Goal: Task Accomplishment & Management: Use online tool/utility

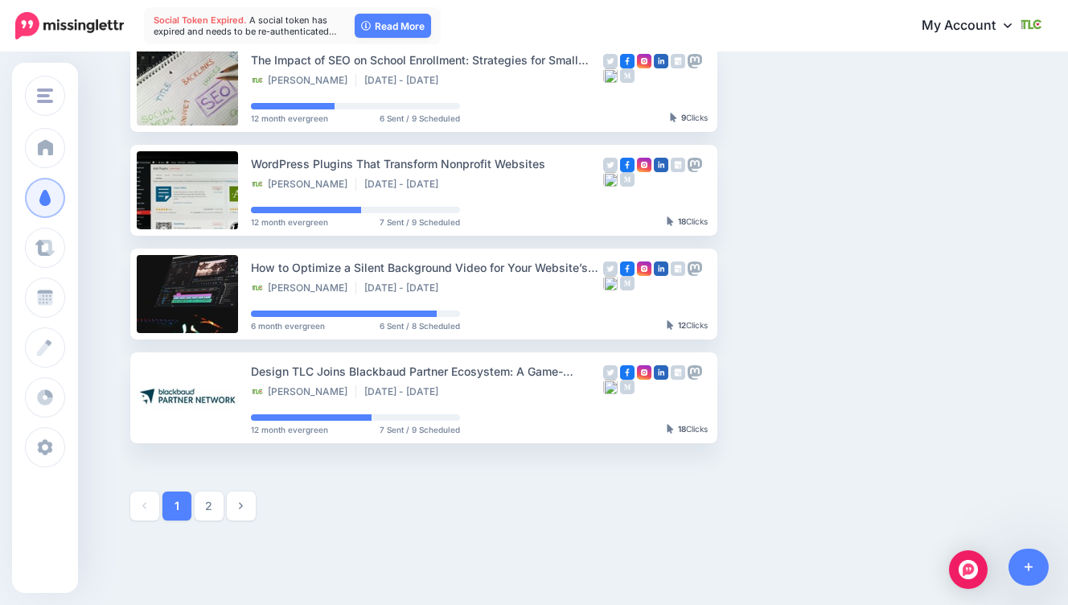
scroll to position [798, 0]
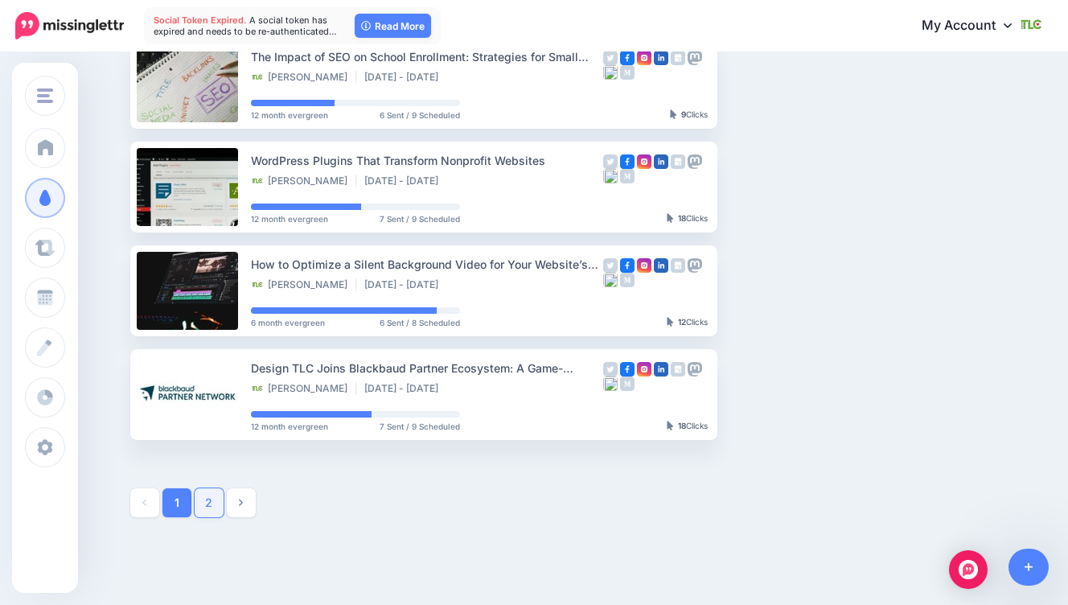
click at [211, 516] on link "2" at bounding box center [209, 502] width 29 height 29
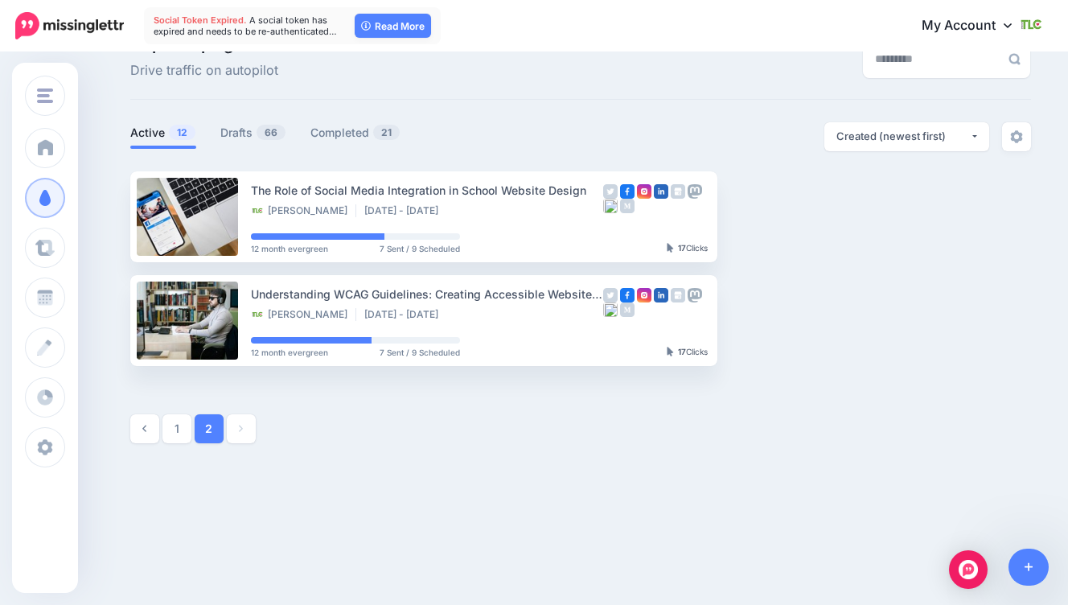
scroll to position [42, 0]
click at [175, 430] on link "1" at bounding box center [176, 428] width 29 height 29
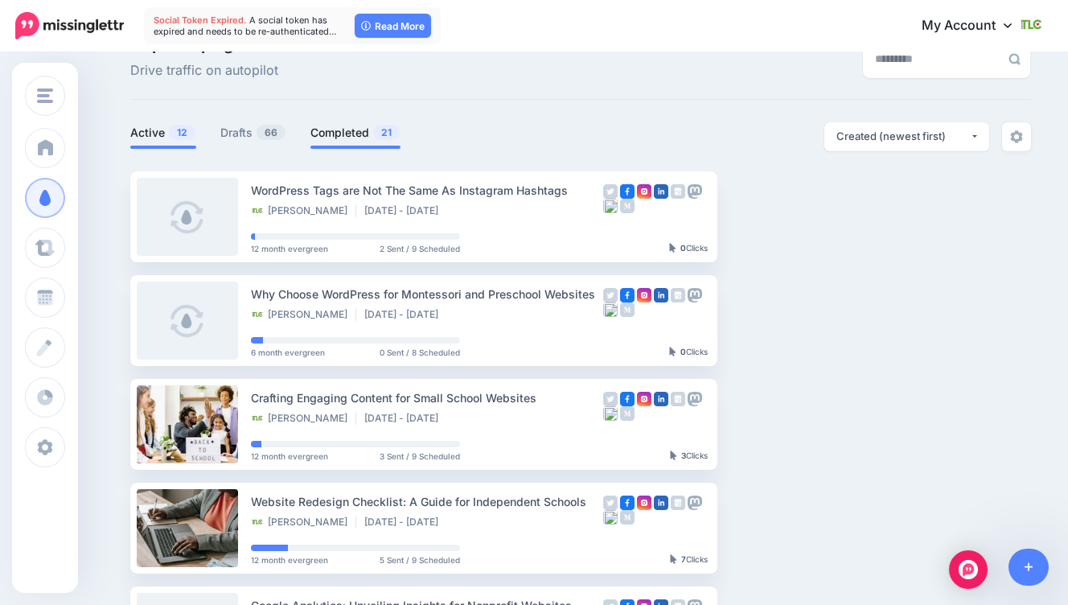
click at [352, 130] on link "Completed 21" at bounding box center [355, 132] width 90 height 19
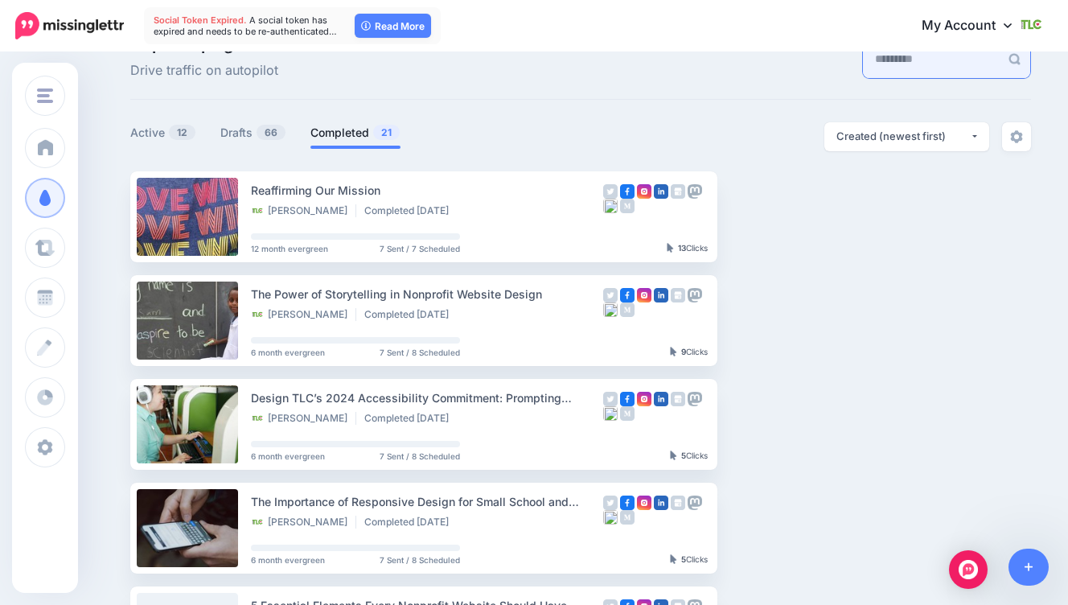
click at [896, 66] on input "text" at bounding box center [931, 59] width 137 height 37
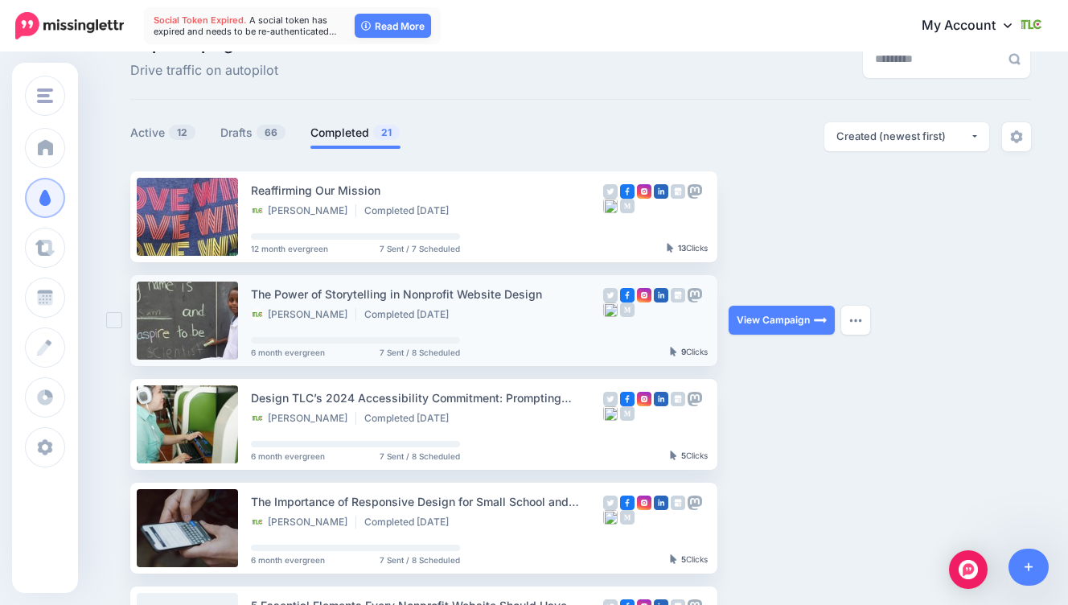
scroll to position [0, 0]
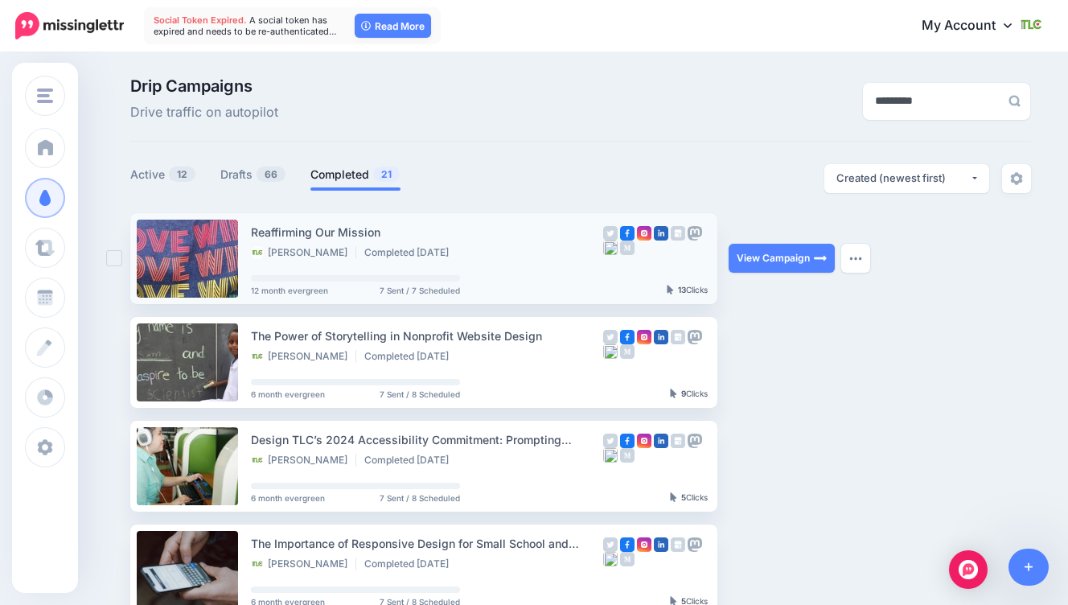
type input "*********"
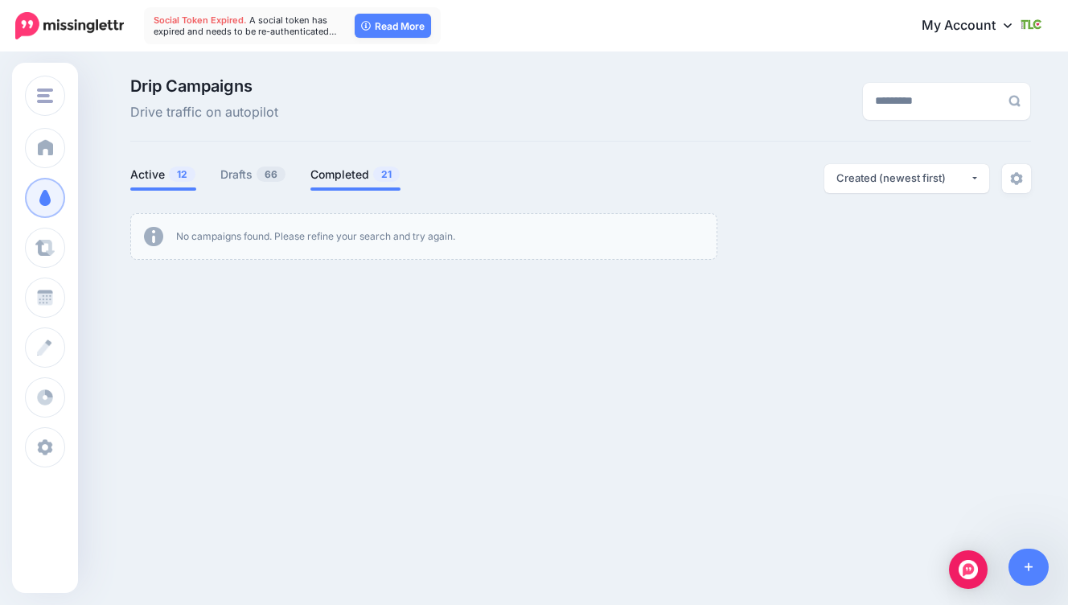
click at [138, 185] on li "Active 12" at bounding box center [163, 177] width 66 height 27
click at [143, 172] on link "Active 12" at bounding box center [163, 174] width 66 height 19
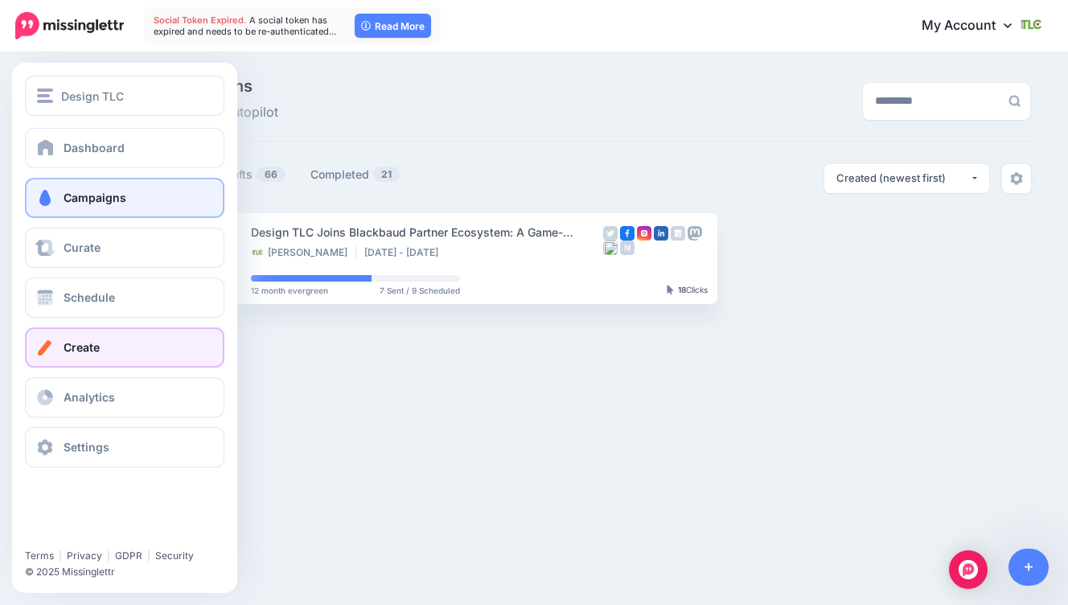
click at [80, 352] on span "Create" at bounding box center [82, 347] width 36 height 14
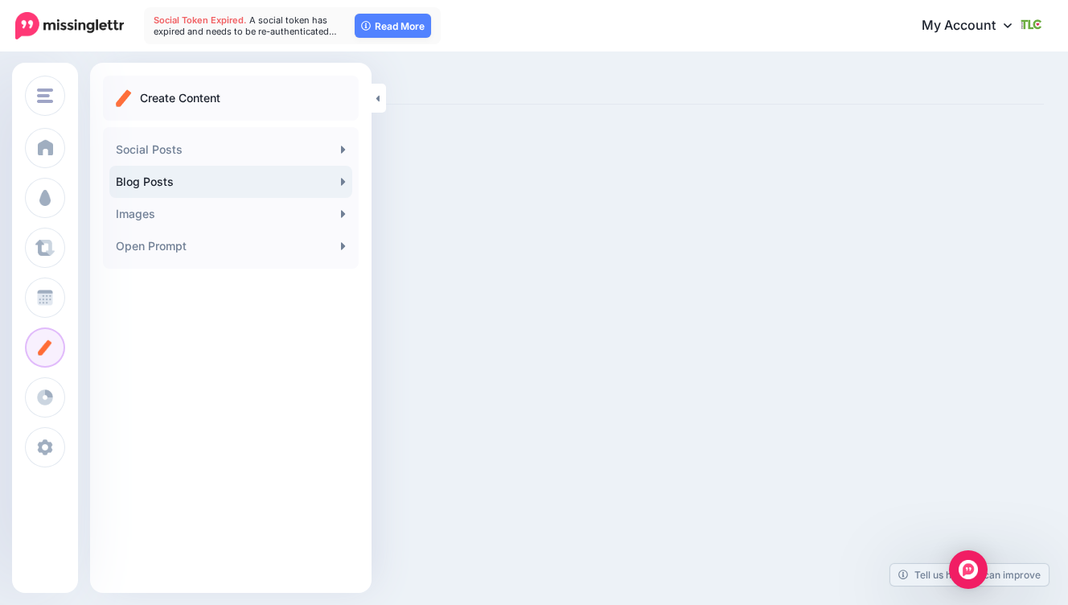
click at [155, 181] on link "Blog Posts" at bounding box center [230, 182] width 243 height 32
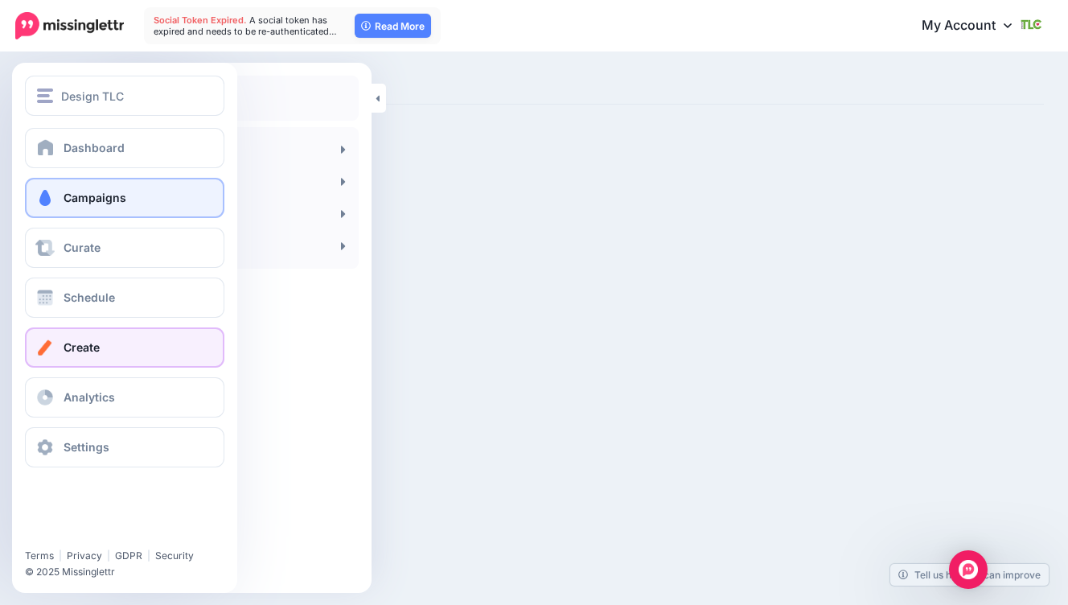
click at [88, 192] on span "Campaigns" at bounding box center [95, 198] width 63 height 14
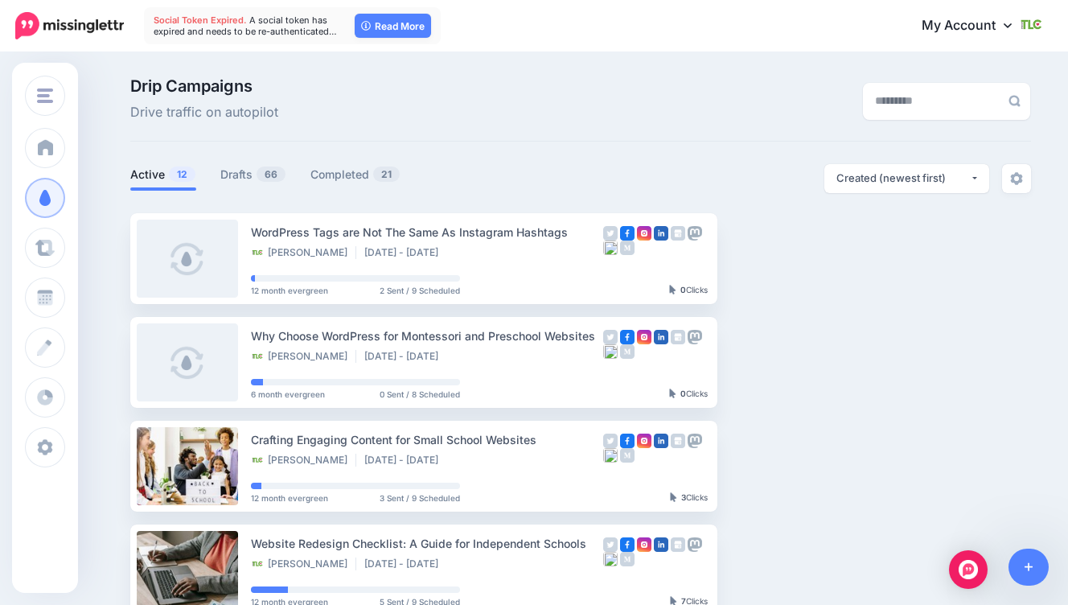
scroll to position [77, 0]
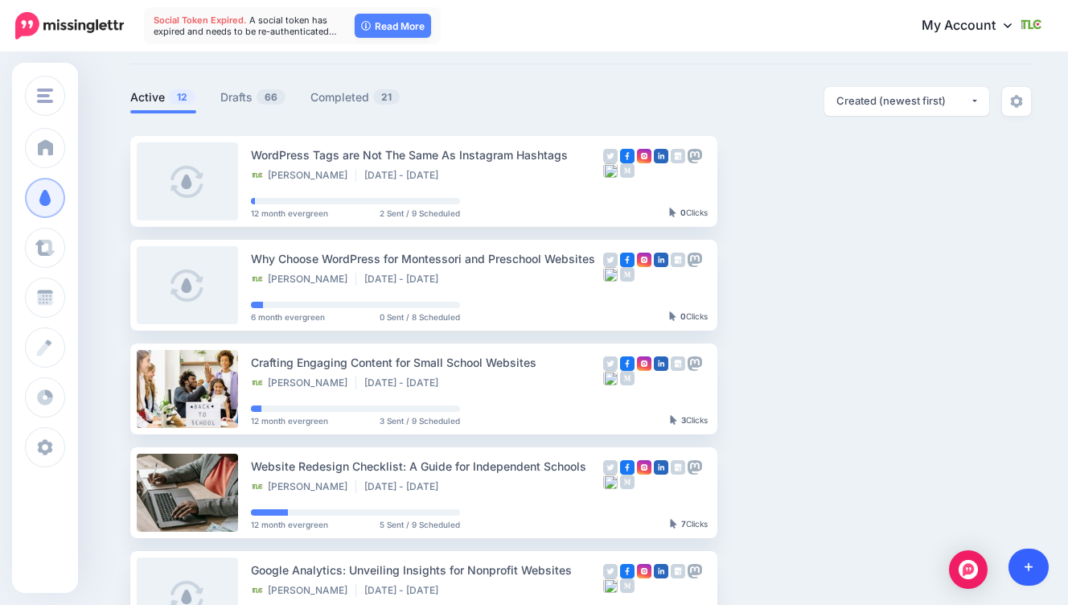
click at [1029, 569] on icon at bounding box center [1029, 566] width 9 height 11
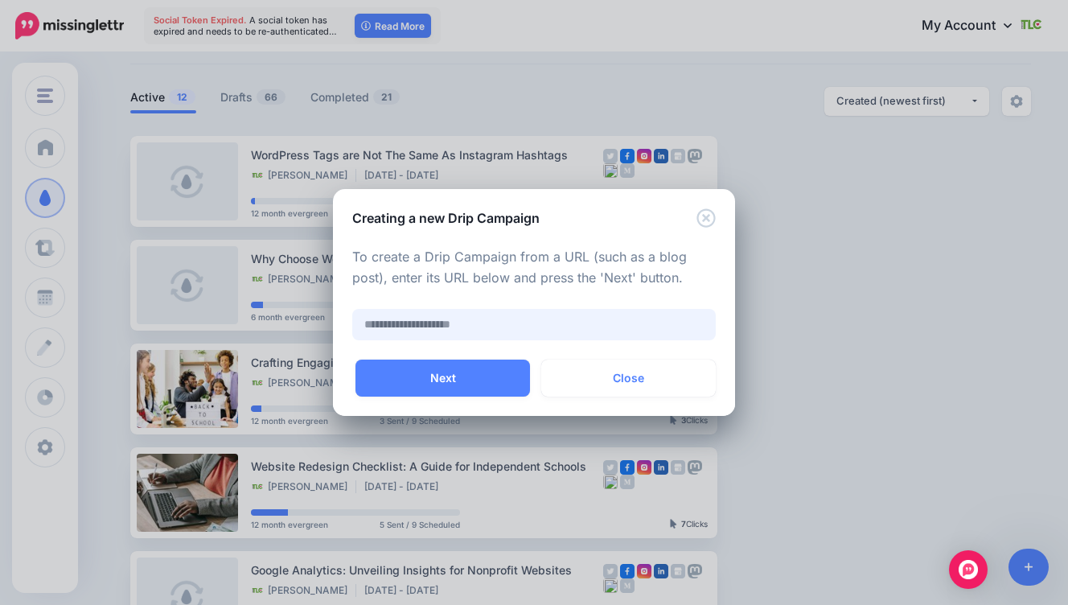
paste input "**********"
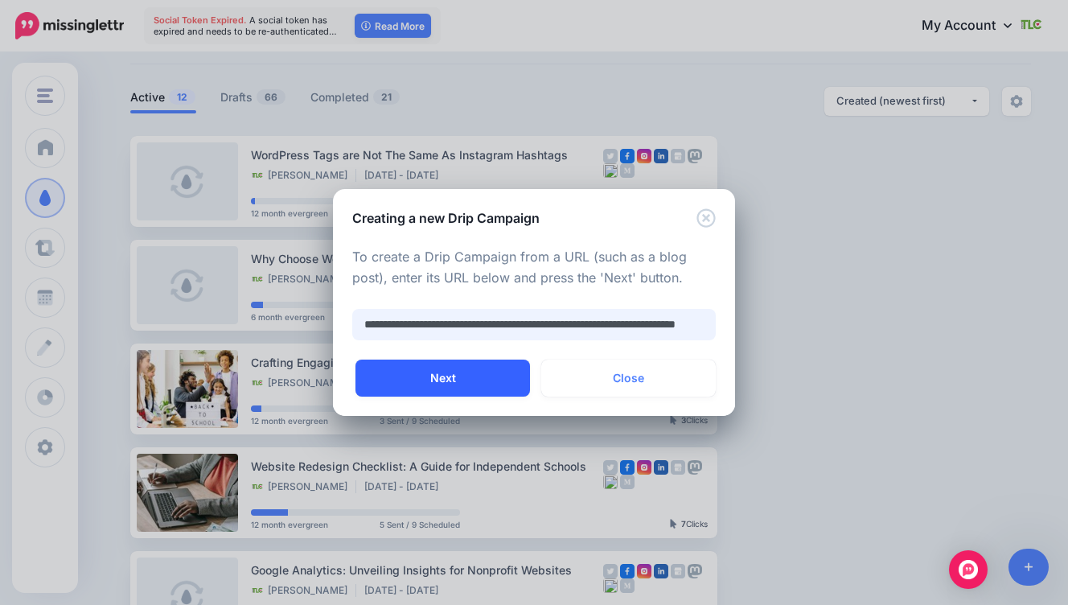
type input "**********"
click at [427, 375] on button "Next" at bounding box center [443, 378] width 175 height 37
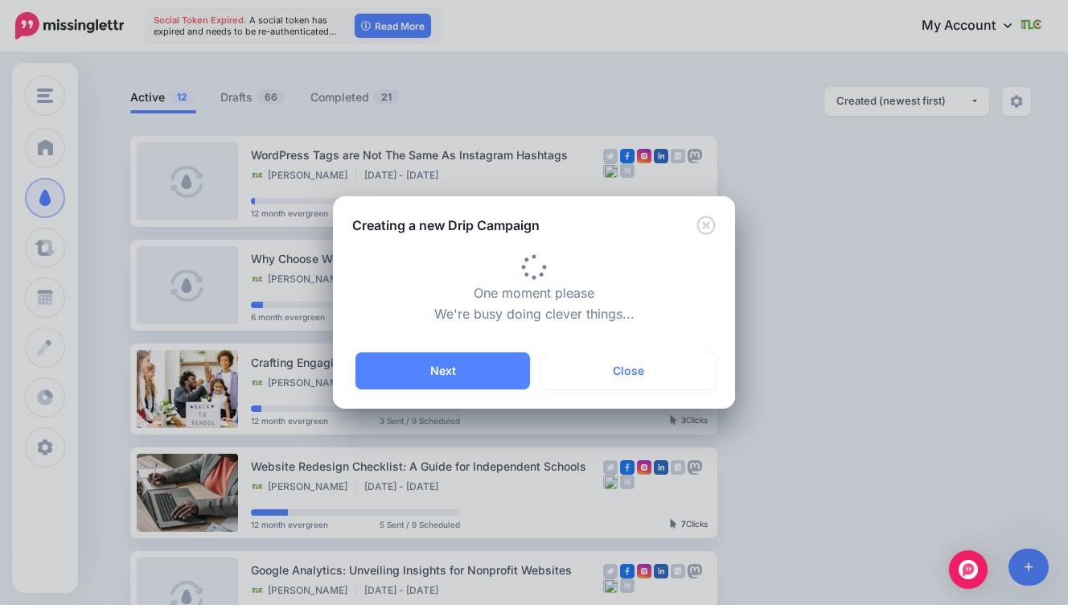
type input "**********"
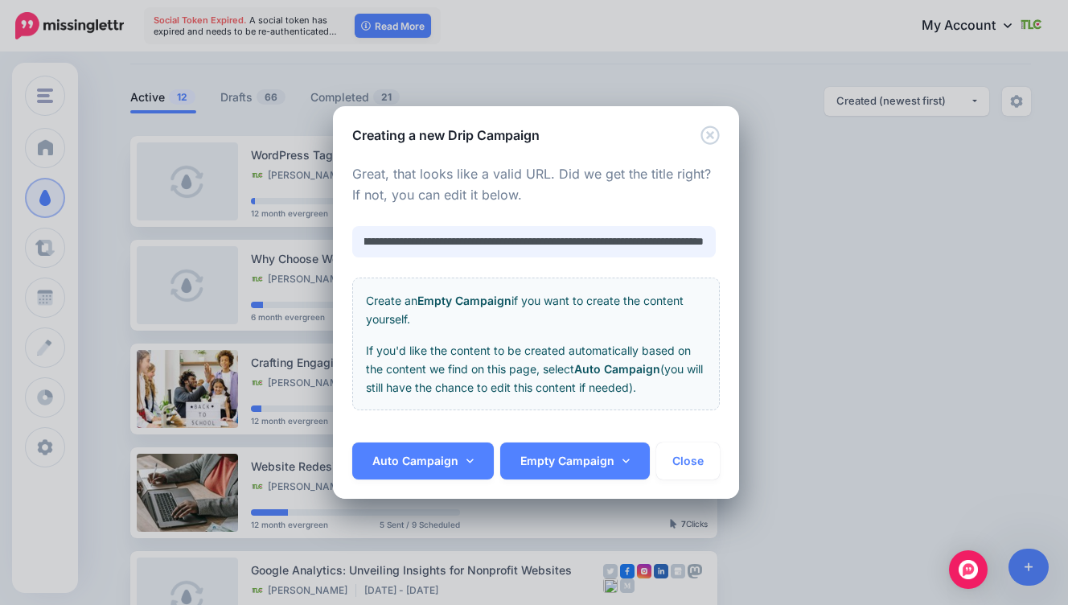
scroll to position [0, 279]
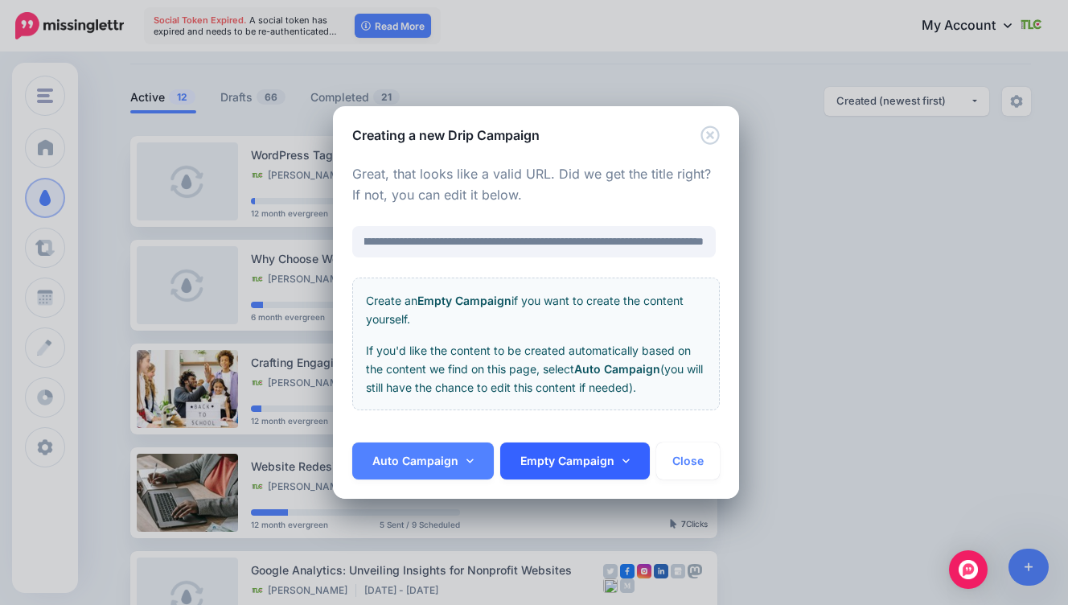
click at [559, 459] on link "Empty Campaign" at bounding box center [575, 460] width 150 height 37
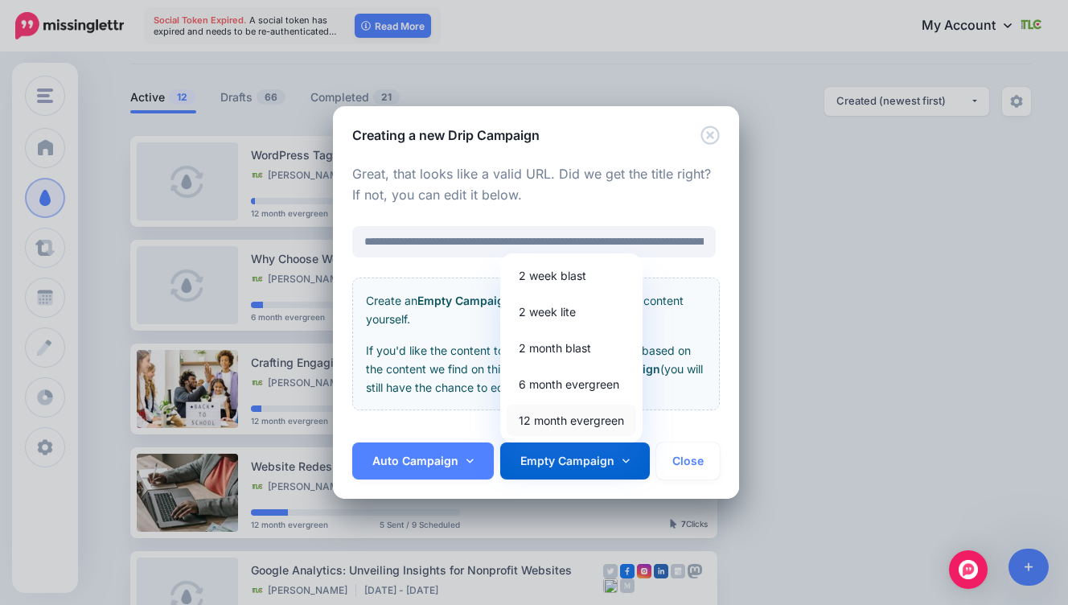
click at [598, 414] on link "12 month evergreen" at bounding box center [572, 420] width 130 height 31
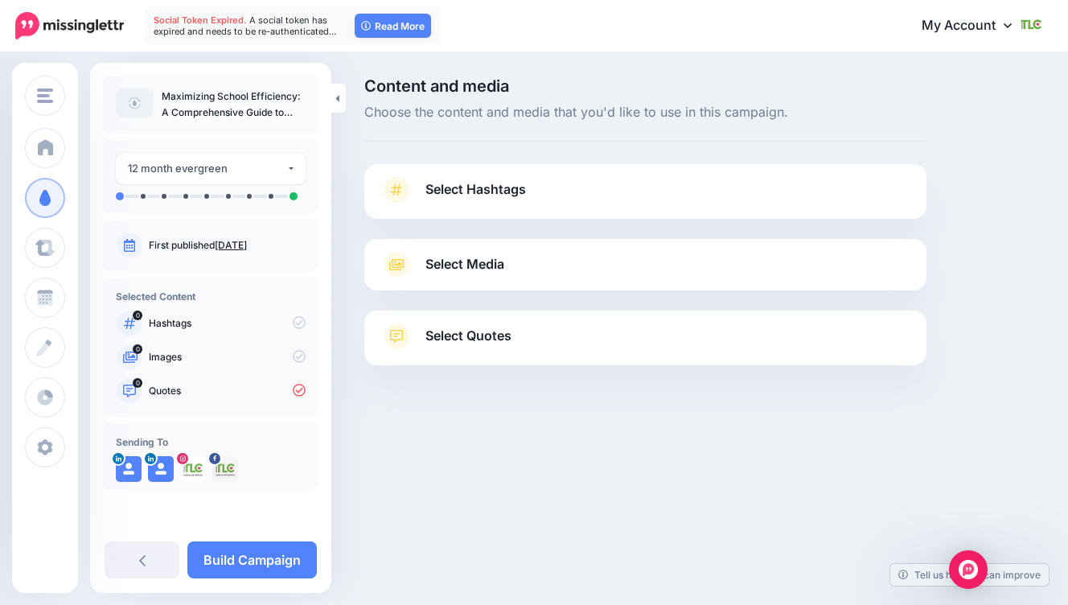
click at [471, 196] on span "Select Hashtags" at bounding box center [476, 190] width 101 height 22
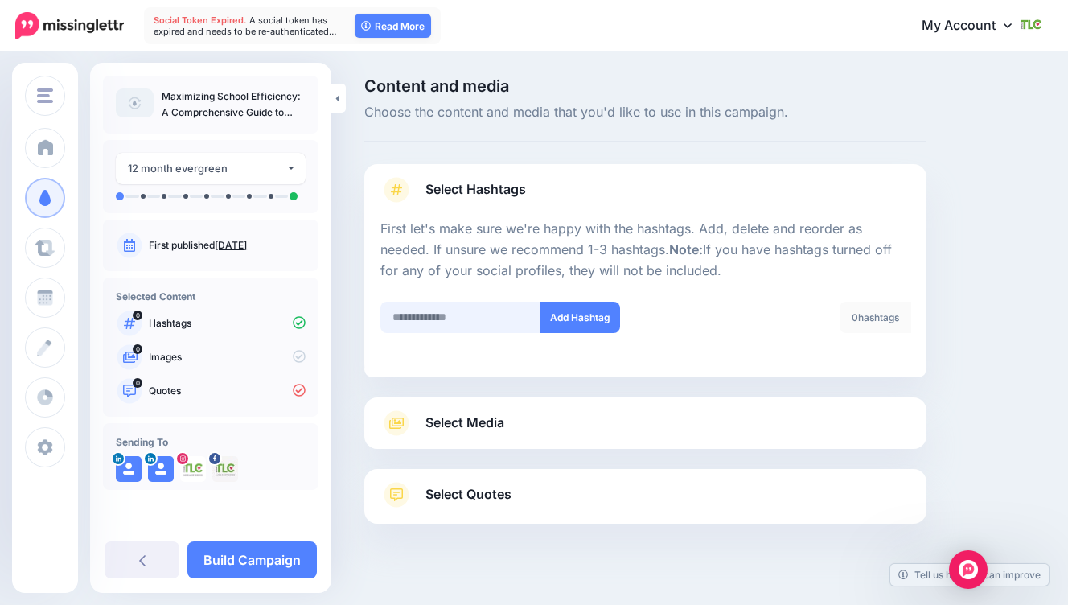
click at [446, 310] on input "text" at bounding box center [460, 317] width 161 height 31
click at [433, 325] on input "*********" at bounding box center [460, 317] width 161 height 31
click at [463, 325] on input "*********" at bounding box center [460, 317] width 161 height 31
type input "*********"
click at [551, 319] on button "Add Hashtag" at bounding box center [581, 317] width 80 height 31
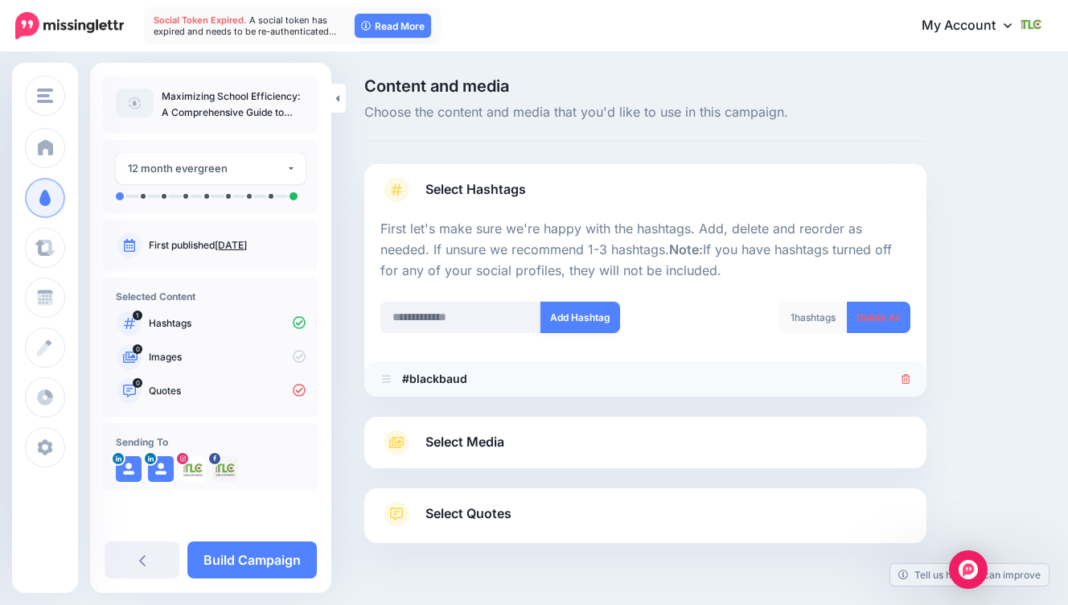
scroll to position [42, 0]
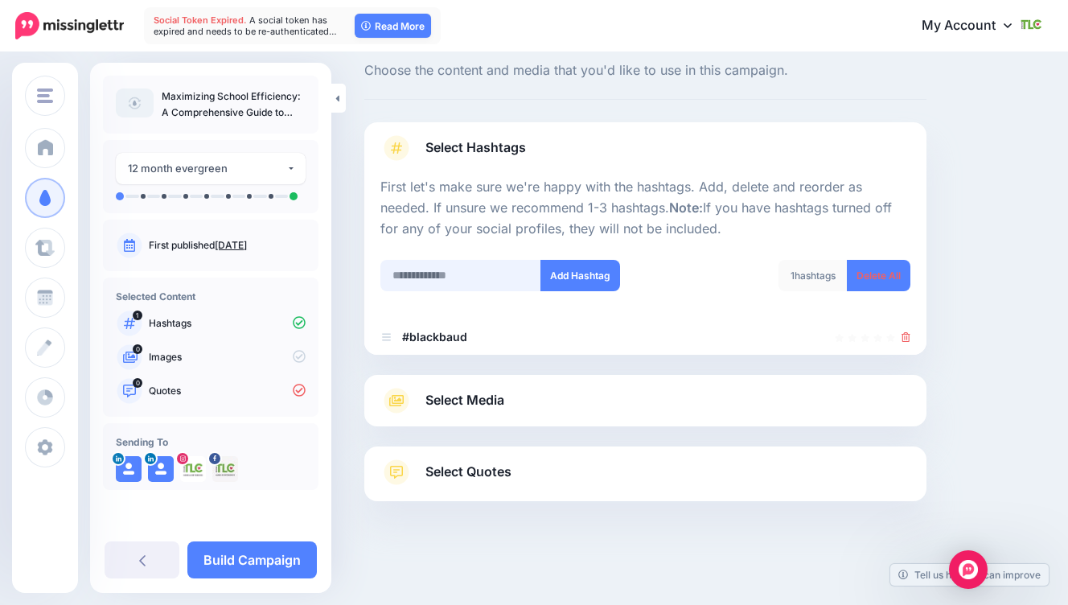
click at [437, 281] on input "text" at bounding box center [460, 275] width 161 height 31
type input "*********"
click at [570, 284] on button "Add Hashtag" at bounding box center [581, 275] width 80 height 31
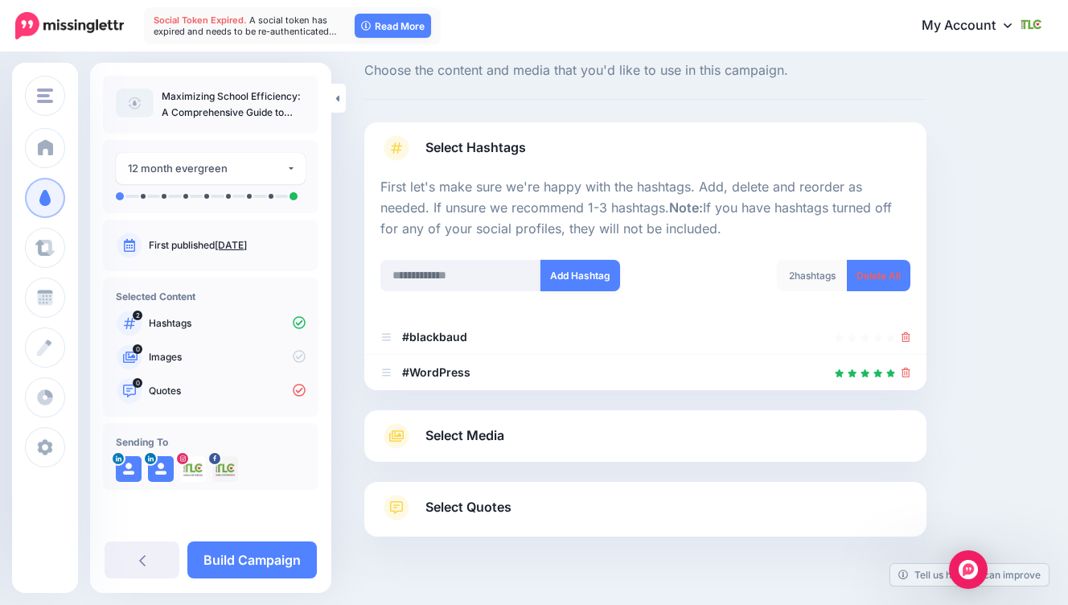
scroll to position [77, 0]
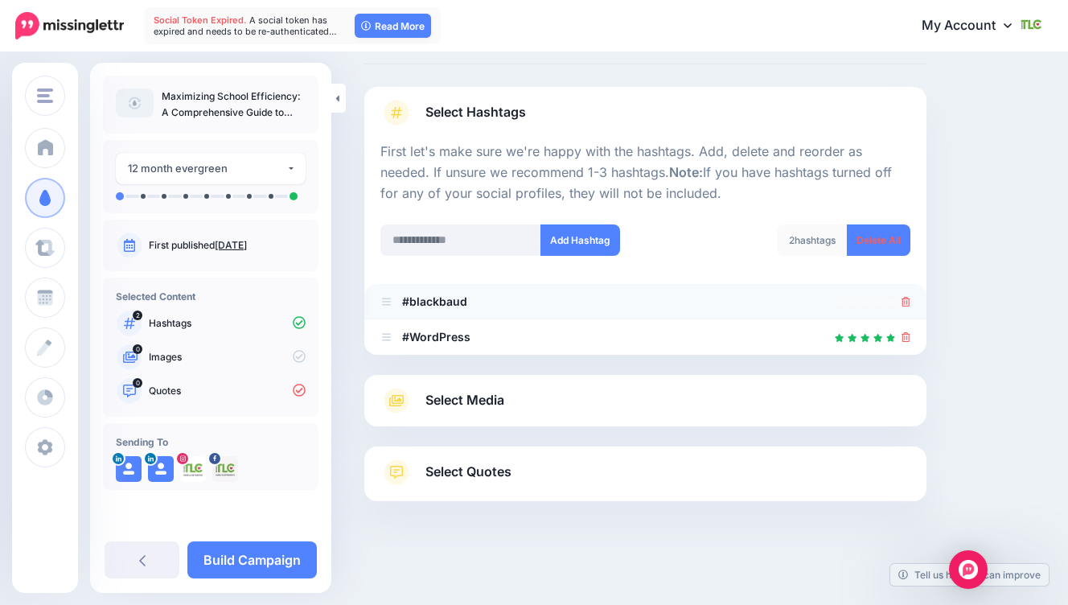
click at [907, 298] on icon at bounding box center [906, 302] width 9 height 10
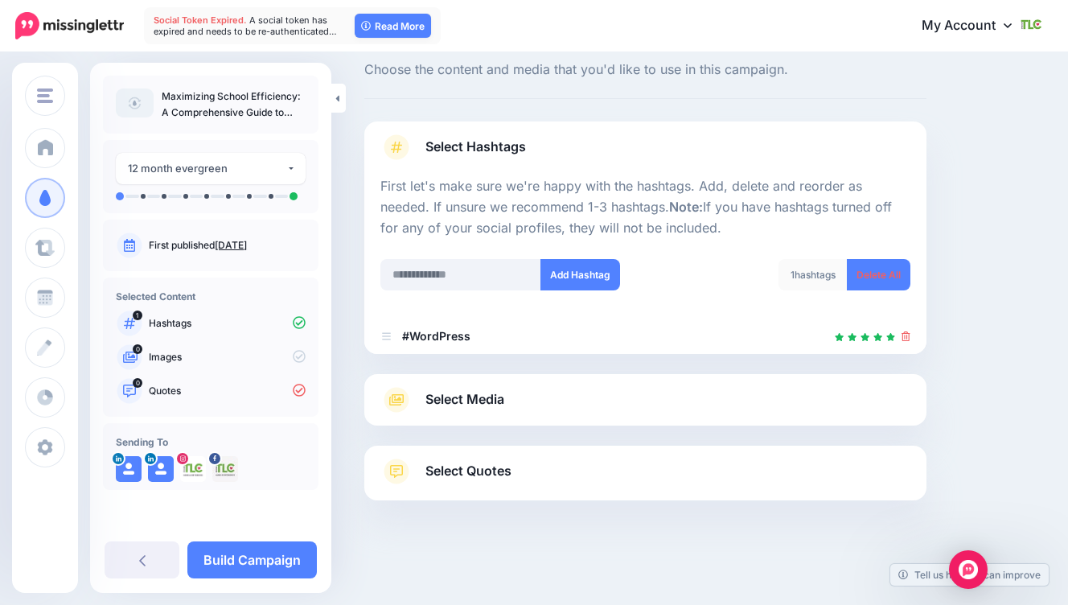
scroll to position [42, 0]
click at [463, 282] on input "text" at bounding box center [460, 275] width 161 height 31
type input "*********"
click at [576, 273] on button "Add Hashtag" at bounding box center [581, 275] width 80 height 31
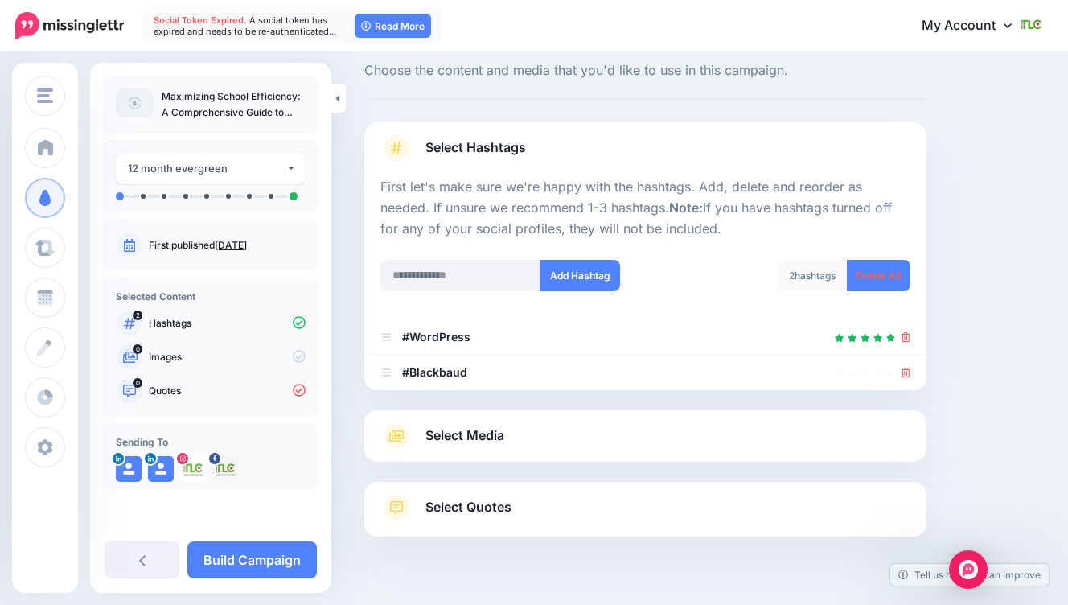
scroll to position [77, 0]
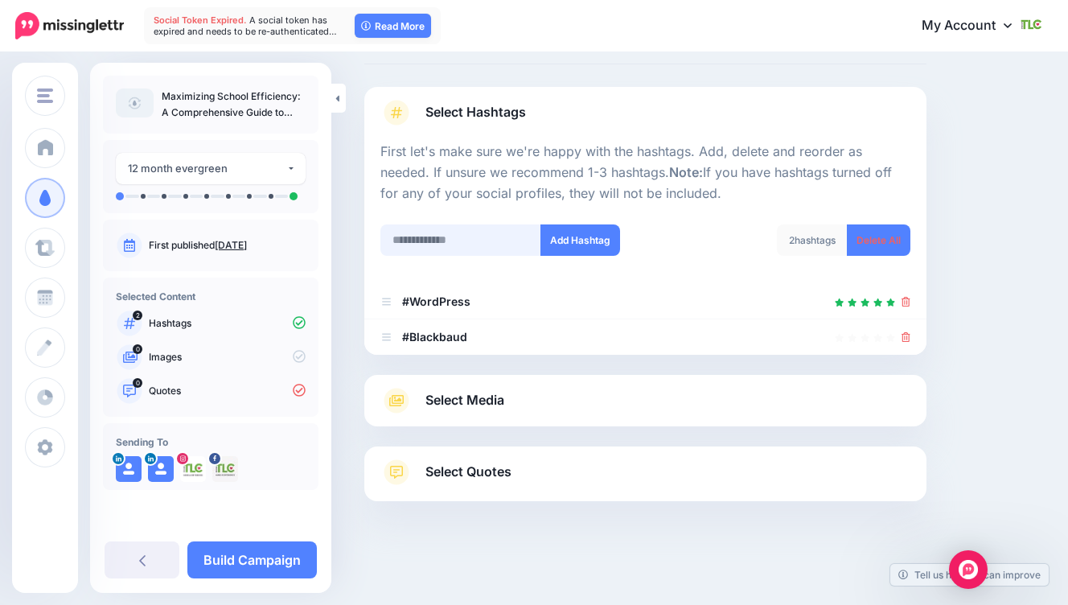
click at [423, 241] on input "text" at bounding box center [460, 239] width 161 height 31
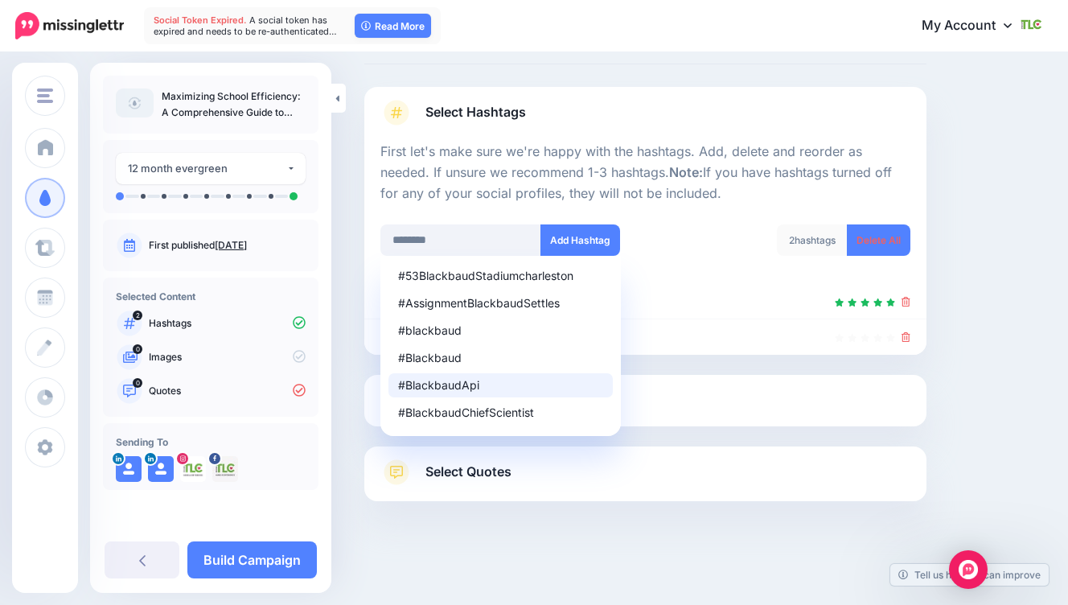
click at [464, 380] on div "#BlackbaudApi" at bounding box center [500, 385] width 205 height 11
type input "**********"
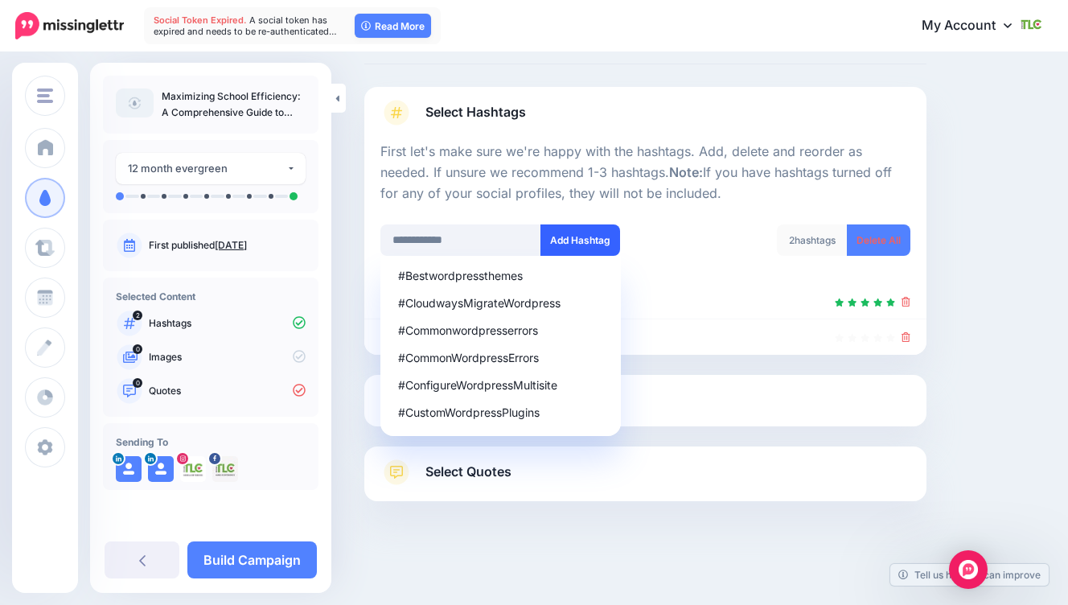
click at [584, 249] on button "Add Hashtag" at bounding box center [581, 239] width 80 height 31
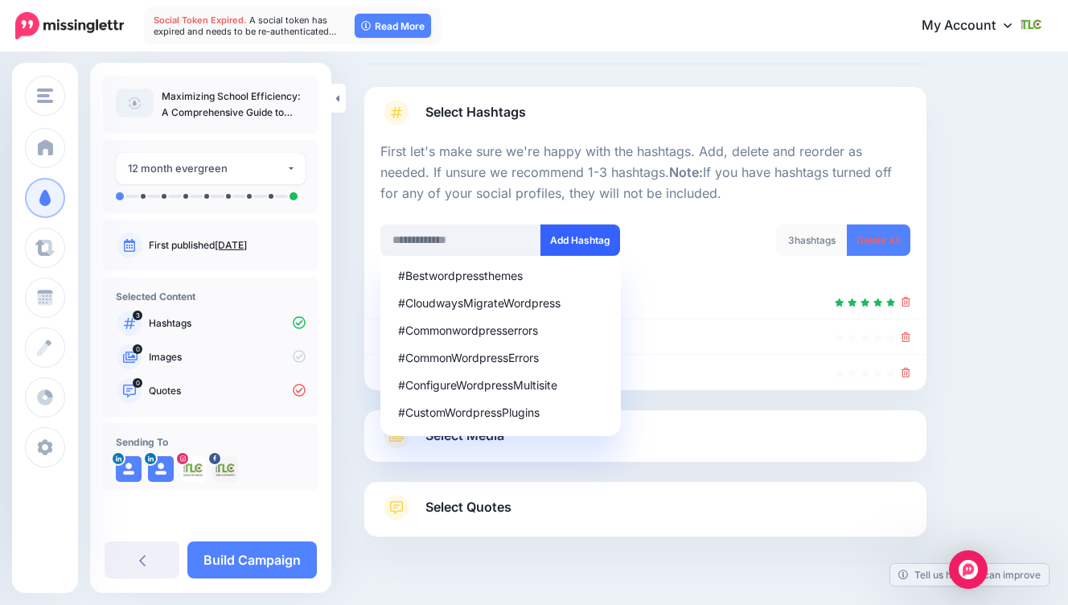
scroll to position [113, 0]
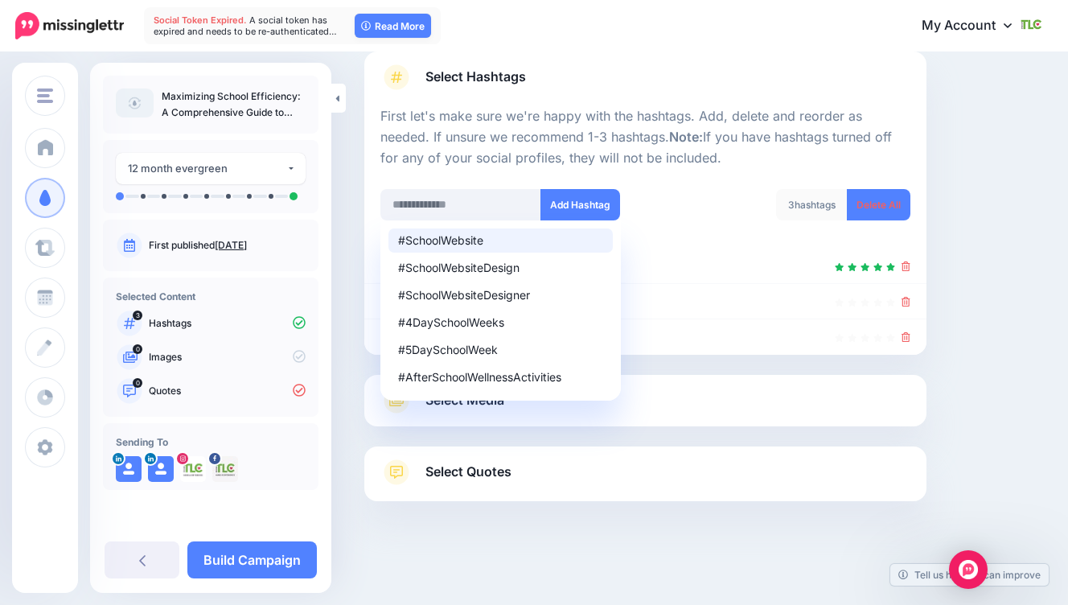
click at [520, 245] on div "#SchoolWebsite" at bounding box center [500, 240] width 205 height 11
type input "**********"
click at [589, 199] on button "Add Hashtag" at bounding box center [581, 204] width 80 height 31
click at [970, 340] on div "Content and media Choose the content and media that you'd like to use in this c…" at bounding box center [704, 273] width 704 height 616
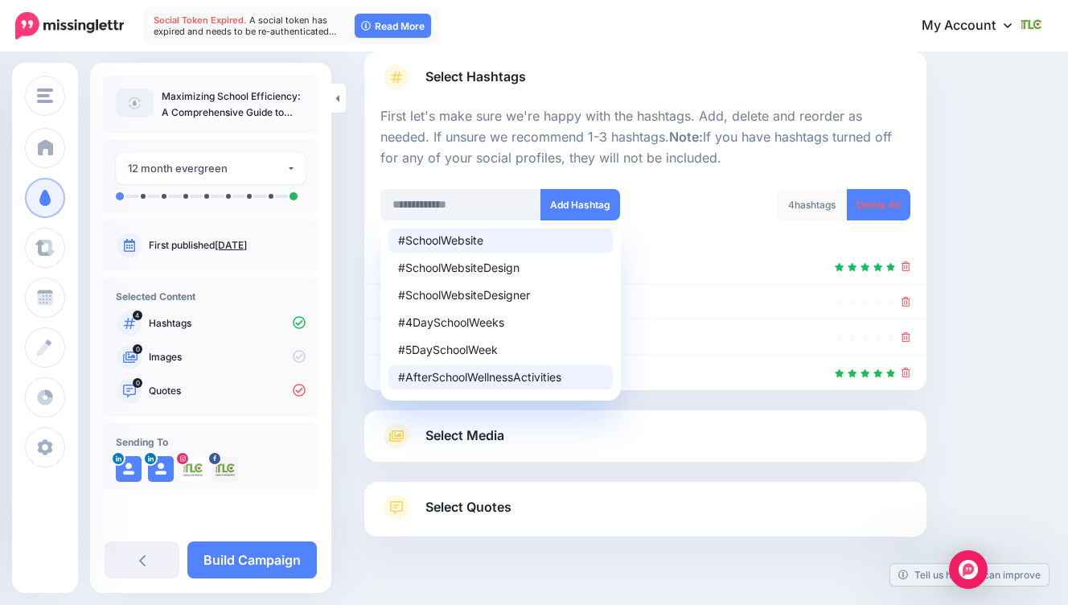
scroll to position [148, 0]
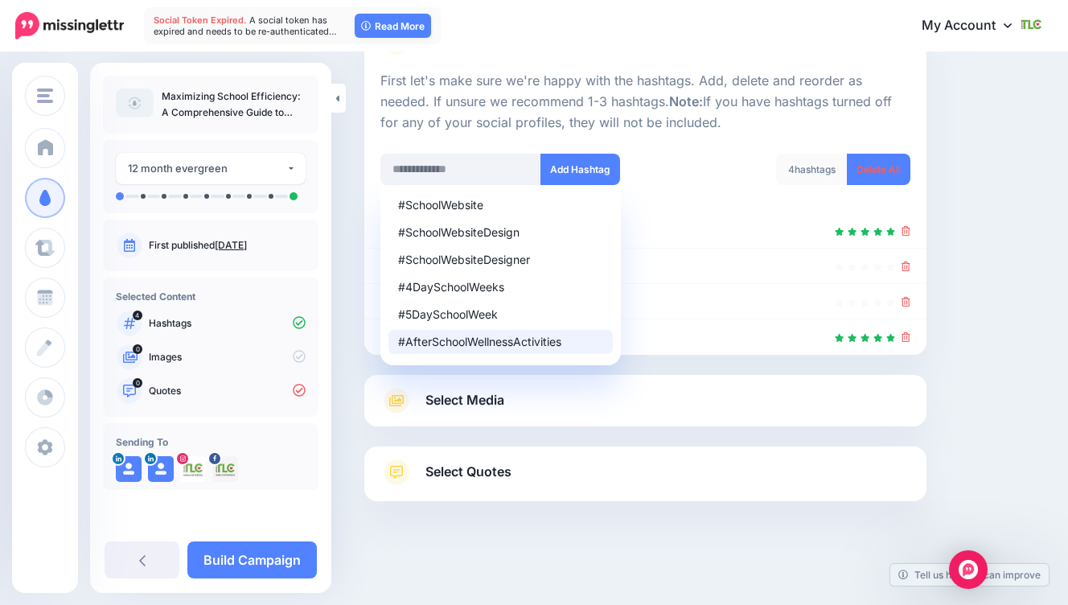
click at [993, 271] on div "Content and media Choose the content and media that you'd like to use in this c…" at bounding box center [704, 256] width 704 height 652
click at [362, 220] on div "Content and media Choose the content and media that you'd like to use in this c…" at bounding box center [645, 256] width 586 height 652
click at [652, 93] on p "First let's make sure we're happy with the hashtags. Add, delete and reorder as…" at bounding box center [645, 102] width 530 height 63
click at [984, 342] on div "Content and media Choose the content and media that you'd like to use in this c…" at bounding box center [704, 256] width 704 height 652
click at [346, 346] on div "Content and media Choose the content and media that you'd like to use in this c…" at bounding box center [534, 256] width 1068 height 700
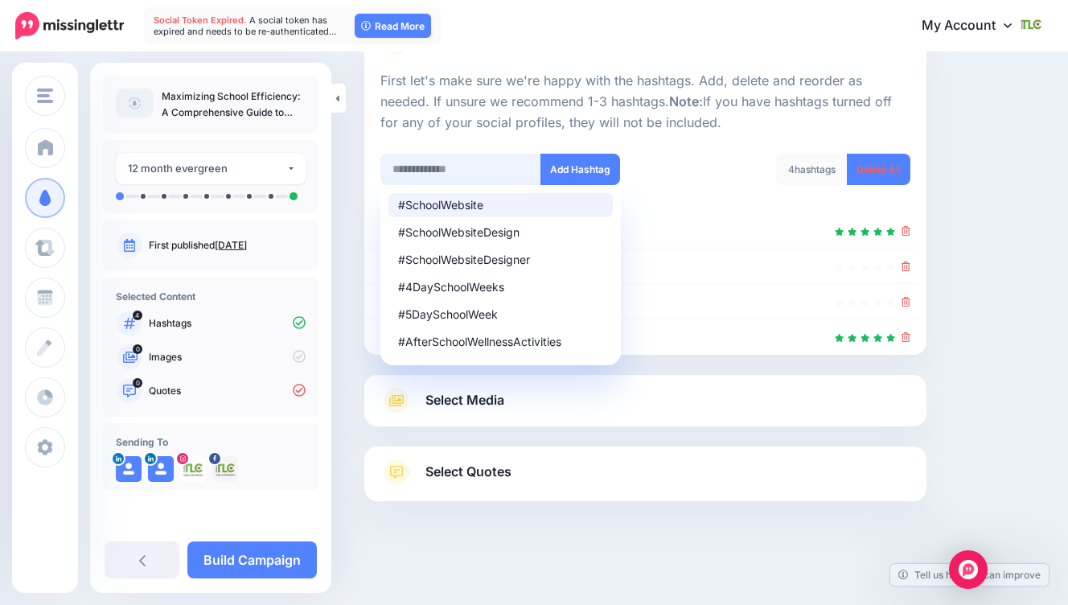
click at [433, 154] on input "text" at bounding box center [460, 169] width 161 height 31
click at [489, 107] on p "First let's make sure we're happy with the hashtags. Add, delete and reorder as…" at bounding box center [645, 102] width 530 height 63
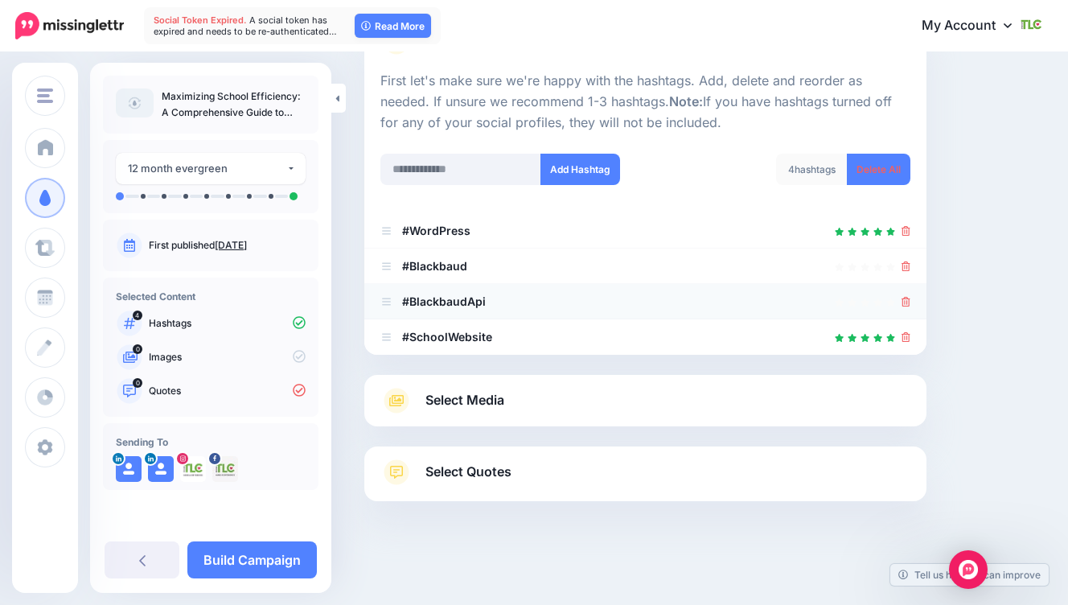
click at [907, 299] on icon at bounding box center [906, 302] width 9 height 10
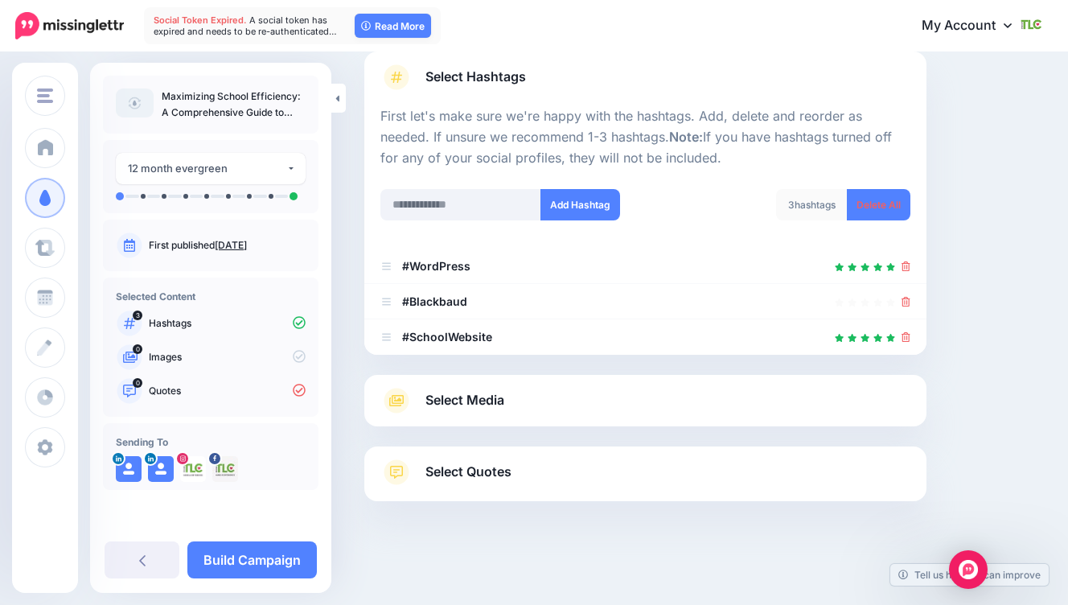
click at [456, 392] on span "Select Media" at bounding box center [465, 400] width 79 height 22
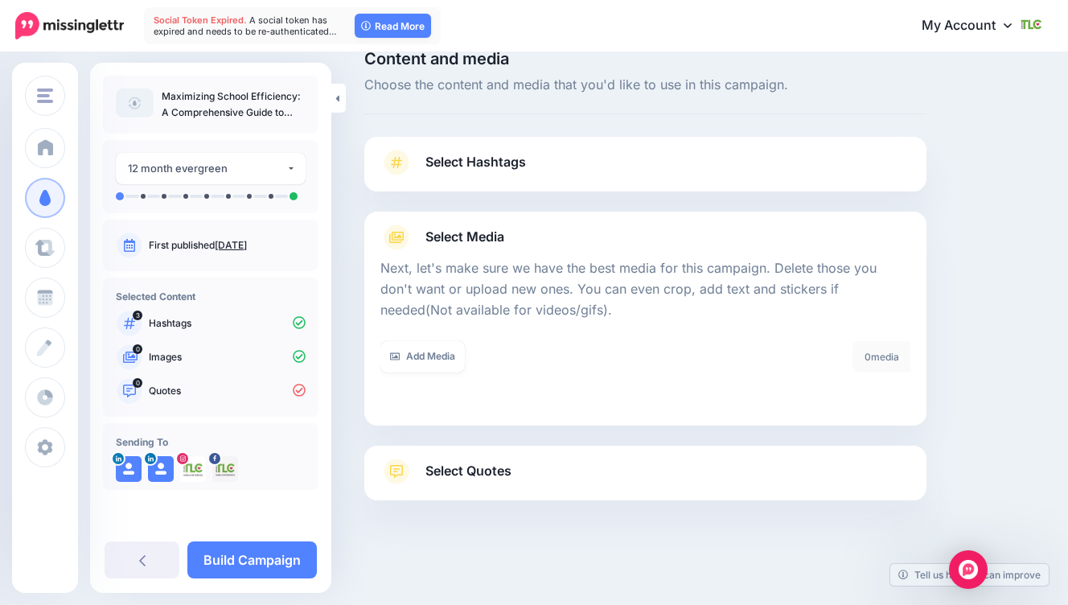
scroll to position [27, 0]
click at [426, 355] on link "Add Media" at bounding box center [422, 357] width 84 height 31
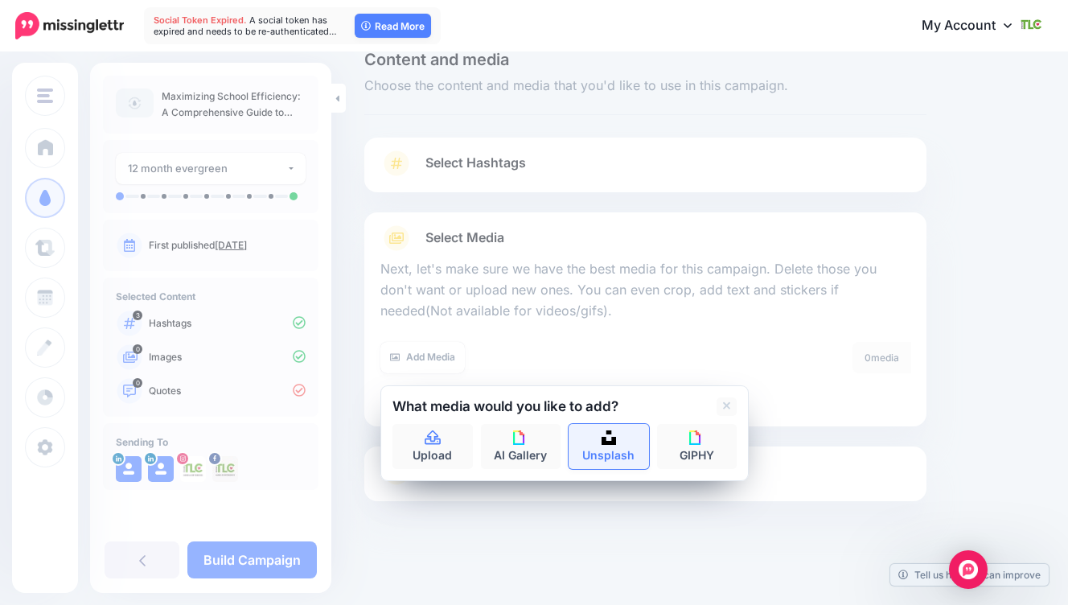
click at [586, 443] on link "Unsplash" at bounding box center [609, 446] width 80 height 45
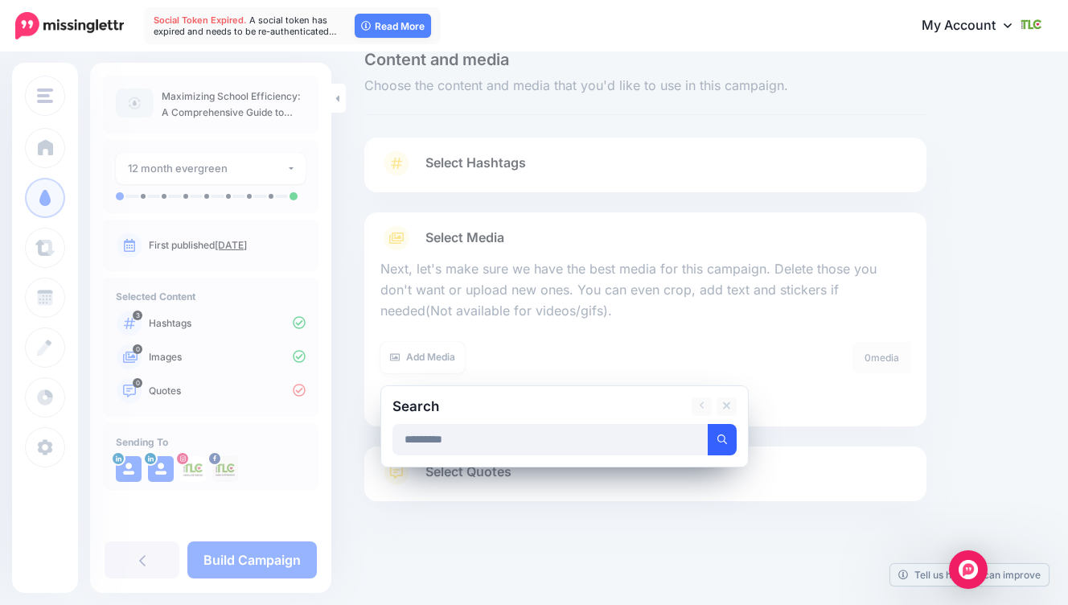
type input "*********"
click at [717, 440] on icon "submit" at bounding box center [722, 439] width 10 height 10
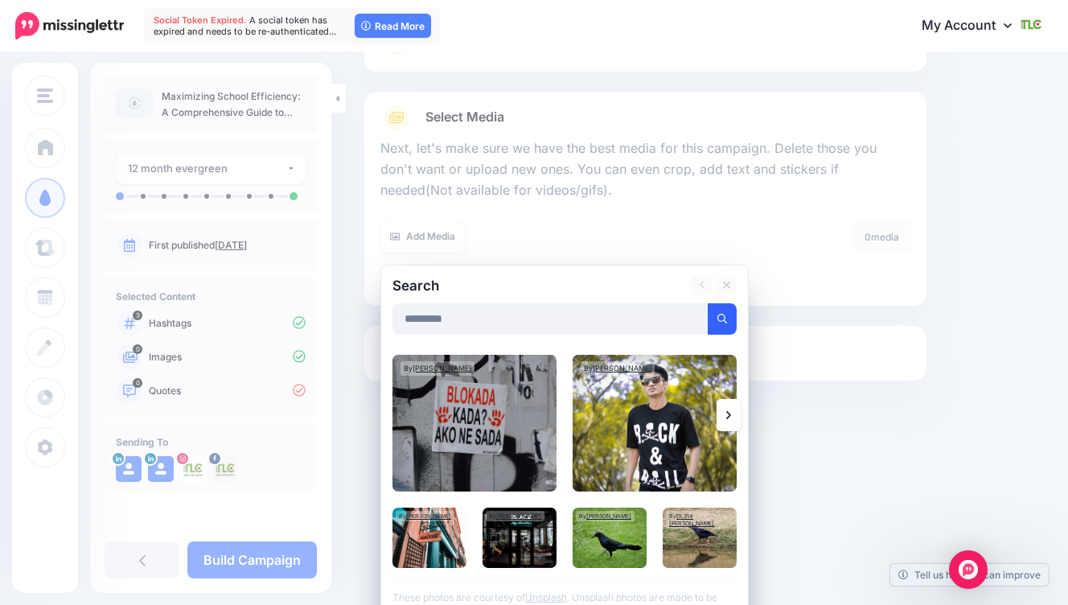
scroll to position [189, 0]
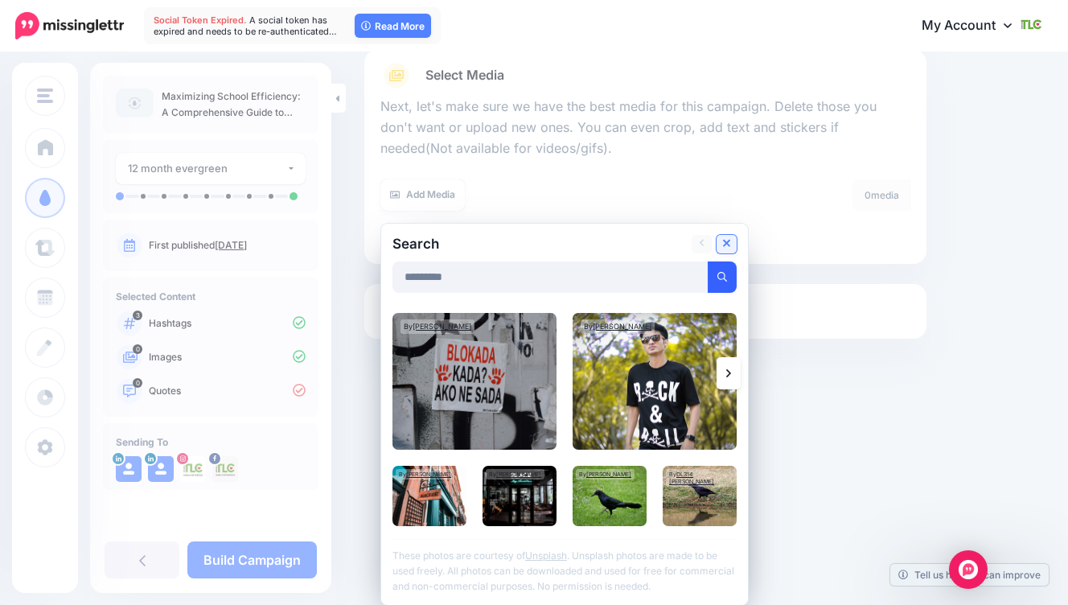
click at [730, 245] on icon at bounding box center [727, 244] width 8 height 8
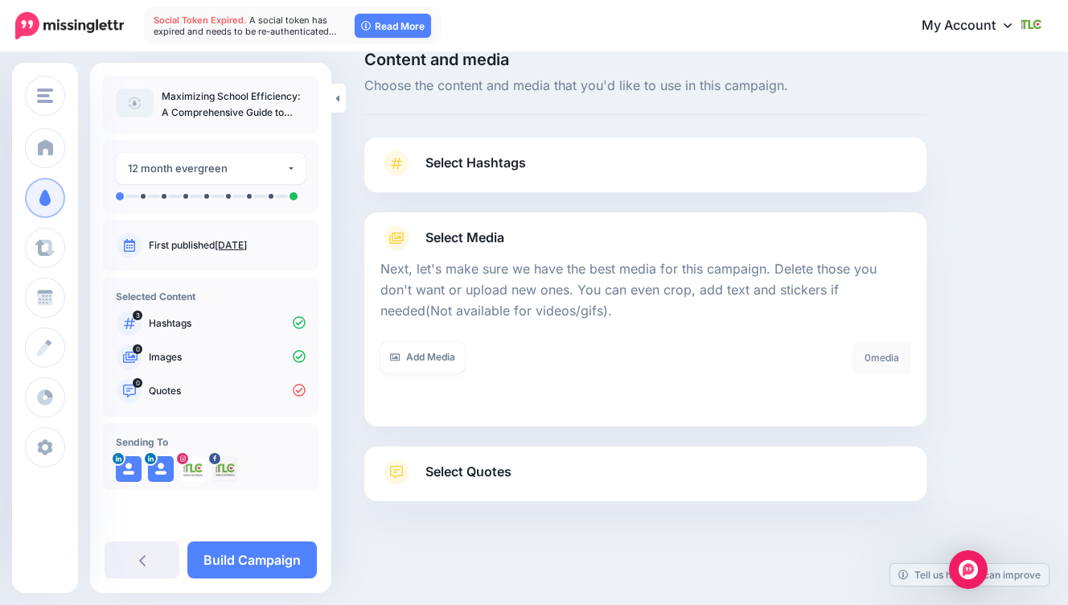
click at [960, 273] on div "Content and media Choose the content and media that you'd like to use in this c…" at bounding box center [704, 316] width 704 height 530
click at [421, 355] on link "Add Media" at bounding box center [422, 357] width 84 height 31
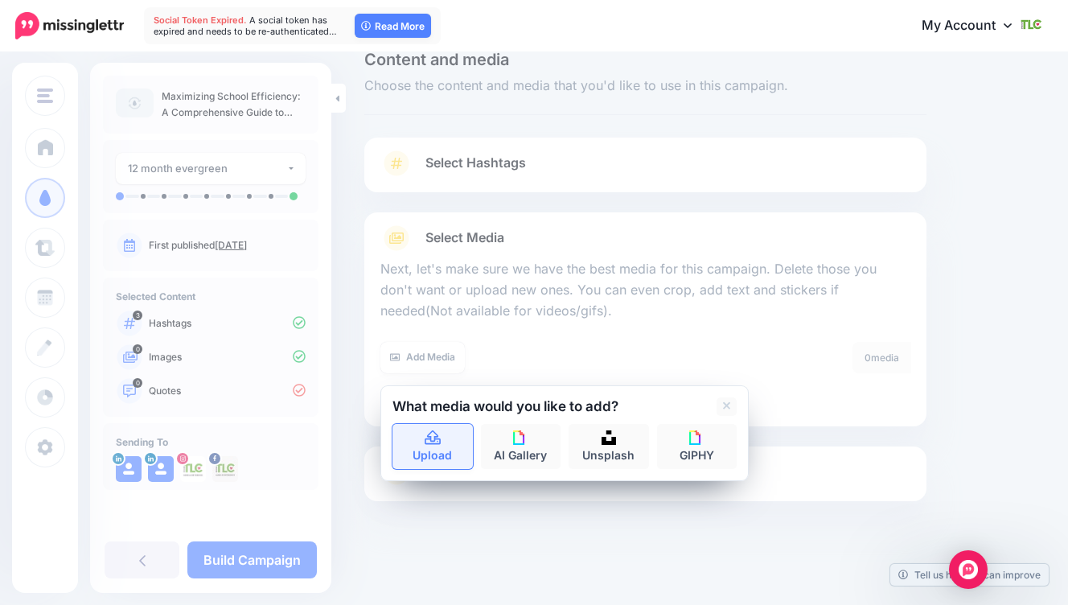
click at [438, 442] on icon at bounding box center [433, 438] width 19 height 14
click at [441, 441] on icon at bounding box center [433, 438] width 19 height 14
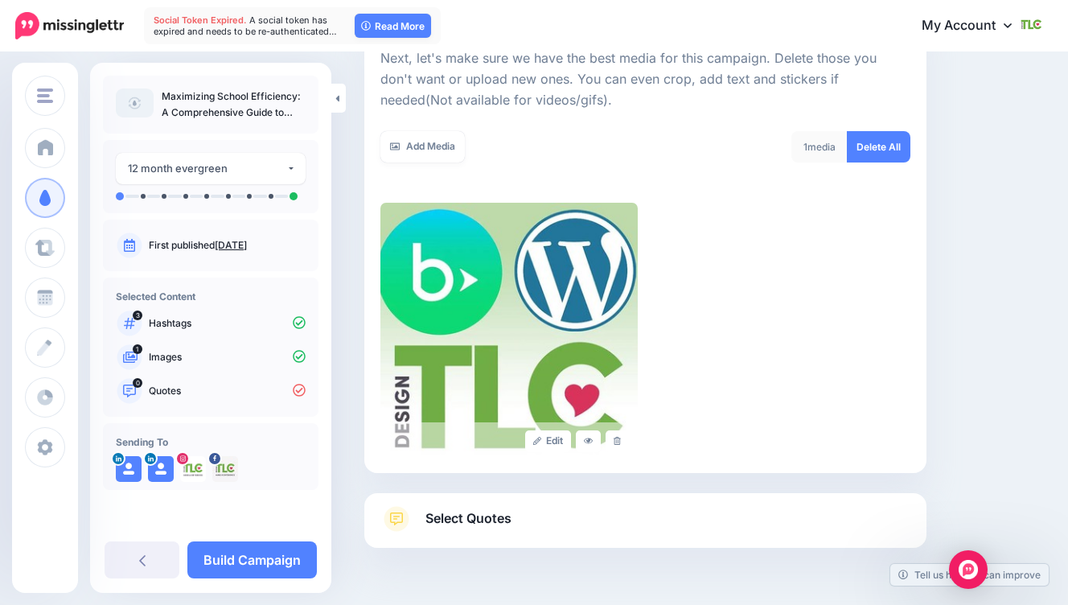
scroll to position [223, 0]
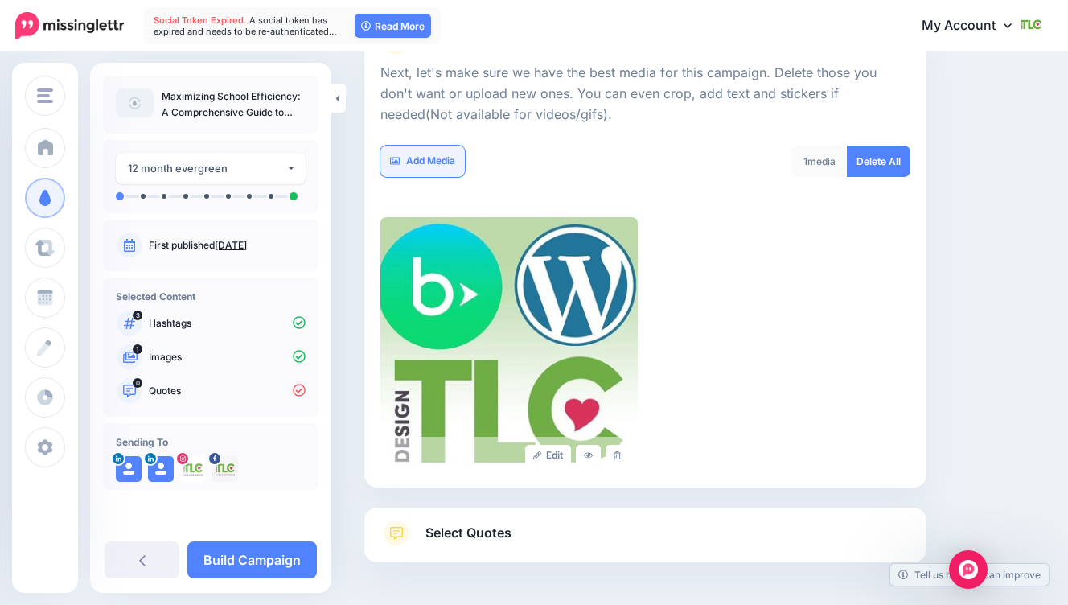
click at [428, 157] on link "Add Media" at bounding box center [422, 161] width 84 height 31
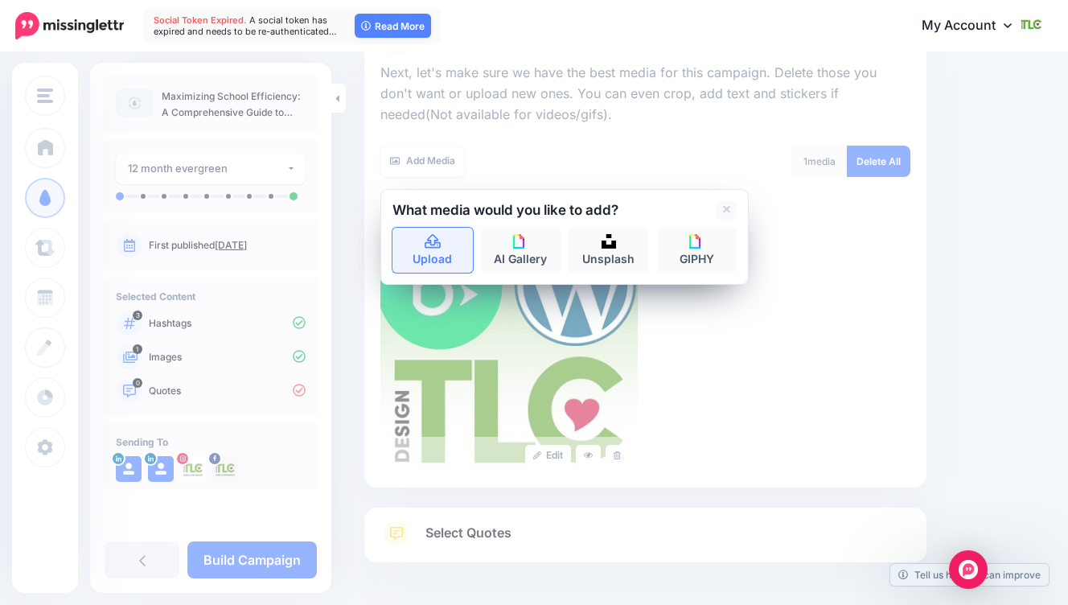
click at [435, 254] on link "Upload" at bounding box center [433, 250] width 80 height 45
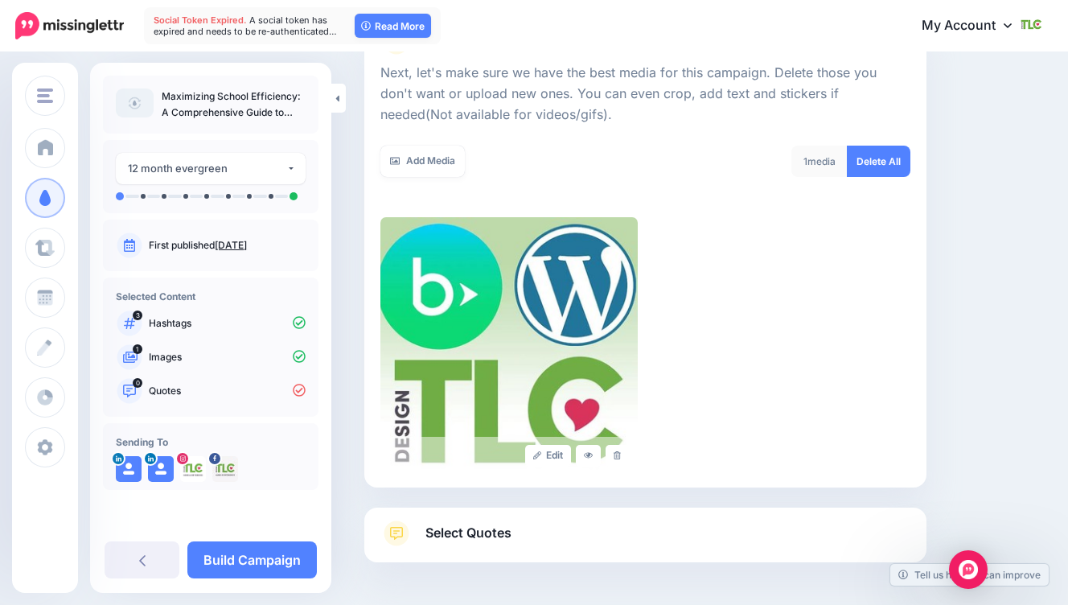
scroll to position [284, 0]
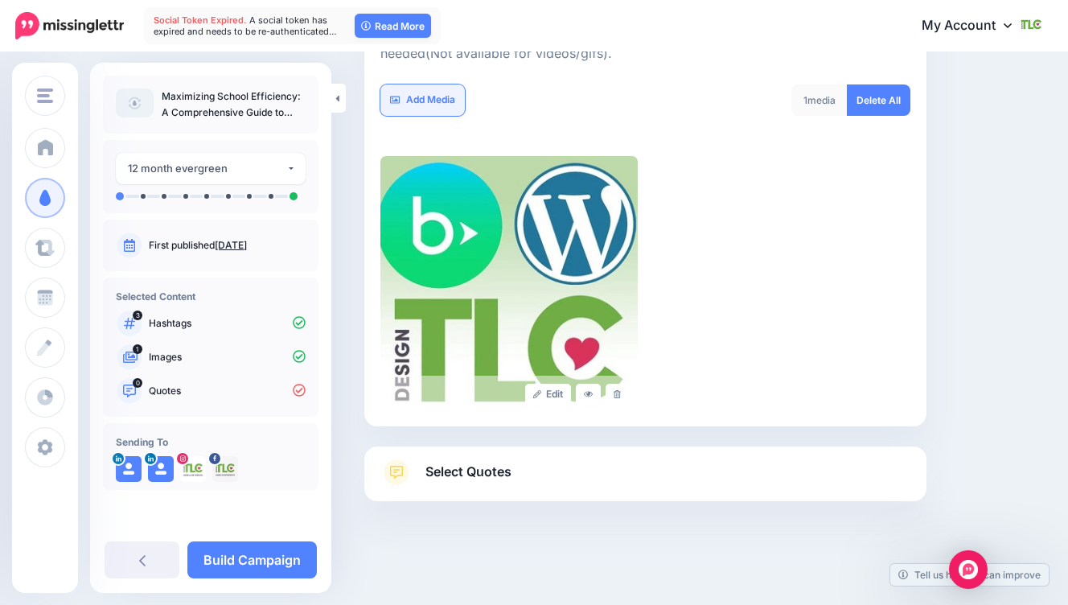
click at [419, 99] on link "Add Media" at bounding box center [422, 99] width 84 height 31
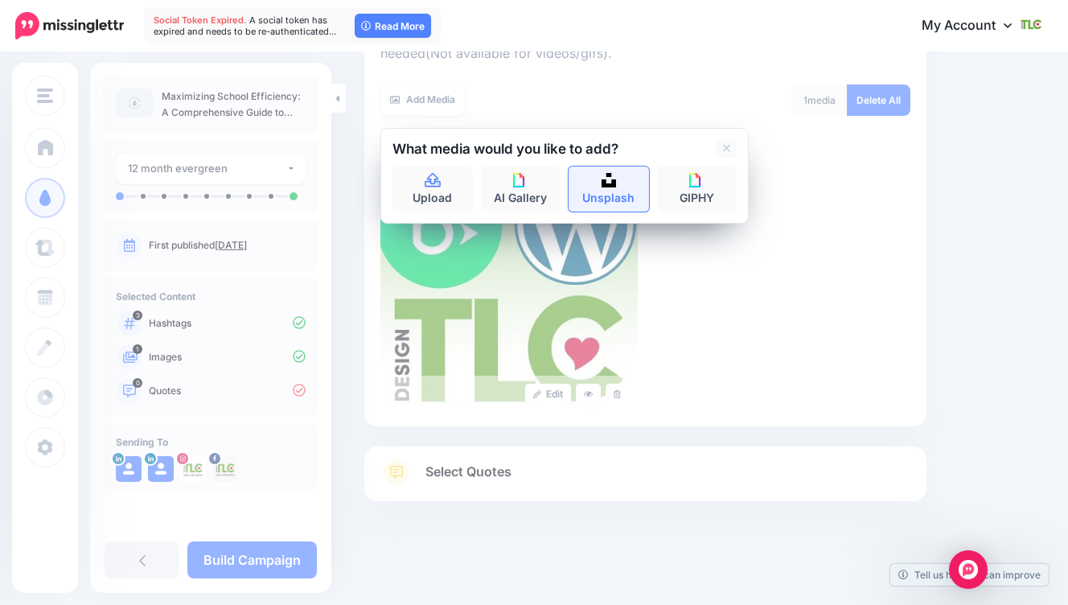
click at [610, 183] on img at bounding box center [609, 180] width 14 height 14
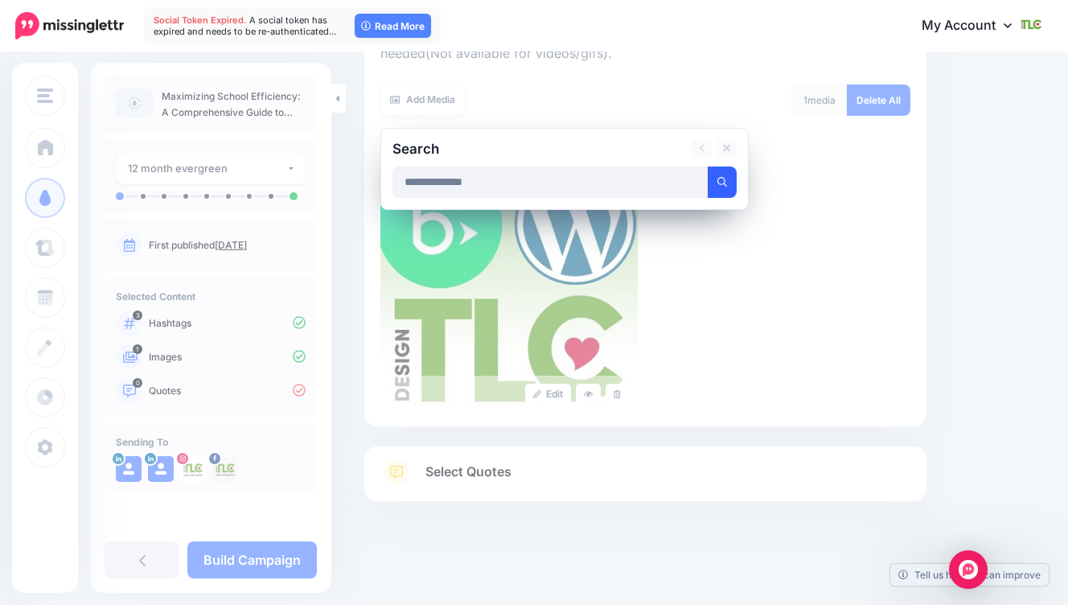
click at [718, 185] on icon "submit" at bounding box center [722, 182] width 10 height 10
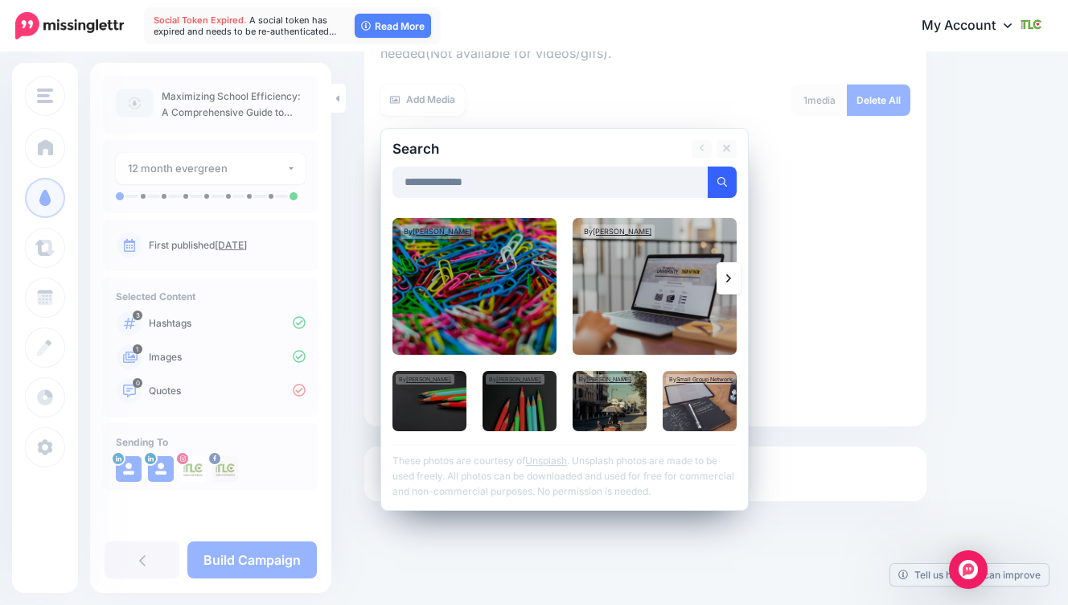
click at [726, 282] on icon at bounding box center [728, 278] width 5 height 13
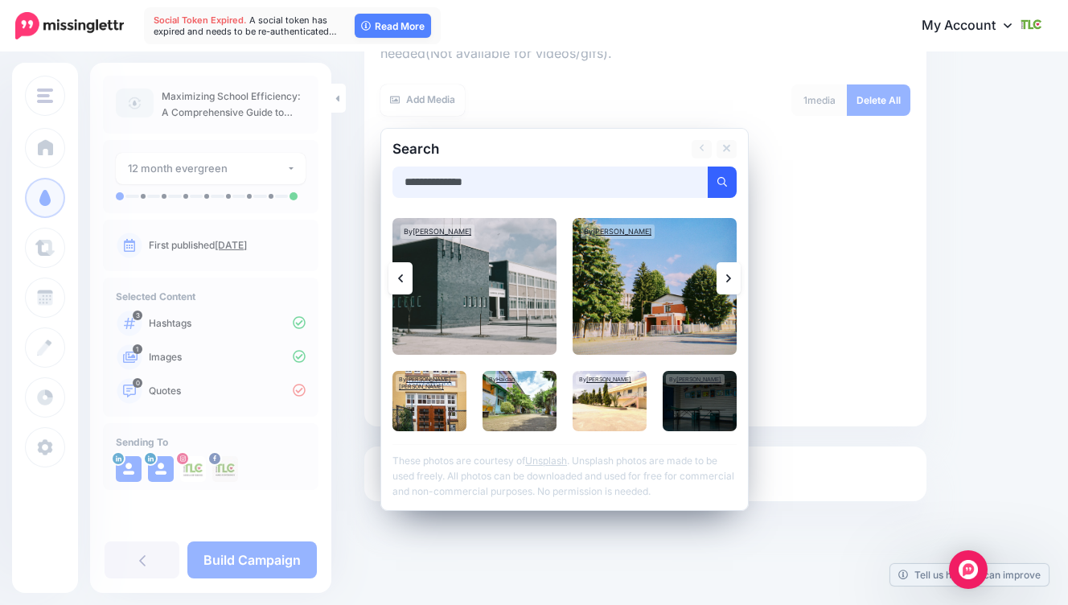
click at [574, 175] on input "**********" at bounding box center [551, 182] width 316 height 31
type input "**********"
click at [715, 188] on button "submit" at bounding box center [722, 182] width 29 height 31
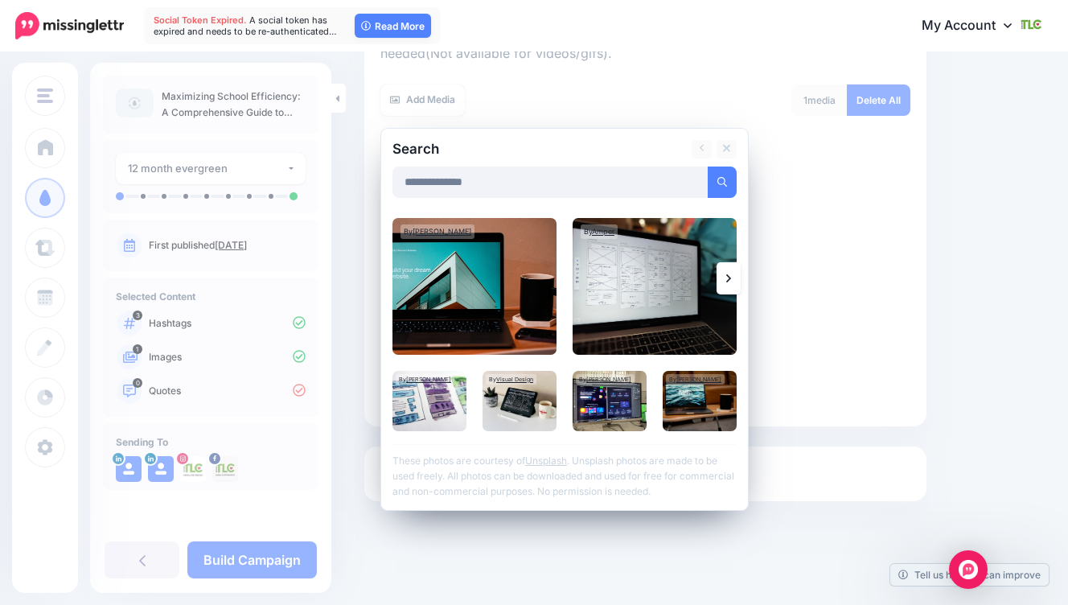
click at [729, 289] on link at bounding box center [729, 278] width 24 height 32
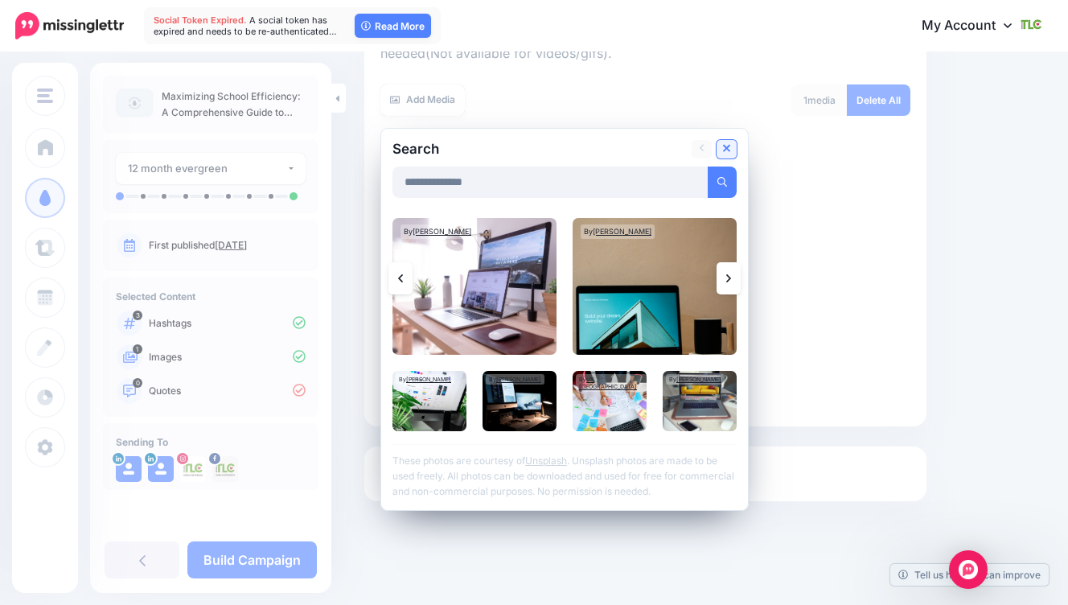
click at [727, 149] on icon at bounding box center [727, 149] width 8 height 8
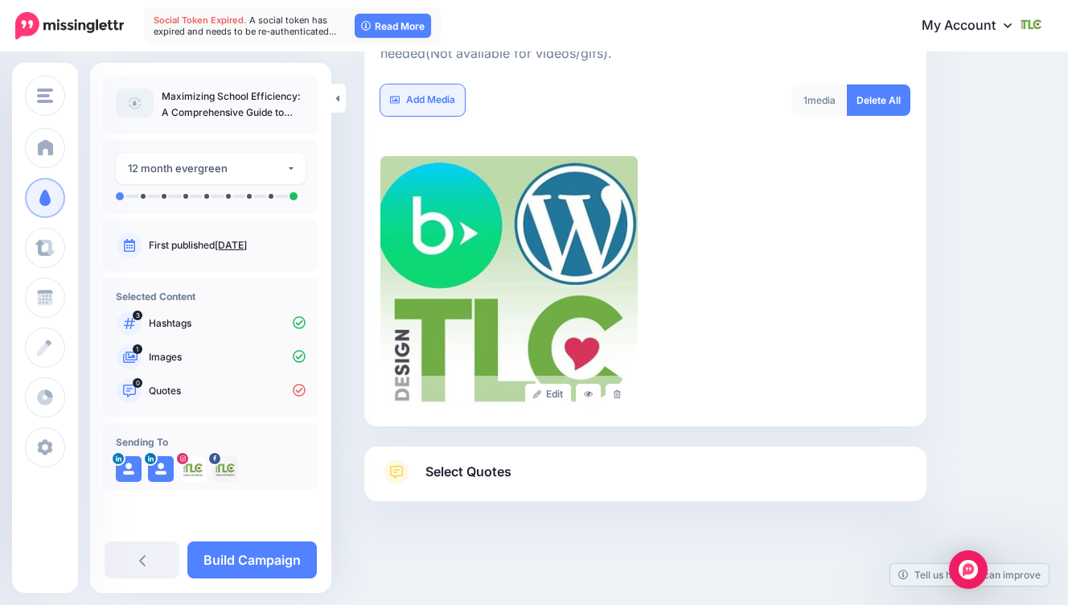
click at [446, 95] on link "Add Media" at bounding box center [422, 99] width 84 height 31
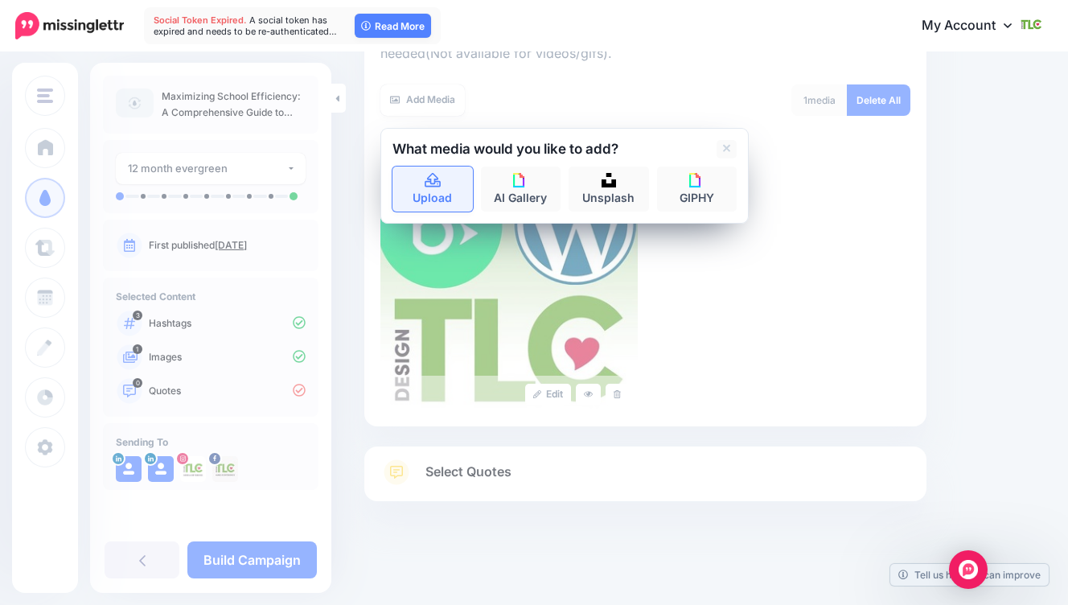
click at [446, 181] on link "Upload" at bounding box center [433, 189] width 80 height 45
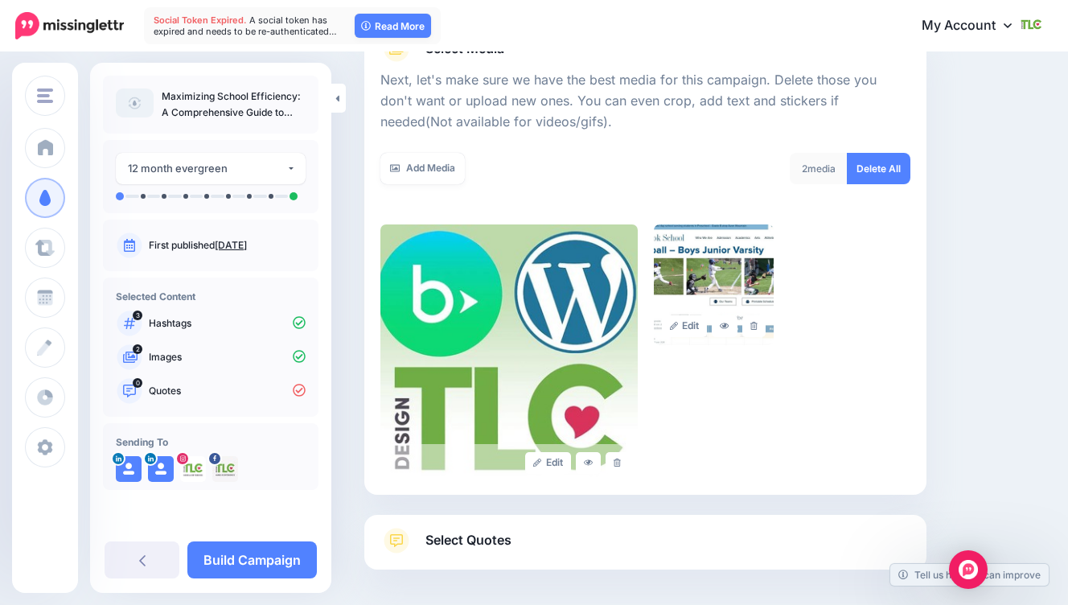
scroll to position [188, 0]
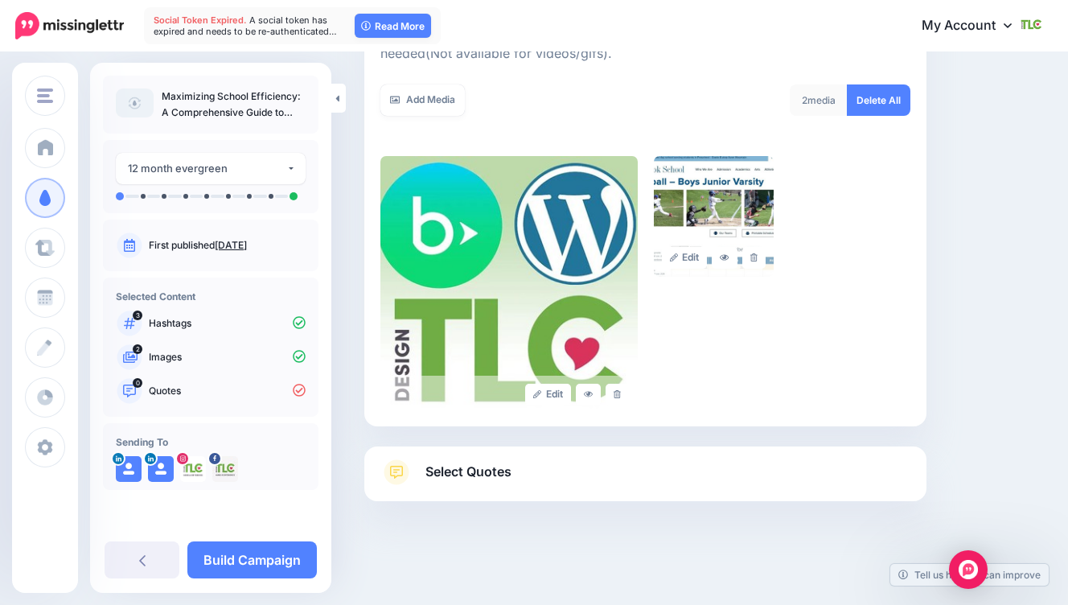
click at [439, 472] on span "Select Quotes" at bounding box center [469, 472] width 86 height 22
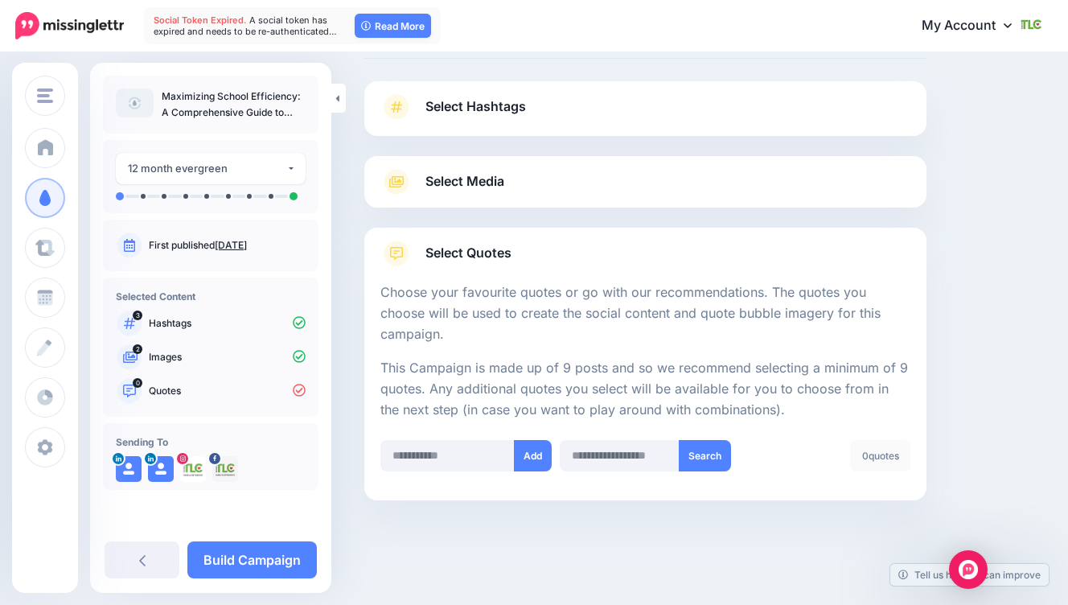
scroll to position [82, 0]
click at [448, 460] on input "text" at bounding box center [447, 456] width 134 height 31
paste input "**********"
type input "**********"
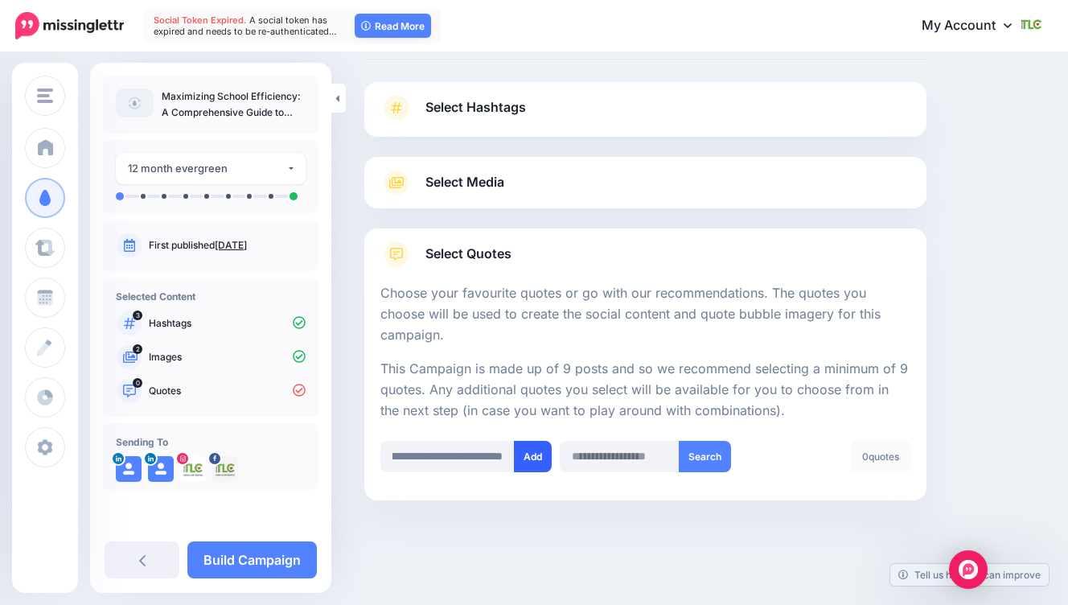
click at [528, 456] on button "Add" at bounding box center [533, 456] width 38 height 31
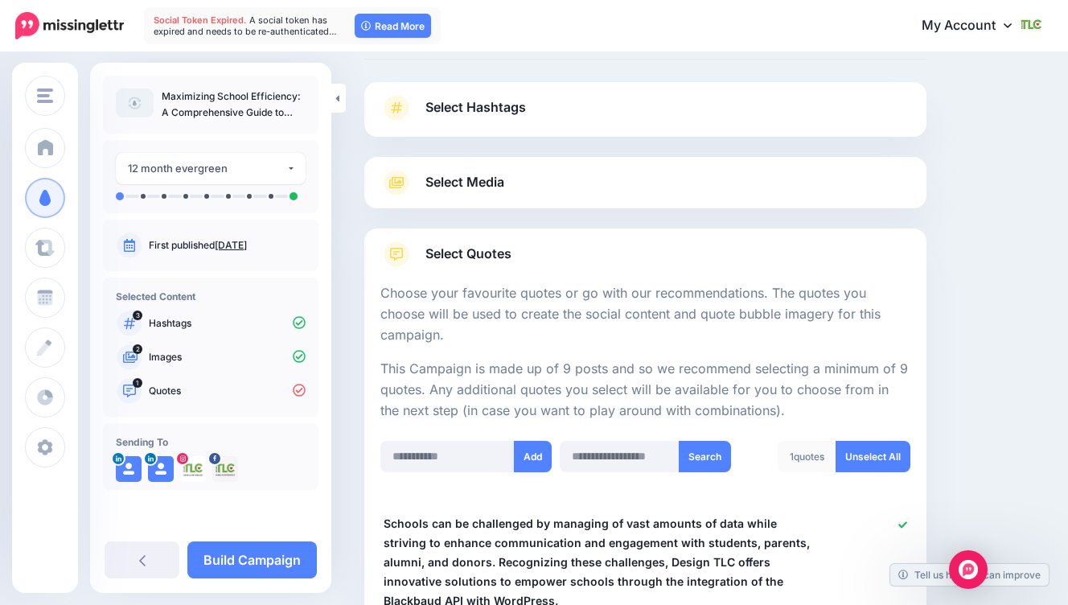
scroll to position [220, 0]
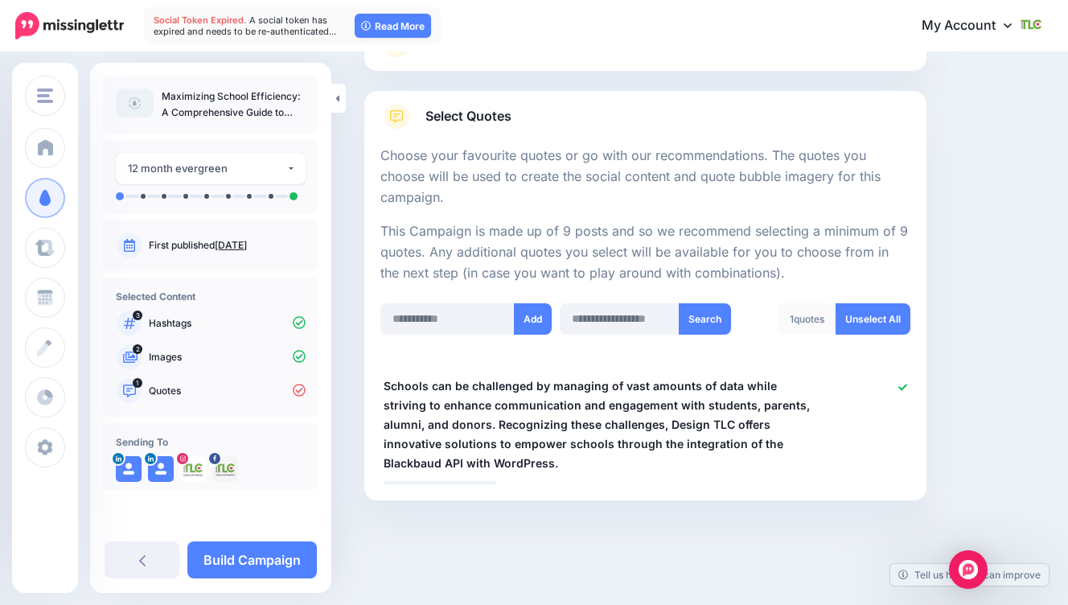
click at [422, 335] on div "Add Search 1 quotes Unselect All" at bounding box center [645, 328] width 538 height 51
click at [423, 318] on input "text" at bounding box center [447, 318] width 134 height 31
paste input "**********"
type input "**********"
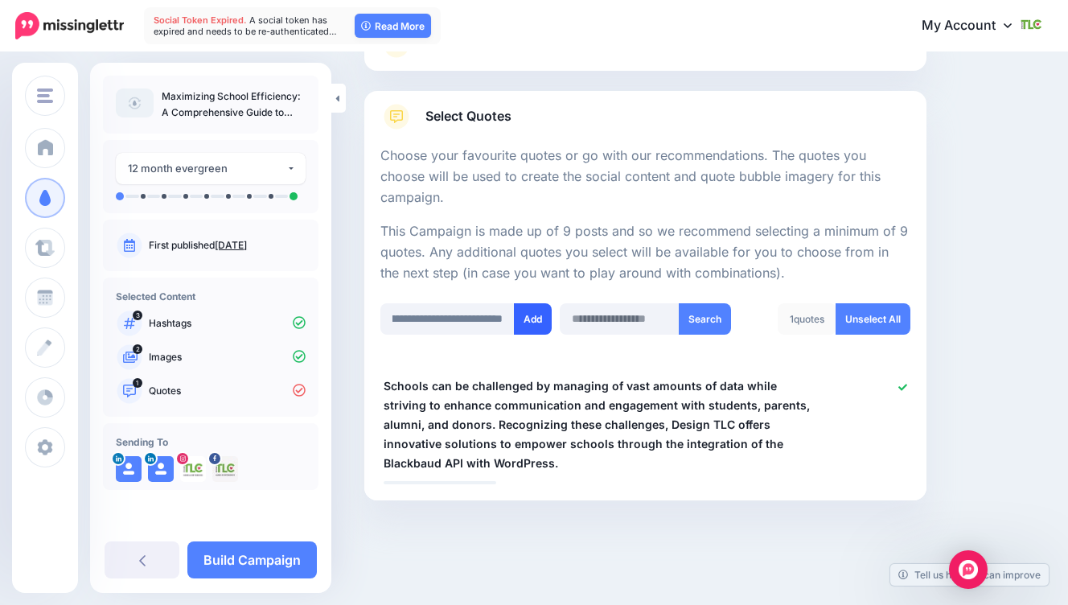
click at [542, 320] on button "Add" at bounding box center [533, 318] width 38 height 31
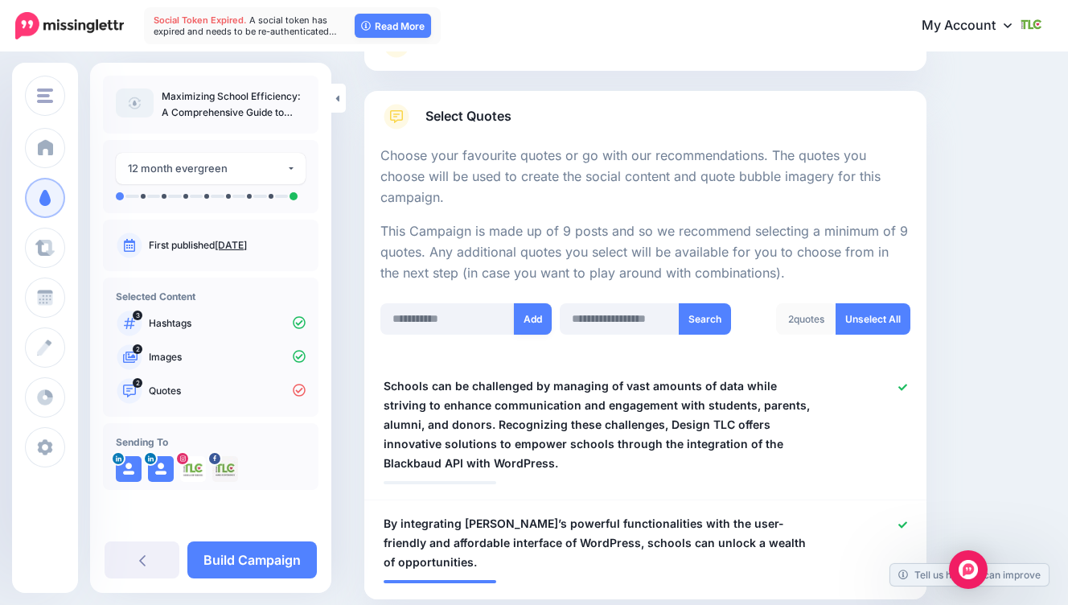
scroll to position [319, 0]
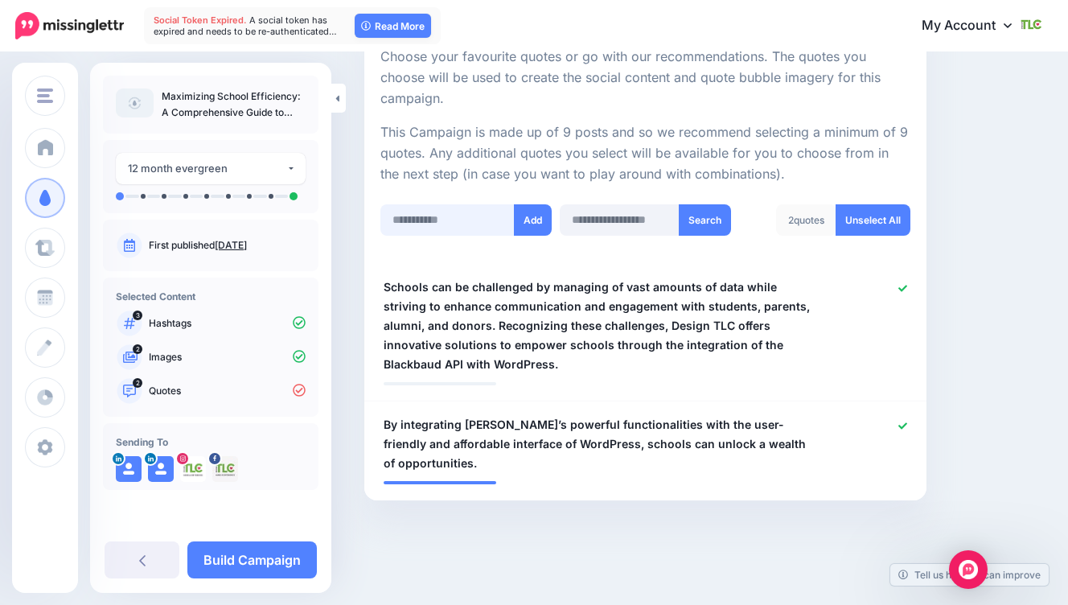
click at [464, 224] on input "text" at bounding box center [447, 219] width 134 height 31
paste input "**********"
type input "**********"
click at [530, 224] on button "Add" at bounding box center [533, 219] width 38 height 31
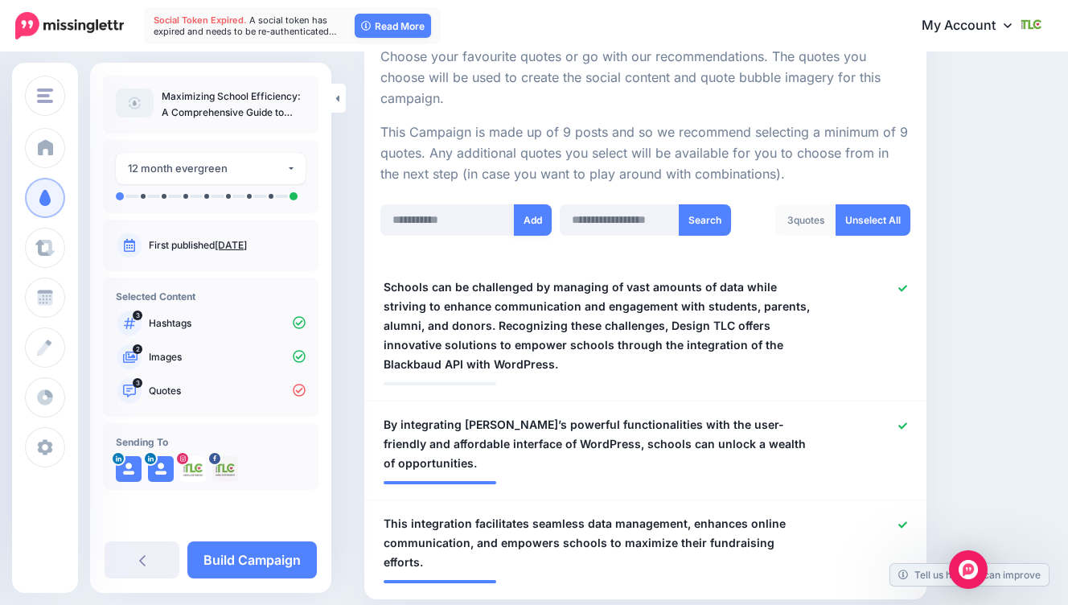
scroll to position [398, 0]
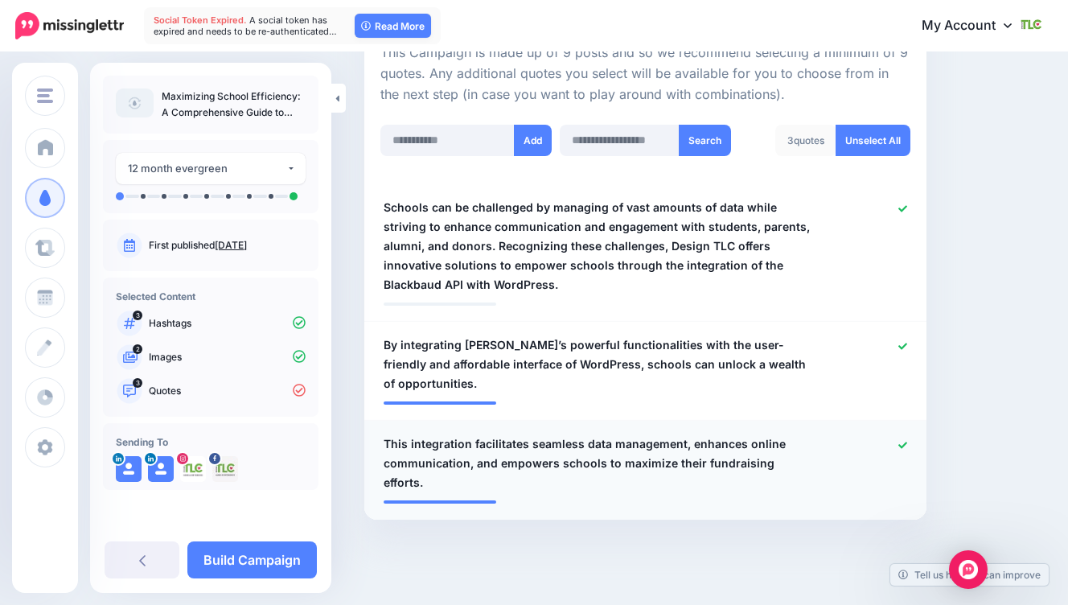
click at [561, 455] on span "This integration facilitates seamless data management, enhances online communic…" at bounding box center [600, 463] width 433 height 58
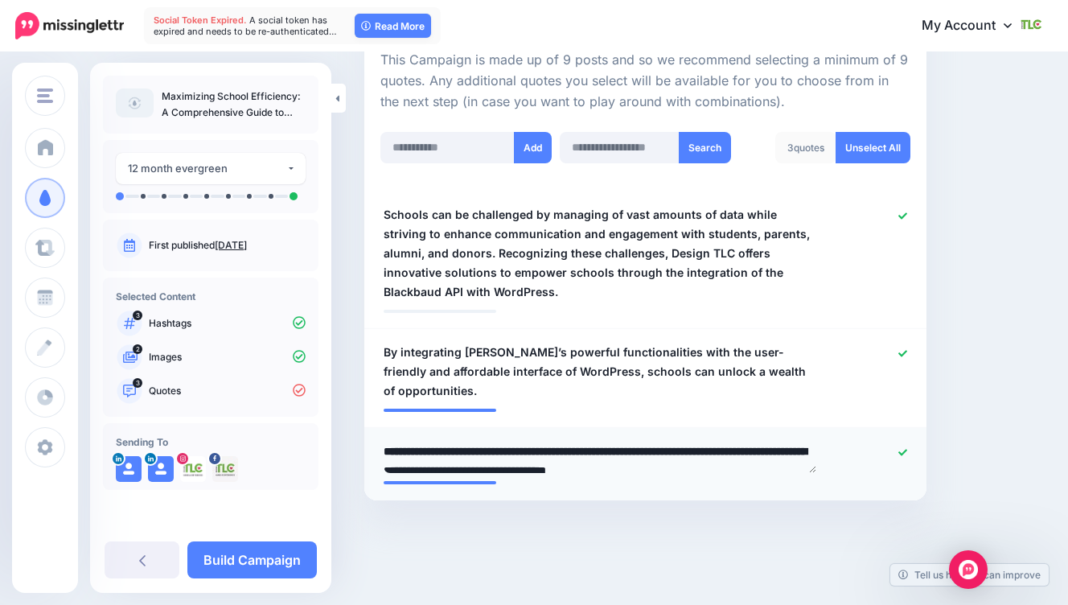
click at [408, 453] on textarea "**********" at bounding box center [600, 457] width 433 height 31
click at [467, 452] on textarea "**********" at bounding box center [600, 457] width 433 height 31
type textarea "**********"
click at [939, 460] on div "Content and media Choose the content and media that you'd like to use in this c…" at bounding box center [704, 134] width 704 height 894
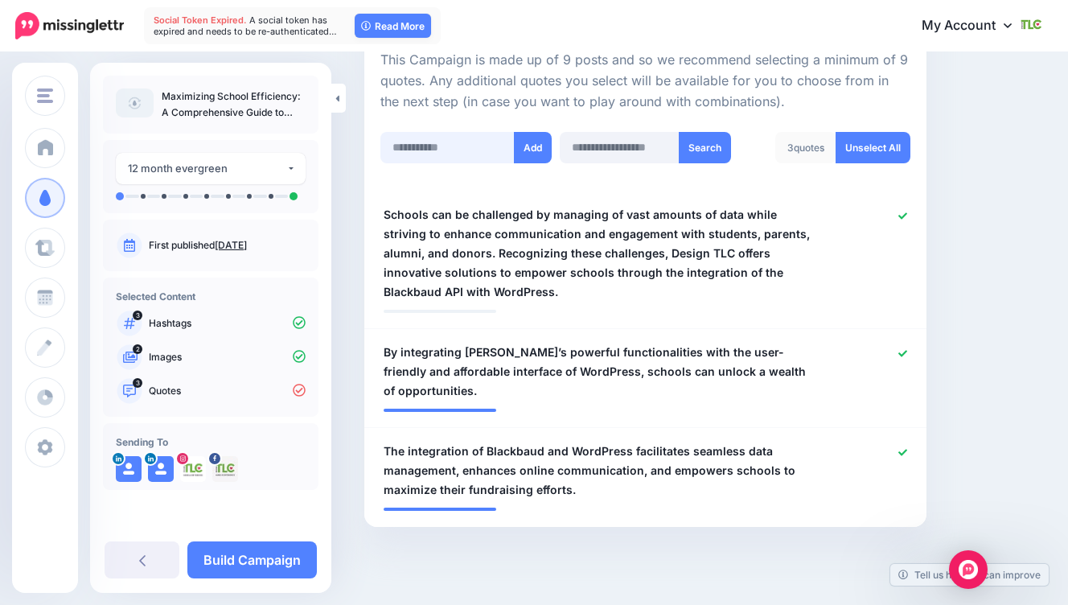
click at [446, 138] on input "text" at bounding box center [447, 147] width 134 height 31
paste input "**********"
type input "**********"
click at [525, 149] on button "Add" at bounding box center [533, 147] width 38 height 31
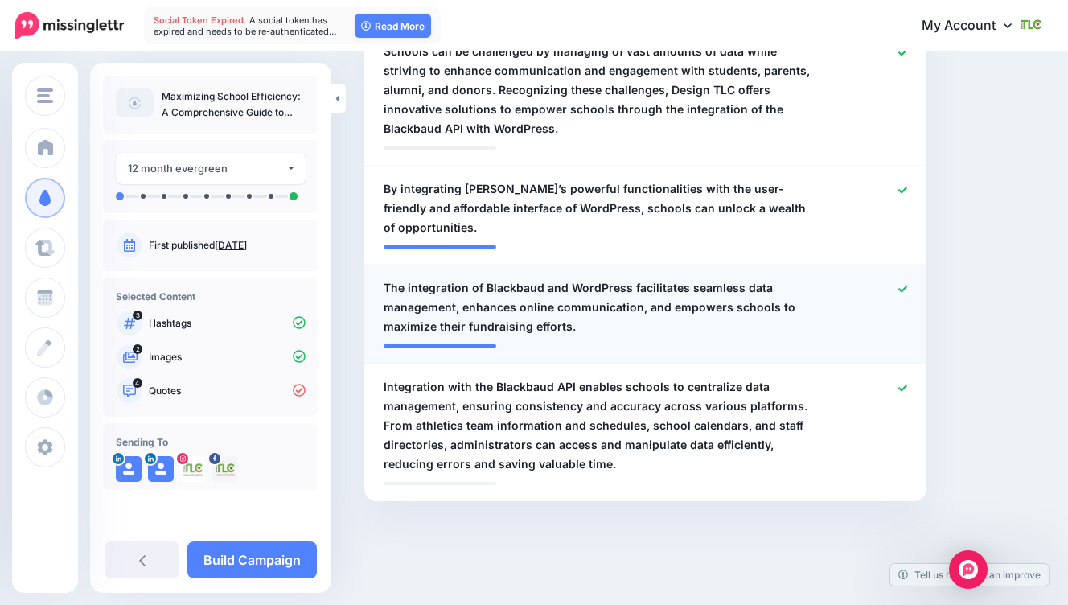
scroll to position [555, 0]
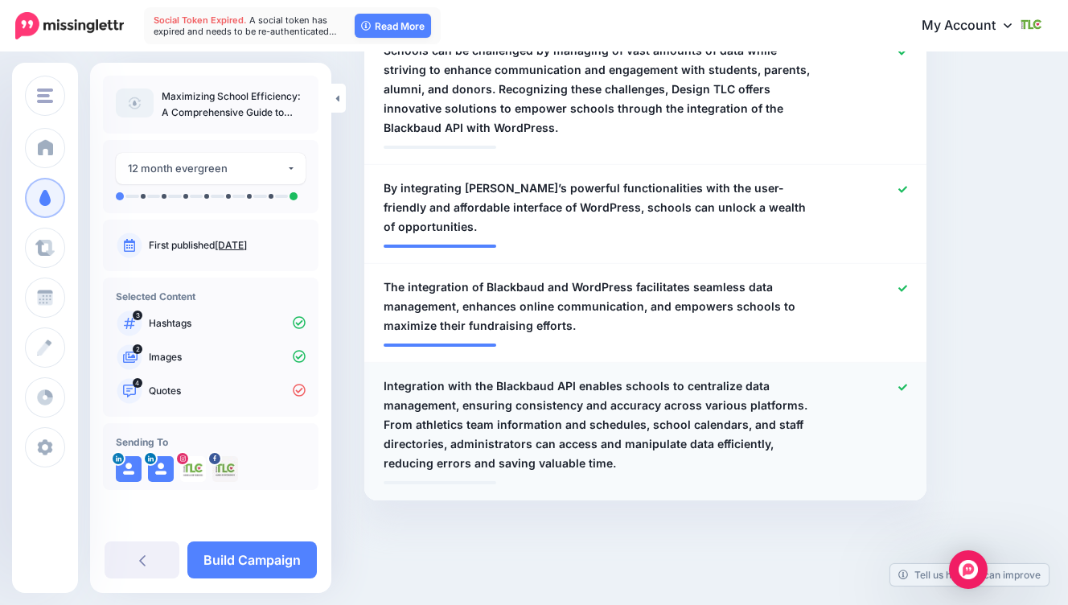
click at [898, 388] on icon at bounding box center [902, 387] width 9 height 9
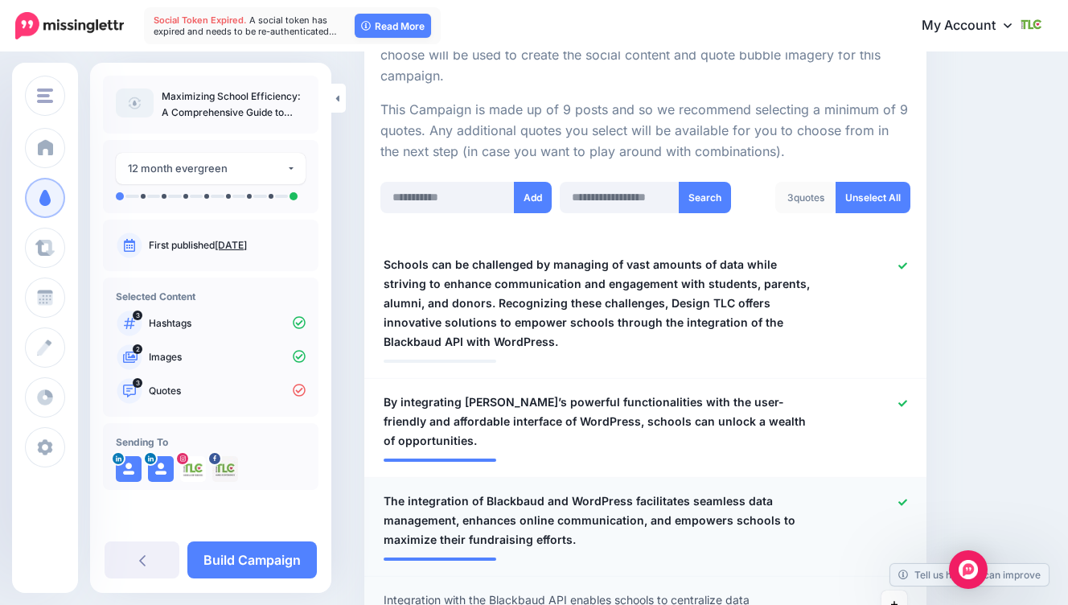
scroll to position [339, 0]
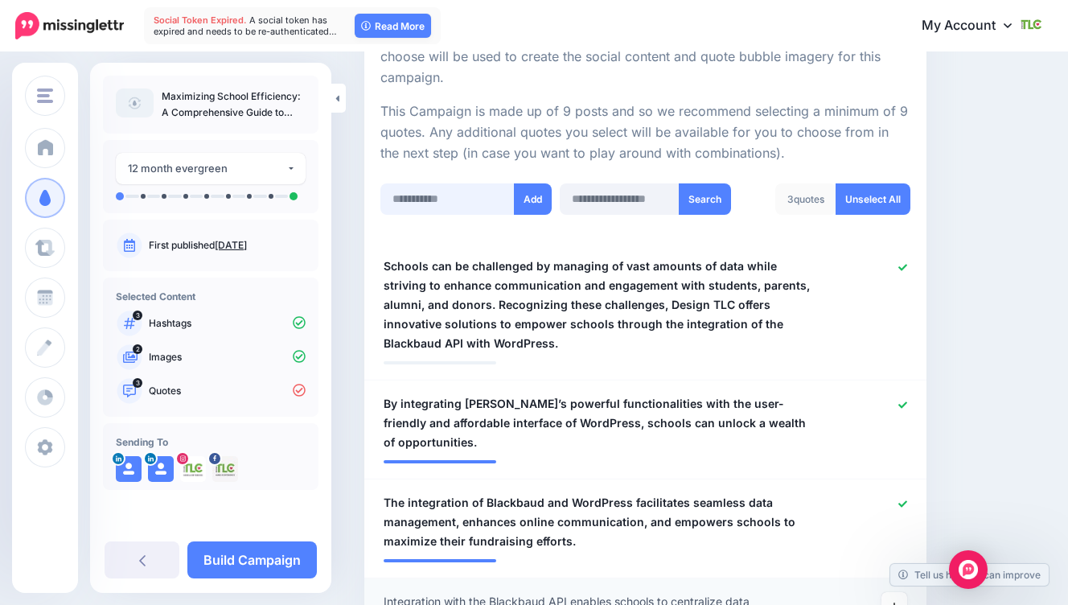
click at [433, 198] on input "text" at bounding box center [447, 198] width 134 height 31
paste input "**********"
type input "**********"
click at [522, 204] on button "Add" at bounding box center [533, 198] width 38 height 31
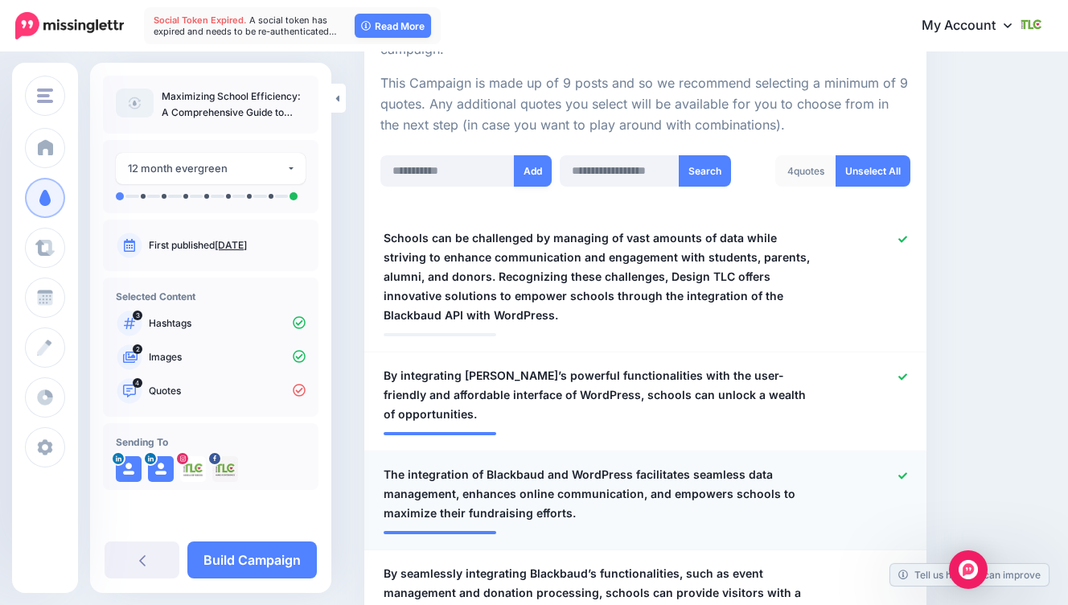
scroll to position [366, 0]
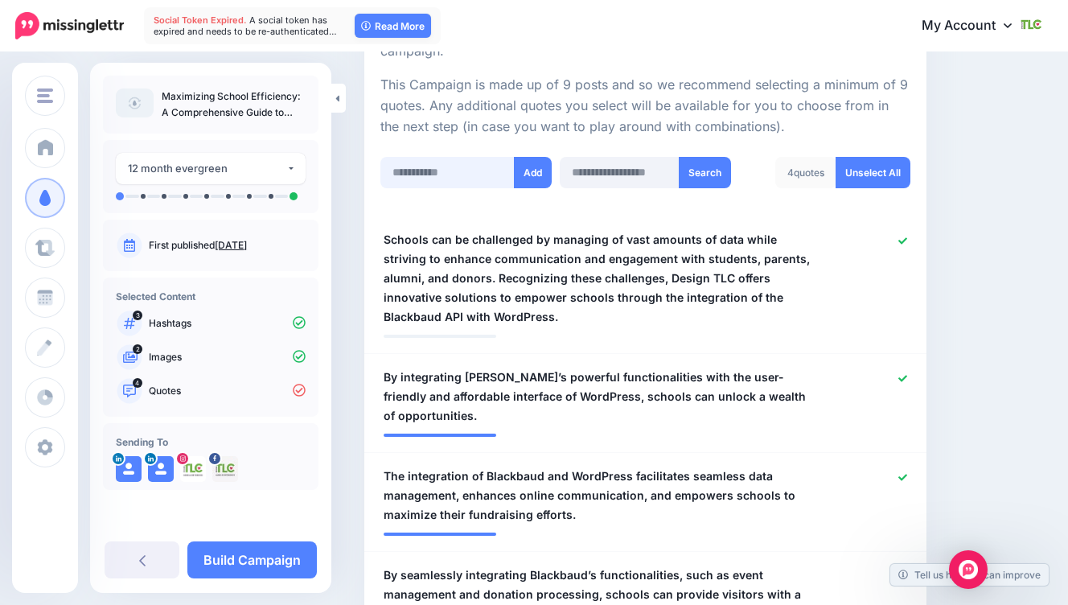
click at [450, 174] on input "text" at bounding box center [447, 172] width 134 height 31
paste input "**********"
type input "**********"
click at [537, 183] on button "Add" at bounding box center [533, 172] width 38 height 31
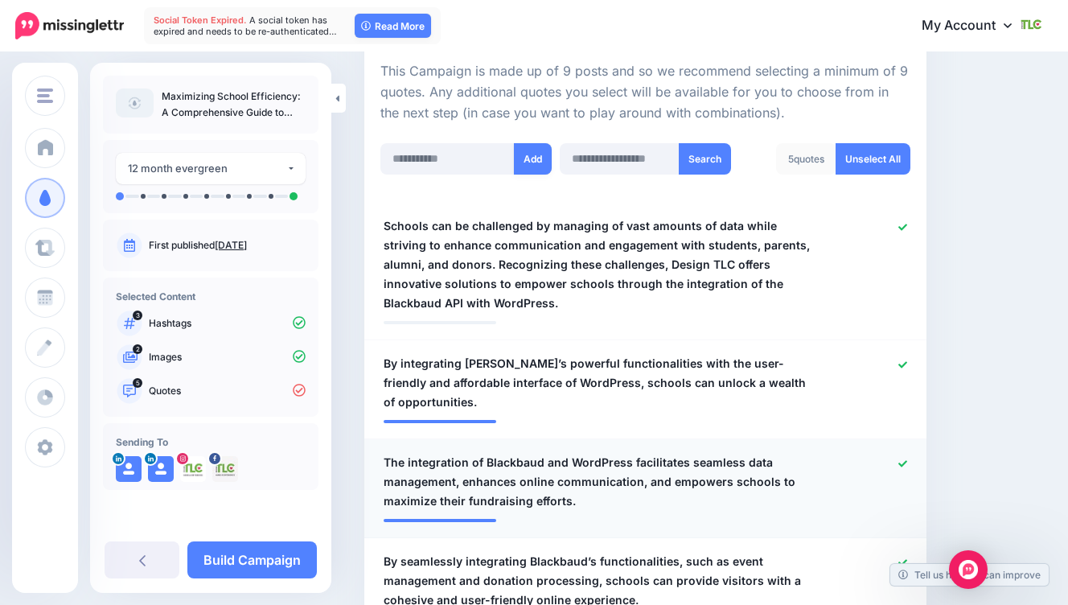
scroll to position [351, 0]
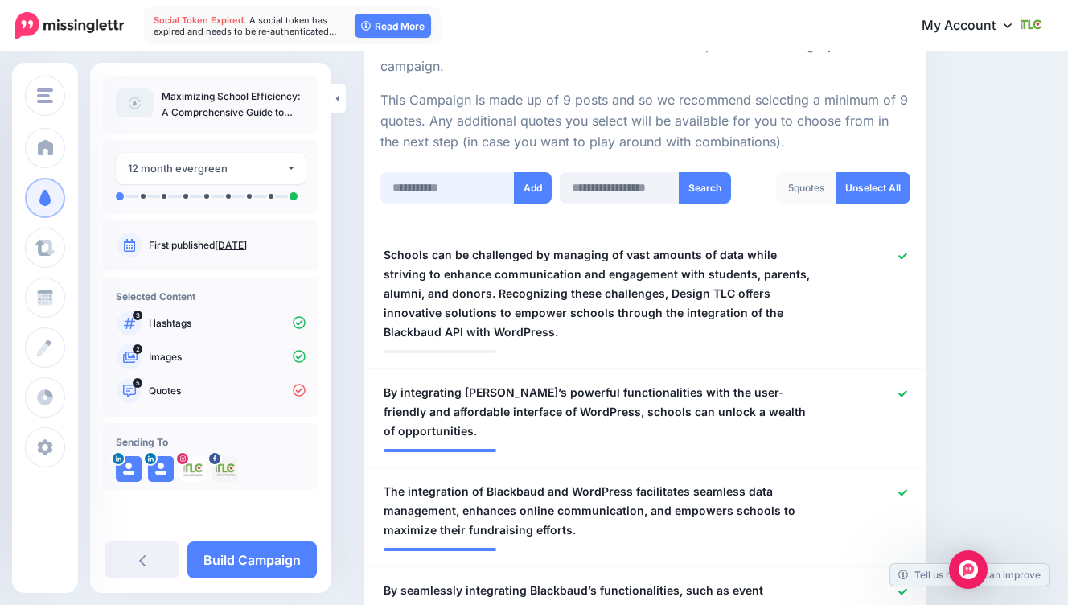
click at [456, 183] on input "text" at bounding box center [447, 187] width 134 height 31
paste input "**********"
type input "**********"
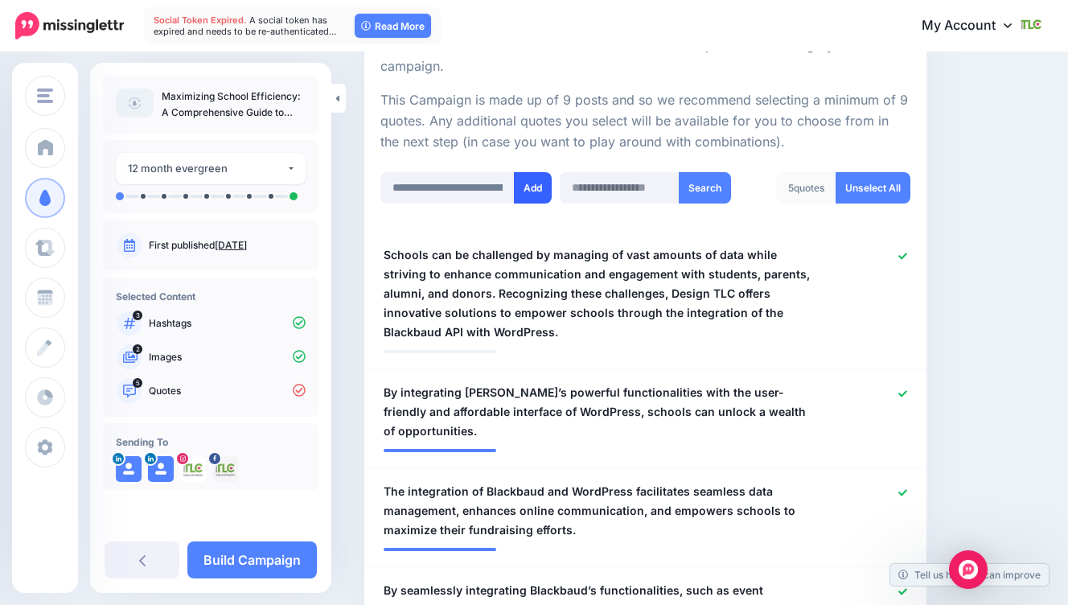
click at [528, 185] on button "Add" at bounding box center [533, 187] width 38 height 31
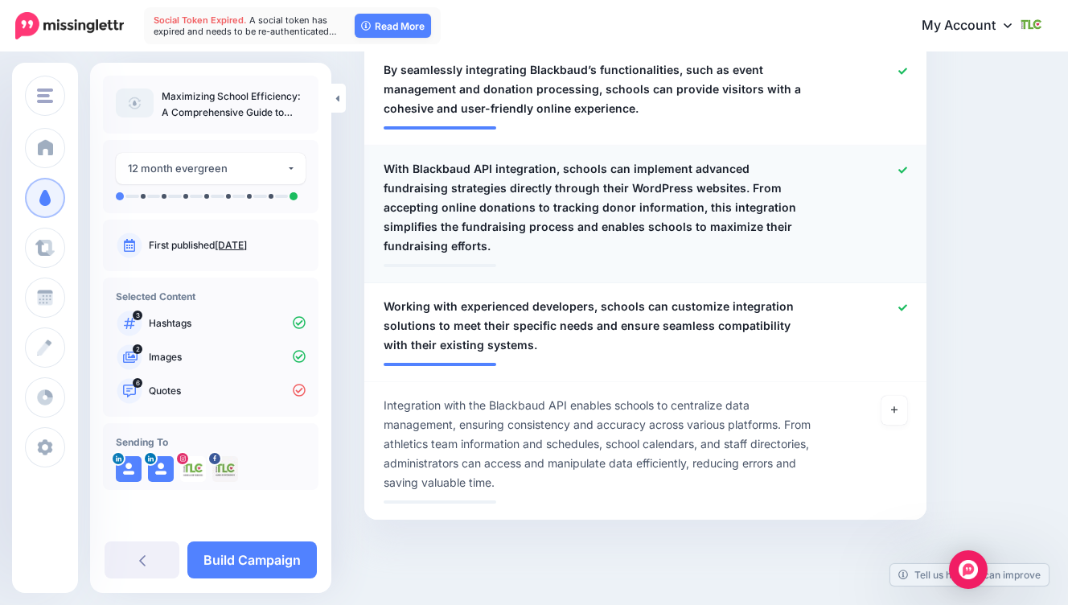
scroll to position [202, 0]
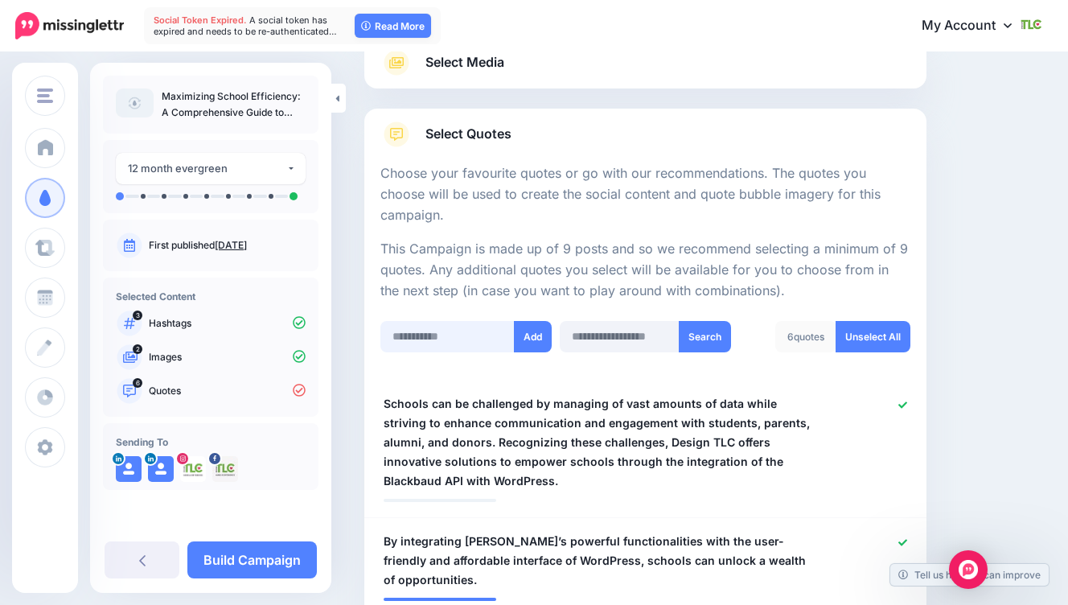
click at [425, 341] on input "text" at bounding box center [447, 336] width 134 height 31
paste input "**********"
type input "**********"
click at [536, 340] on button "Add" at bounding box center [533, 336] width 38 height 31
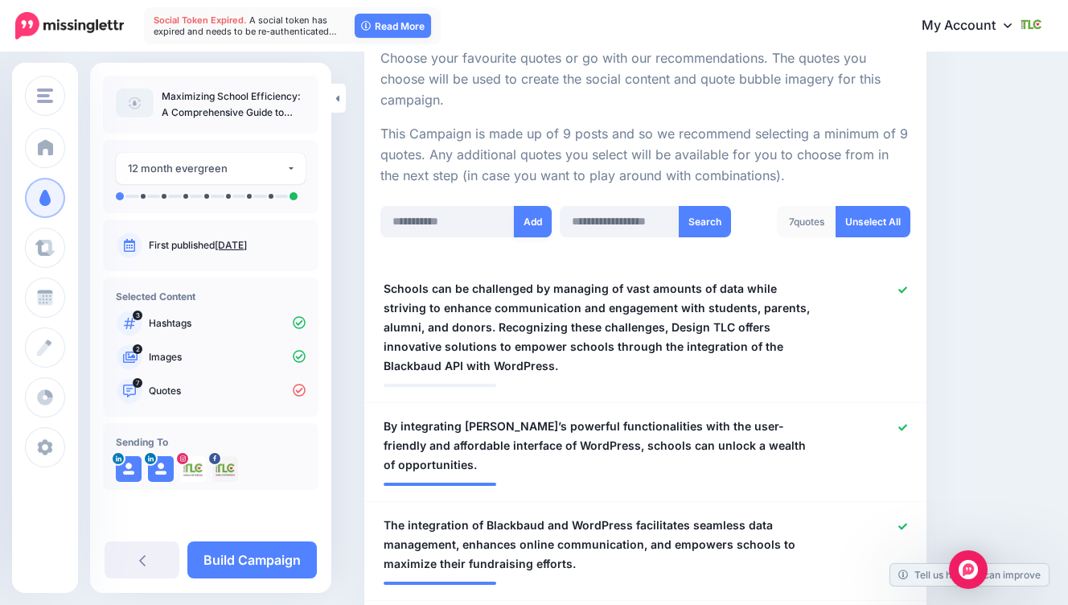
scroll to position [315, 0]
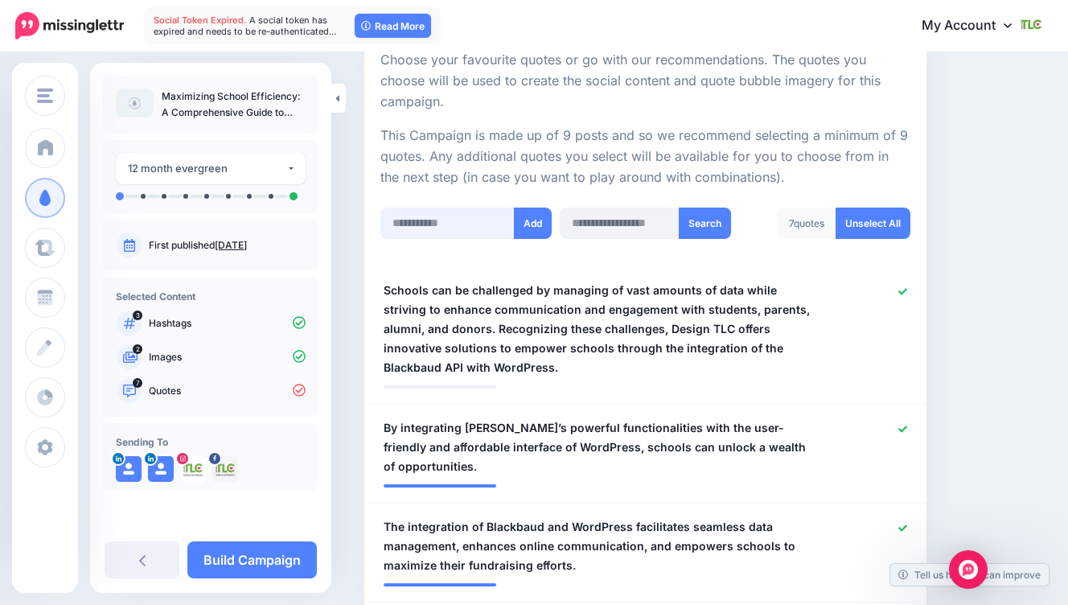
click at [487, 218] on input "text" at bounding box center [447, 223] width 134 height 31
paste input "**********"
type input "**********"
click at [524, 224] on button "Add" at bounding box center [533, 223] width 38 height 31
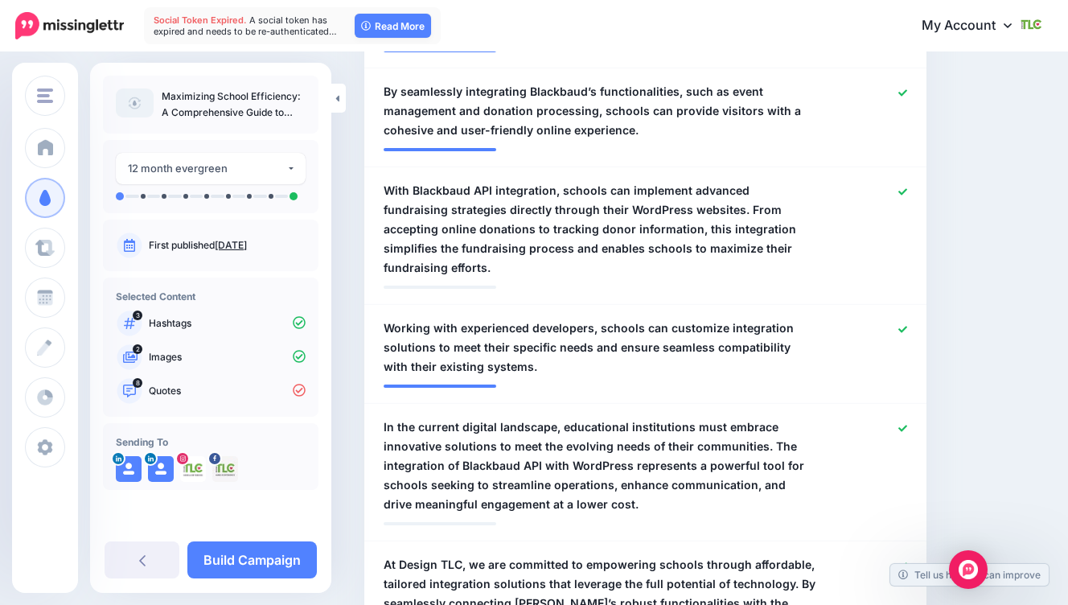
scroll to position [426, 0]
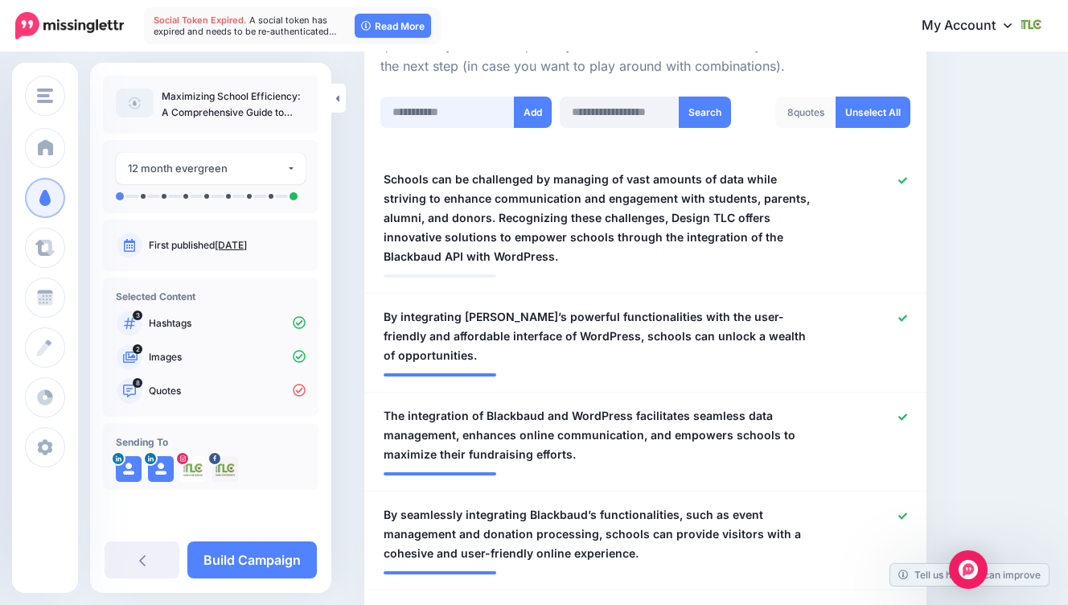
click at [451, 113] on input "text" at bounding box center [447, 112] width 134 height 31
paste input "**********"
type input "**********"
click at [532, 115] on button "Add" at bounding box center [533, 112] width 38 height 31
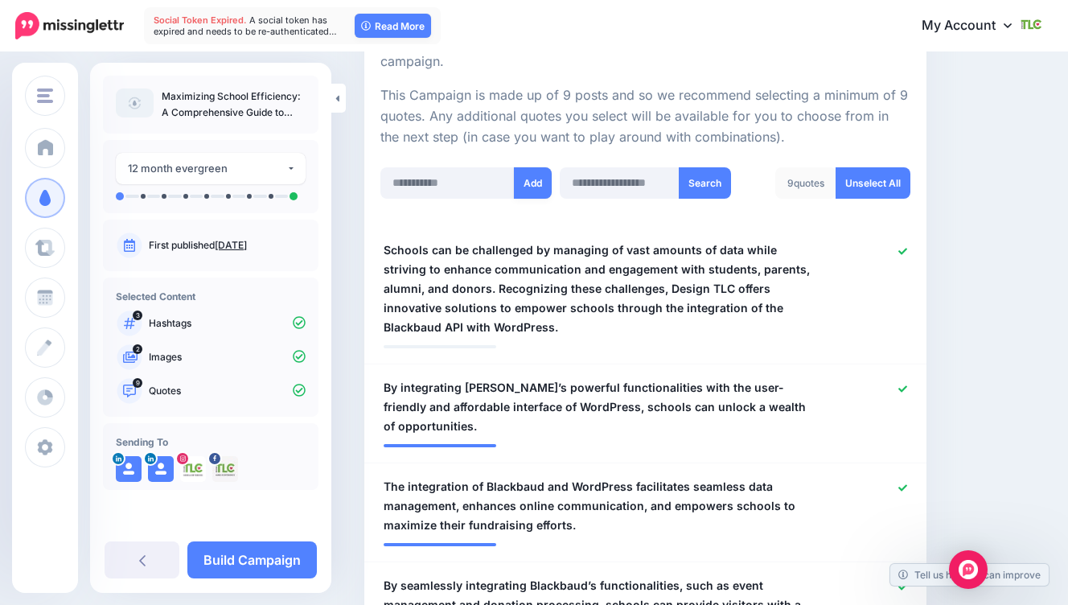
scroll to position [0, 0]
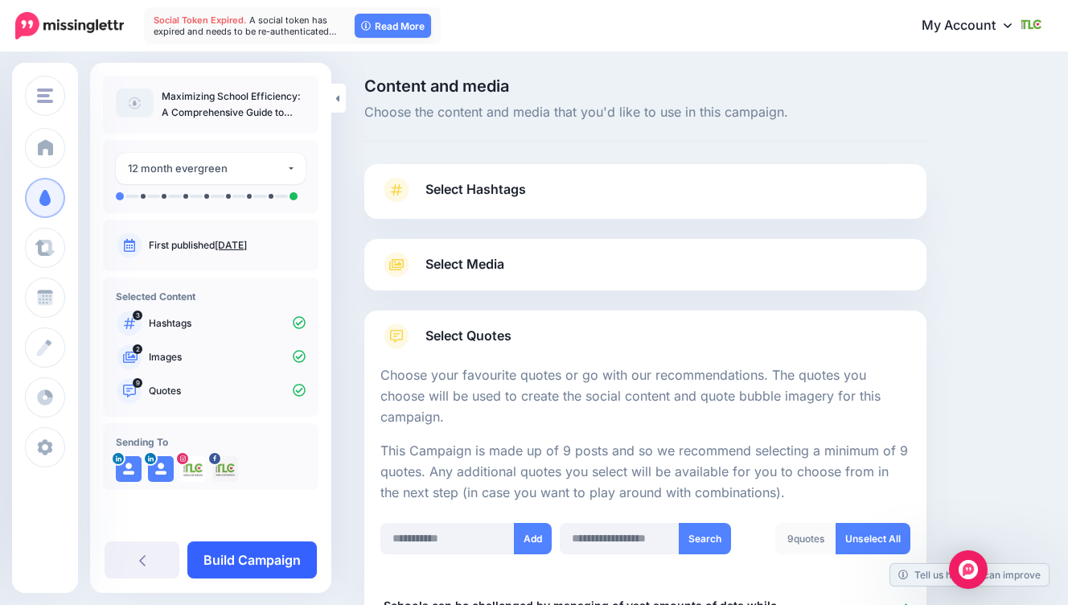
click at [244, 558] on link "Build Campaign" at bounding box center [252, 559] width 130 height 37
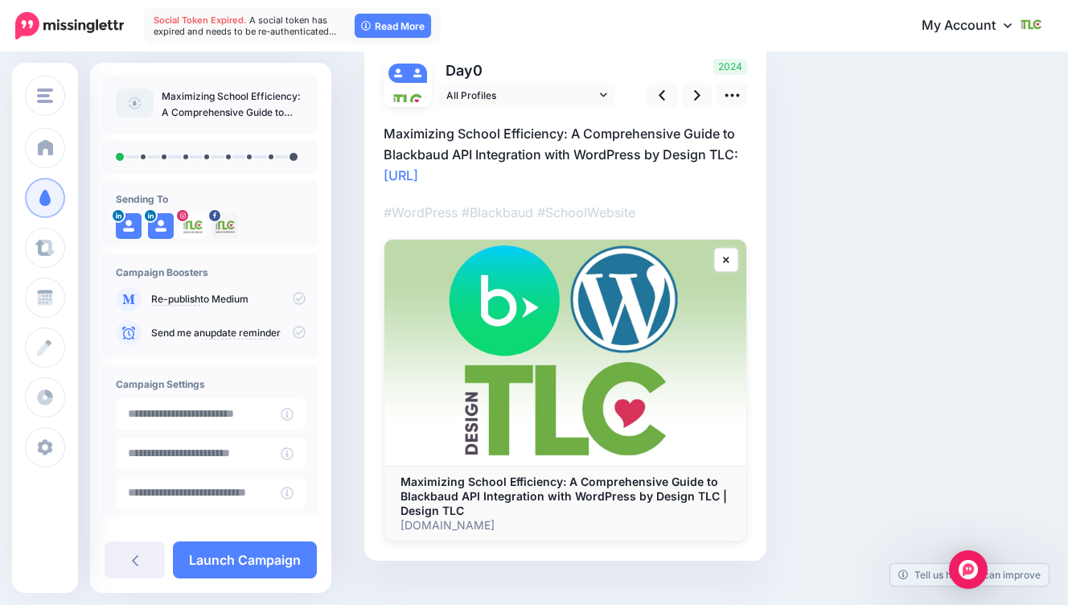
scroll to position [107, 0]
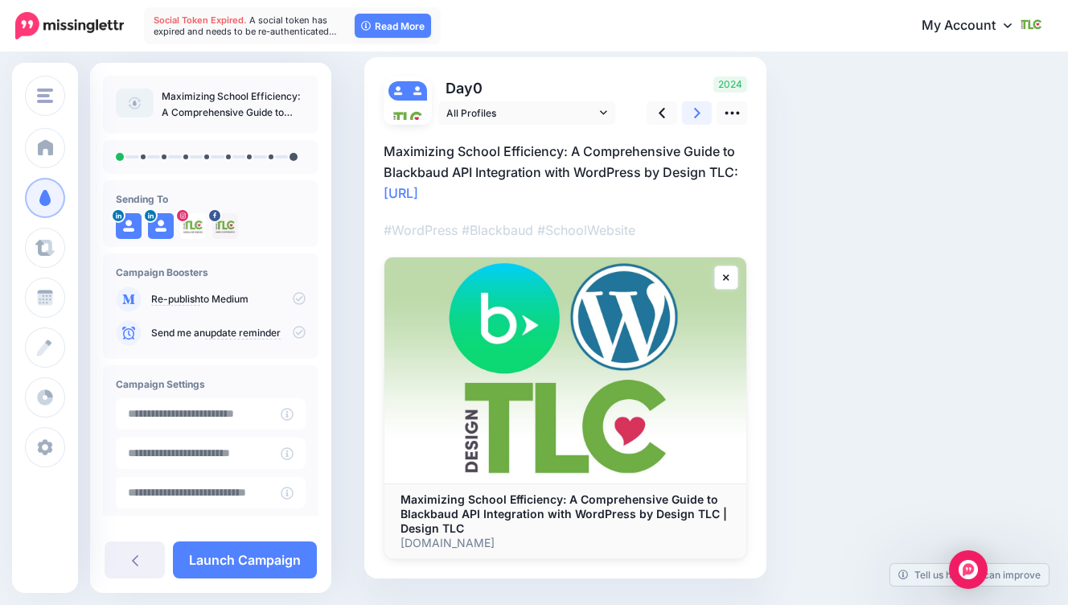
click at [694, 108] on icon at bounding box center [697, 113] width 6 height 17
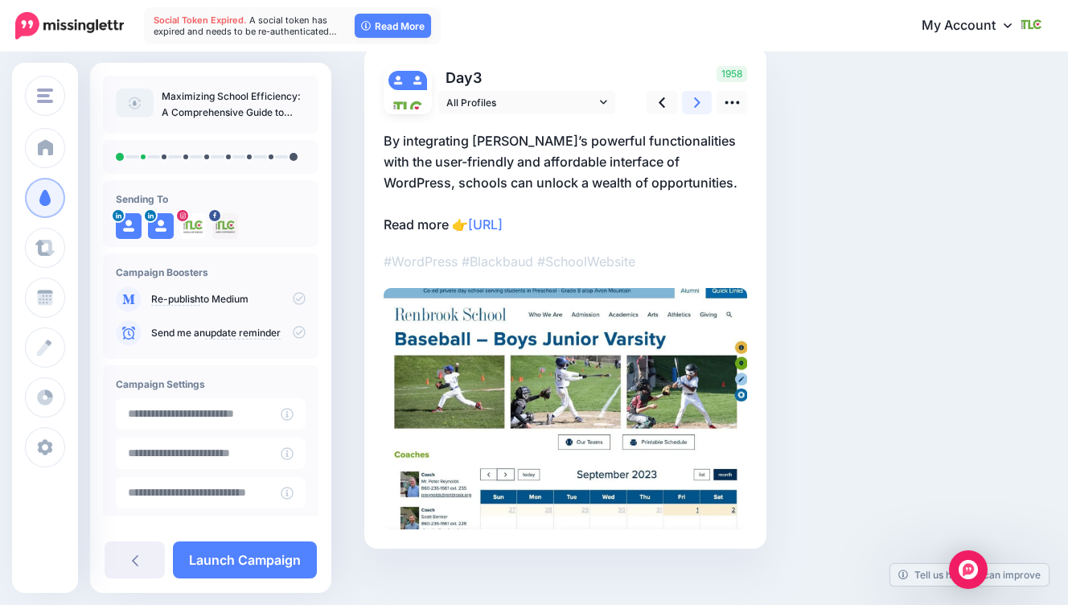
scroll to position [114, 0]
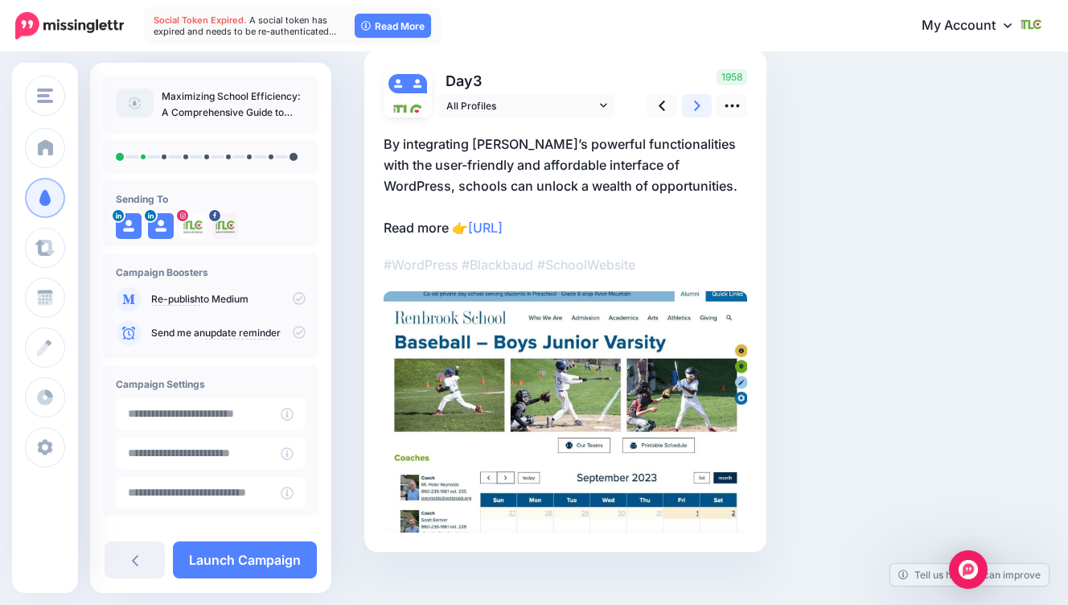
click at [700, 99] on link at bounding box center [697, 105] width 31 height 23
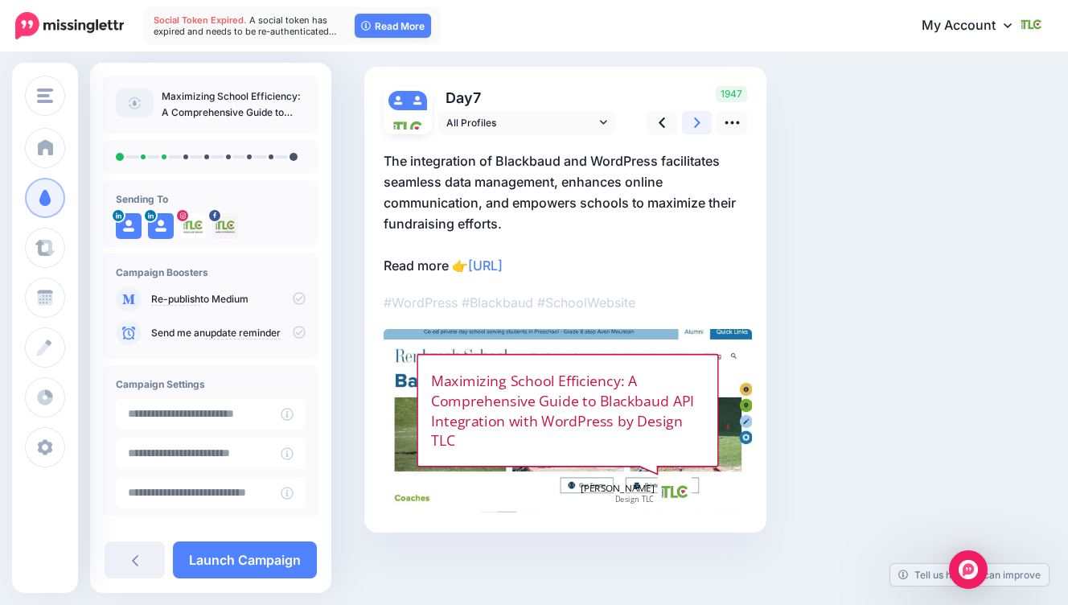
click at [699, 121] on icon at bounding box center [697, 122] width 6 height 17
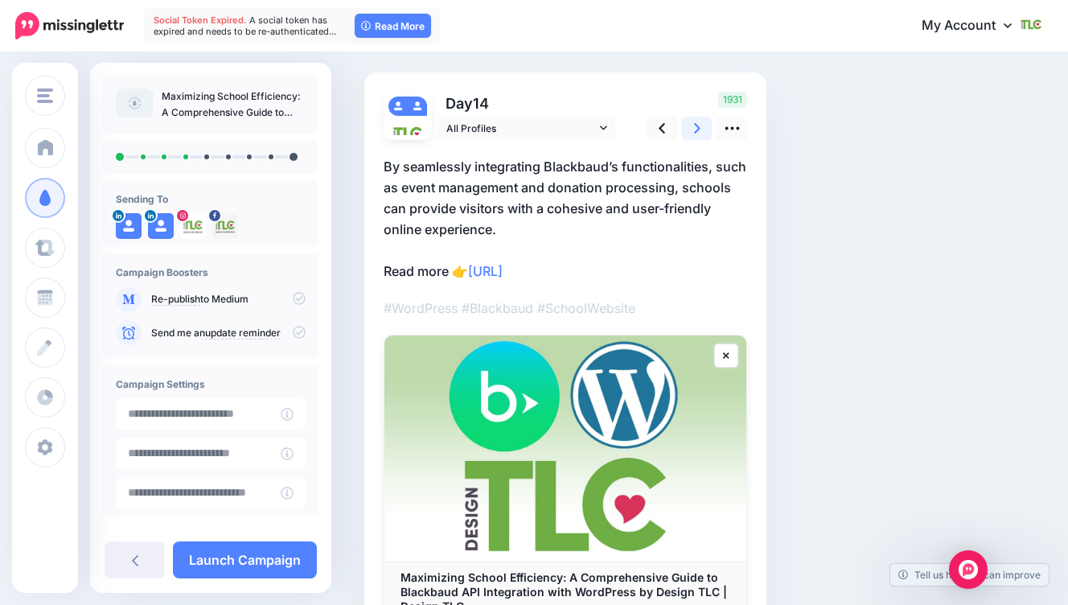
scroll to position [91, 0]
click at [698, 123] on icon at bounding box center [697, 129] width 6 height 17
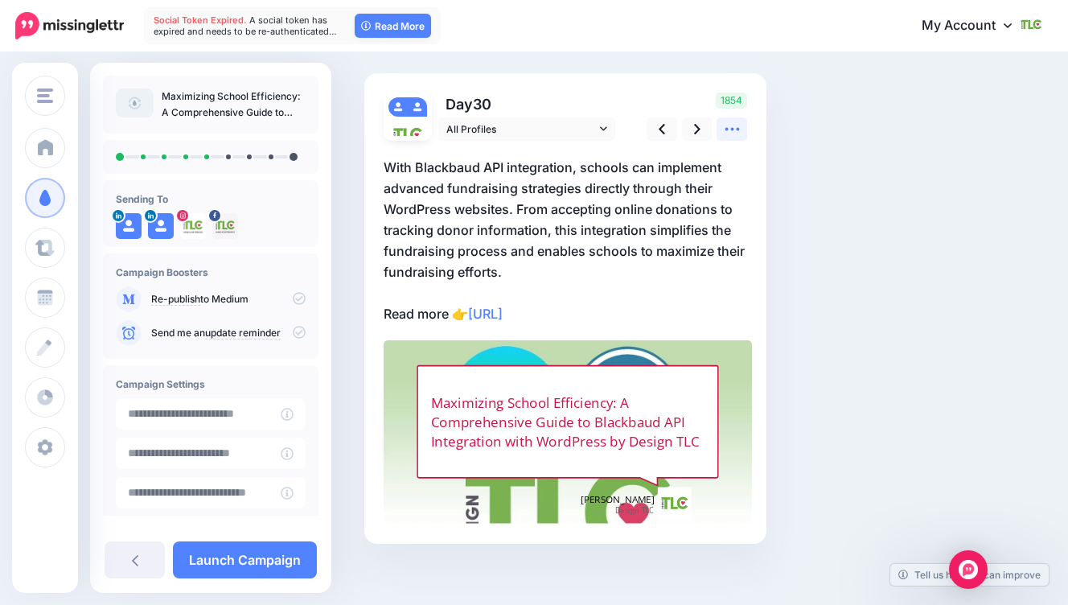
click at [733, 130] on icon at bounding box center [732, 129] width 14 height 3
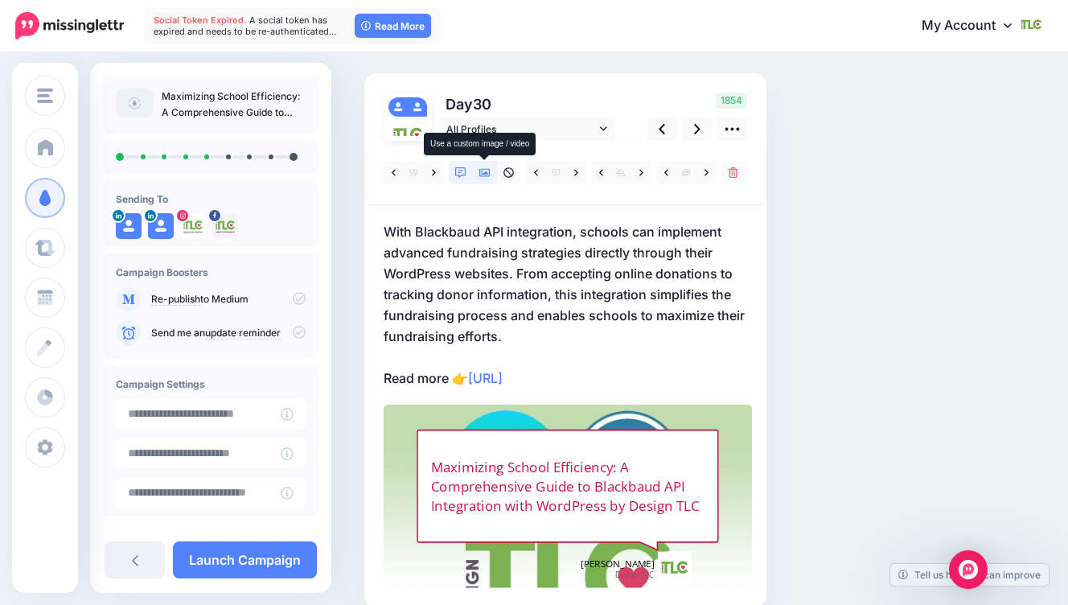
click at [479, 169] on icon at bounding box center [484, 173] width 11 height 8
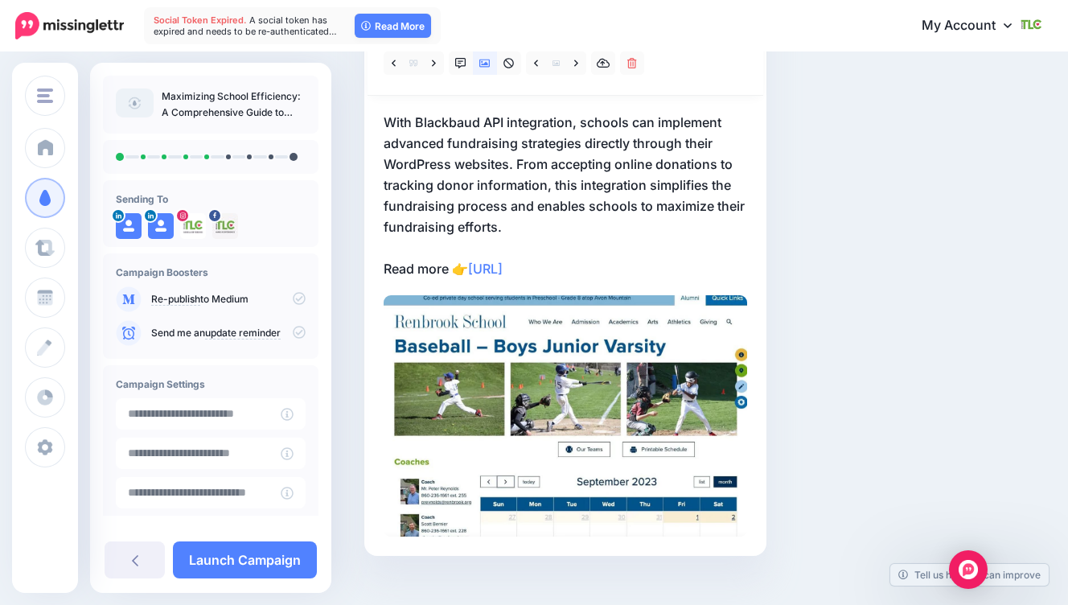
scroll to position [204, 0]
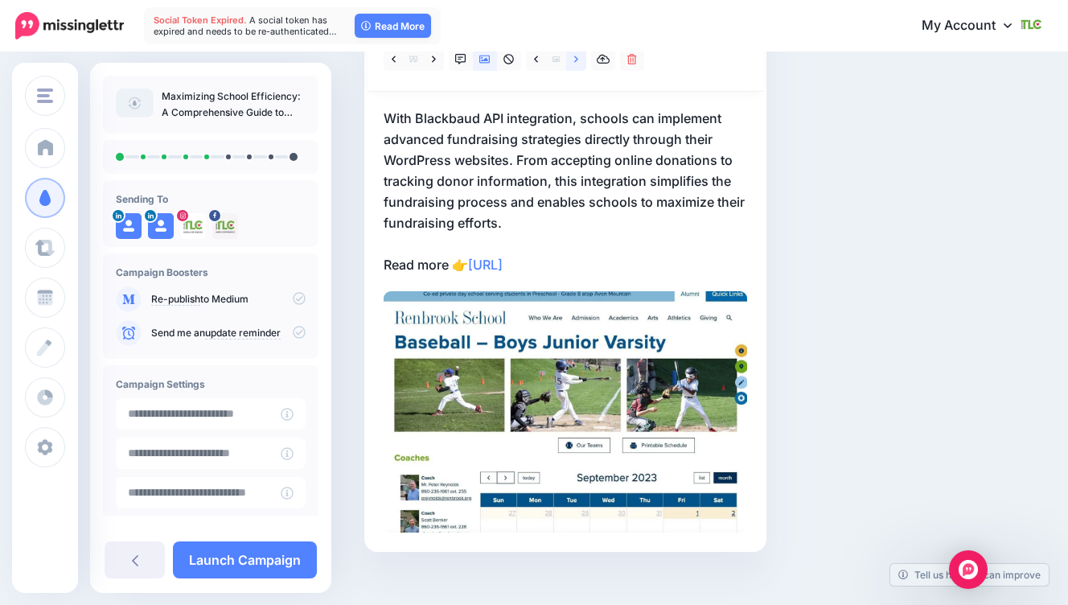
click at [582, 63] on link at bounding box center [576, 58] width 20 height 23
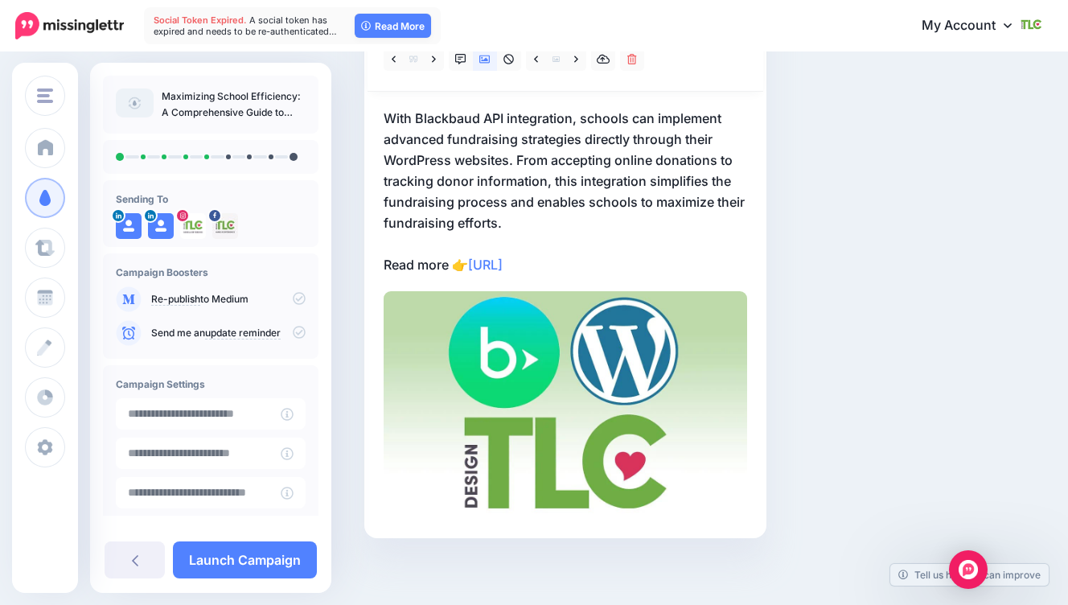
click at [829, 171] on div "Social Posts Review the social posts that will be sent to promote this content.…" at bounding box center [645, 230] width 586 height 713
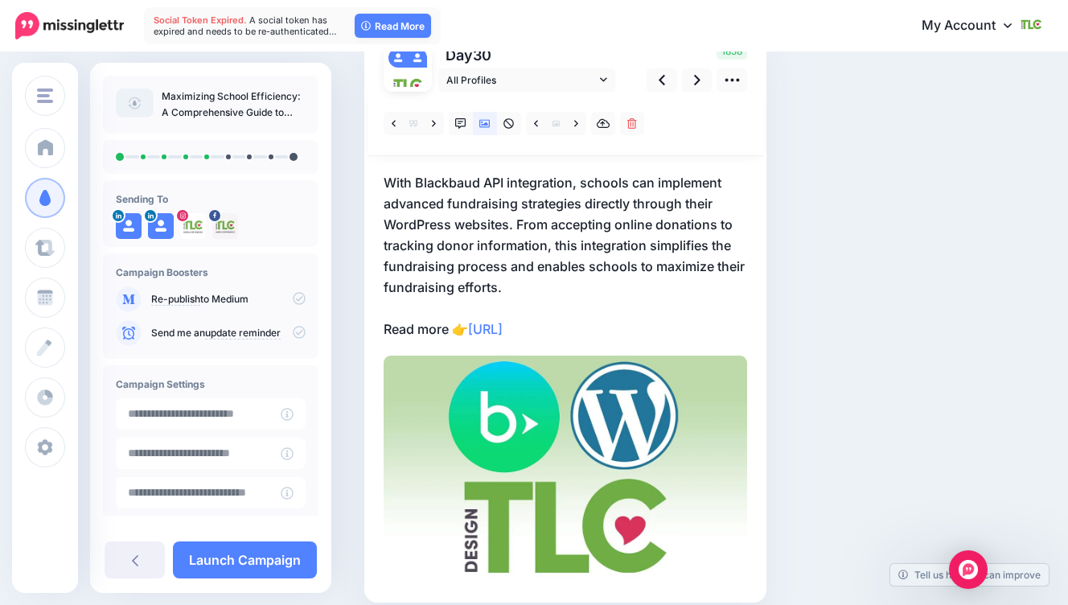
scroll to position [141, 0]
click at [580, 123] on link at bounding box center [576, 122] width 20 height 23
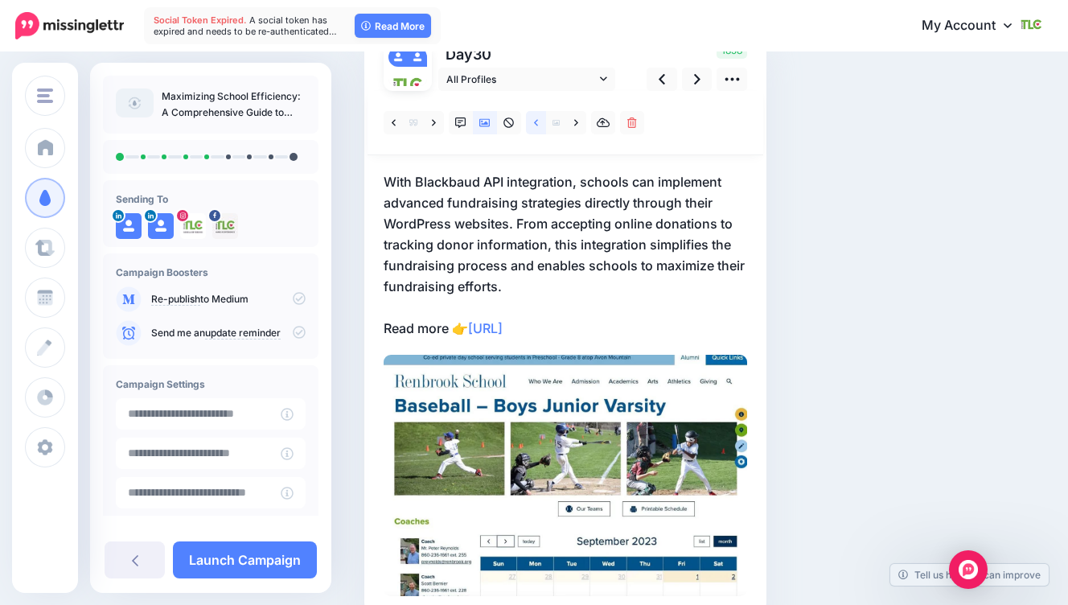
click at [535, 127] on icon at bounding box center [536, 122] width 4 height 11
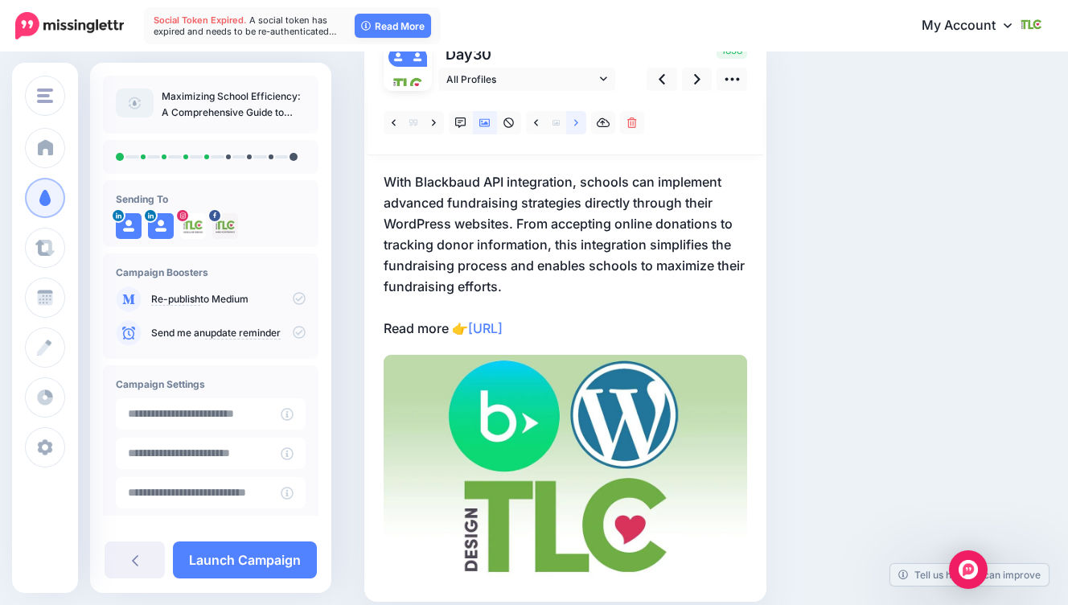
click at [578, 127] on link at bounding box center [576, 122] width 20 height 23
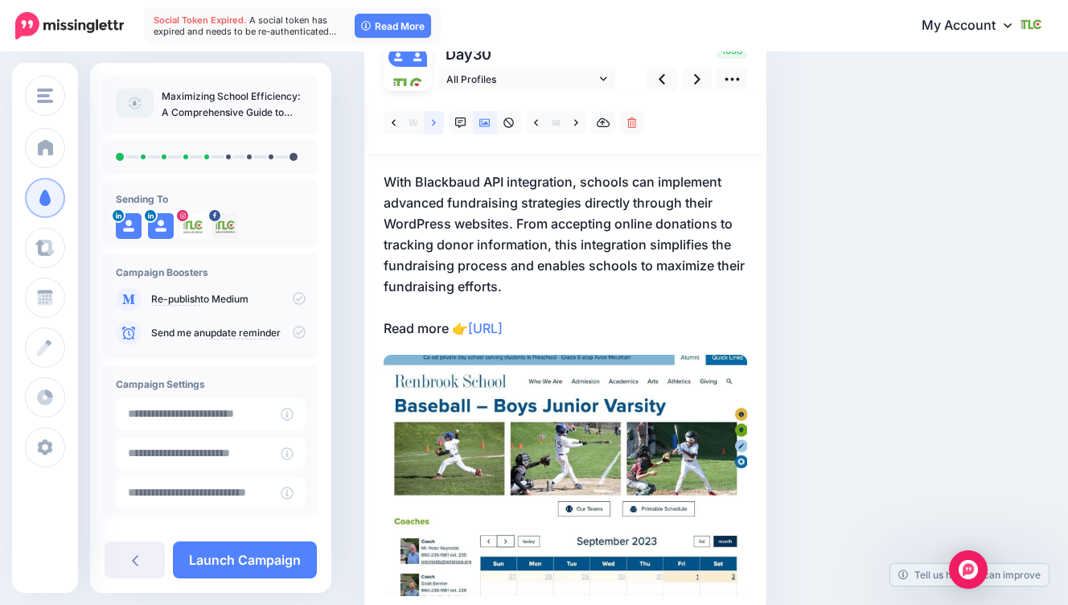
click at [429, 125] on link at bounding box center [434, 122] width 20 height 23
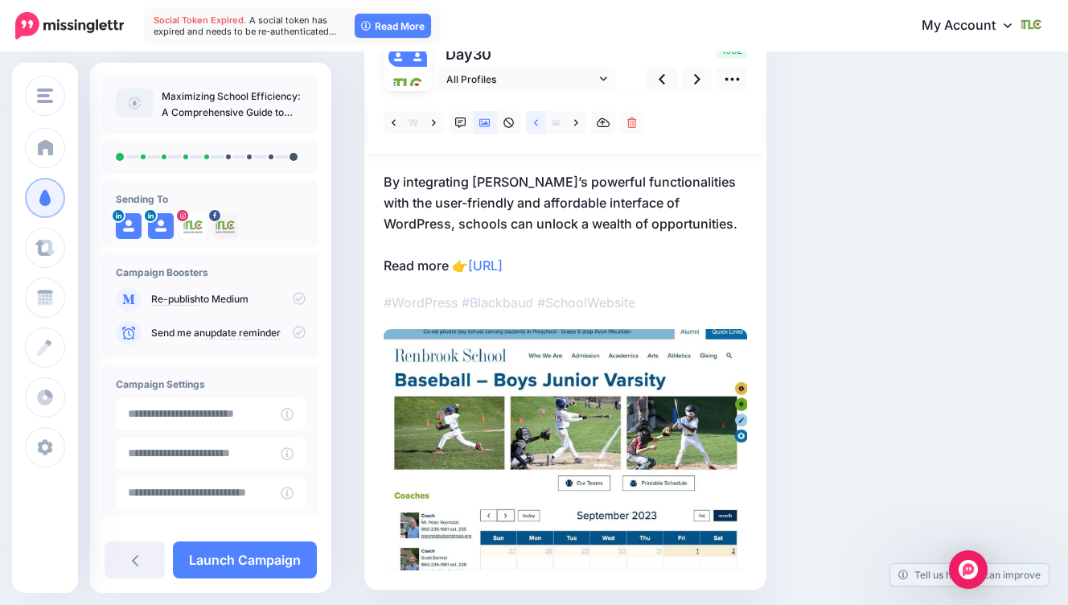
click at [536, 125] on icon at bounding box center [536, 122] width 4 height 11
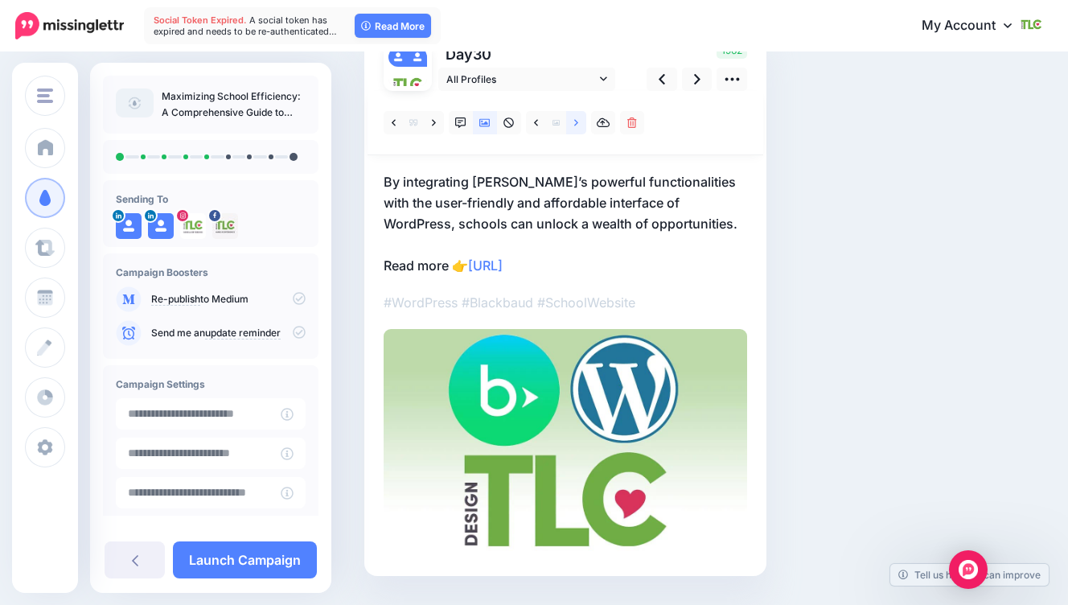
click at [577, 125] on icon at bounding box center [576, 122] width 4 height 11
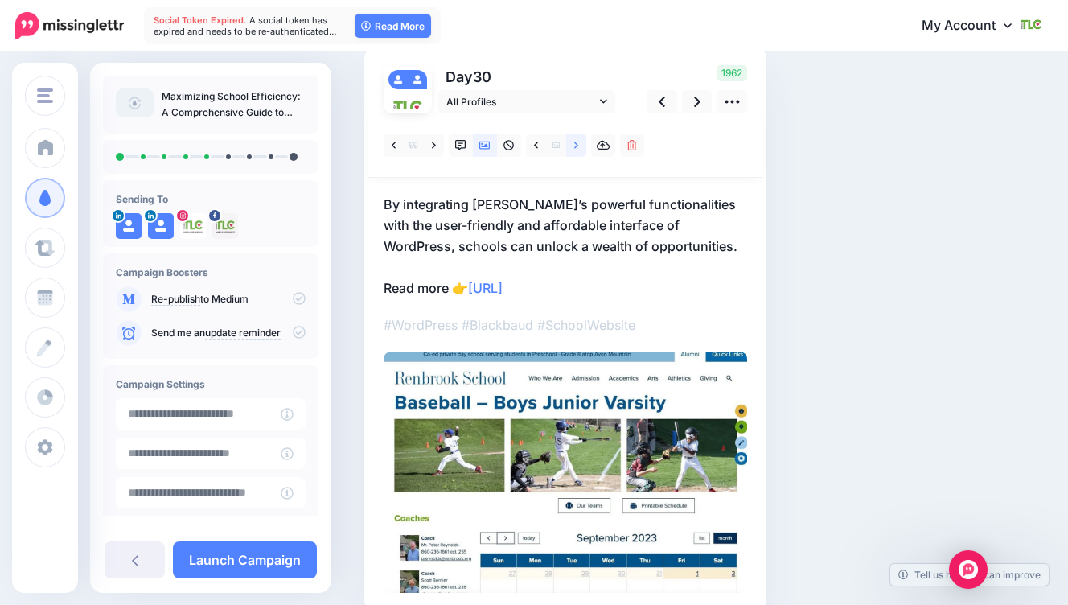
scroll to position [90, 0]
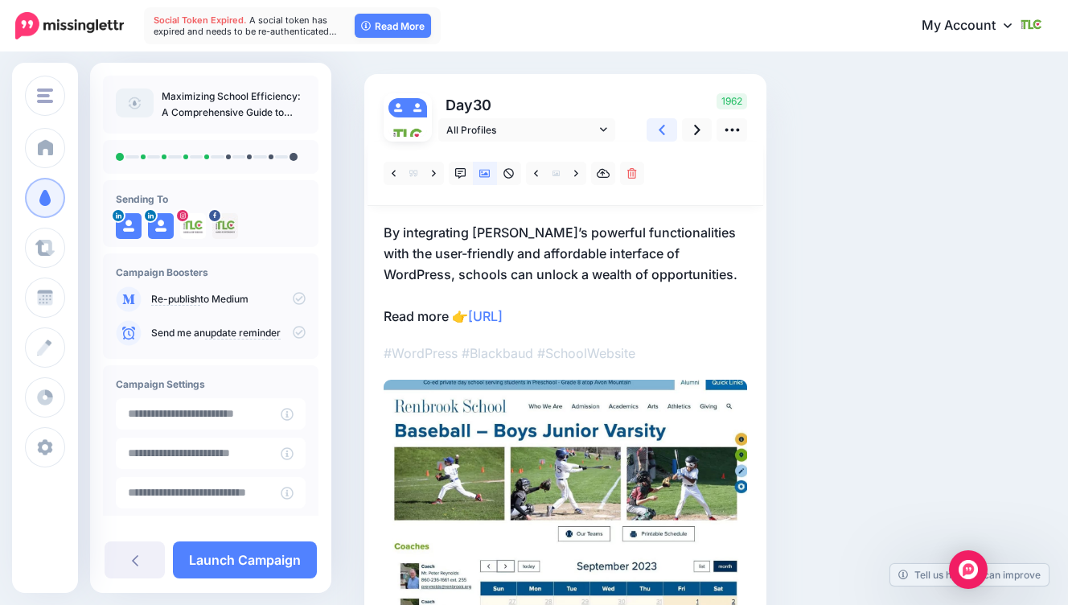
click at [660, 131] on icon at bounding box center [662, 129] width 6 height 17
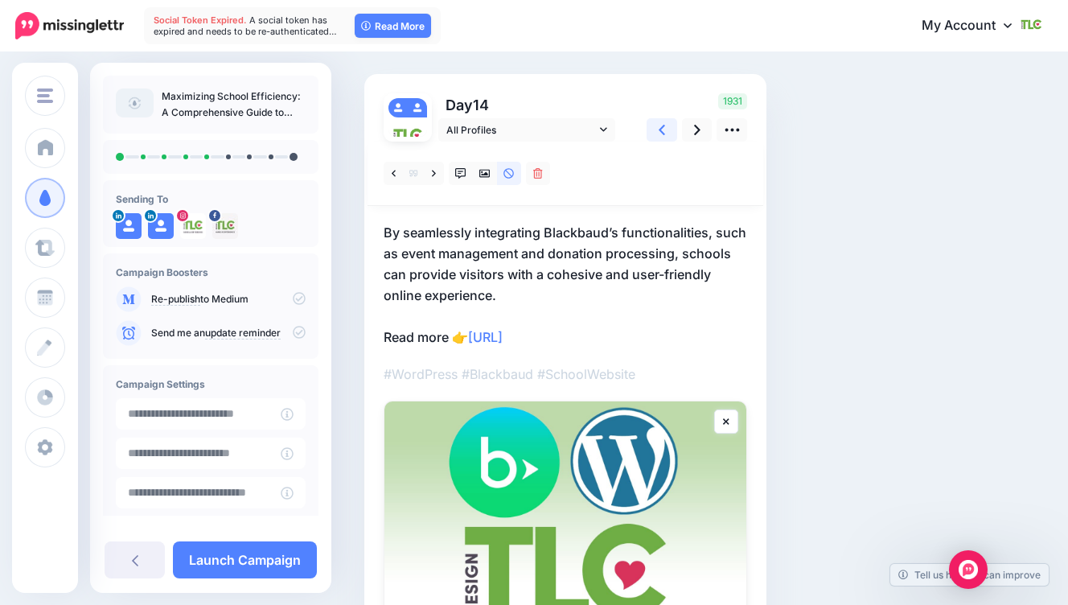
click at [656, 128] on link at bounding box center [662, 129] width 31 height 23
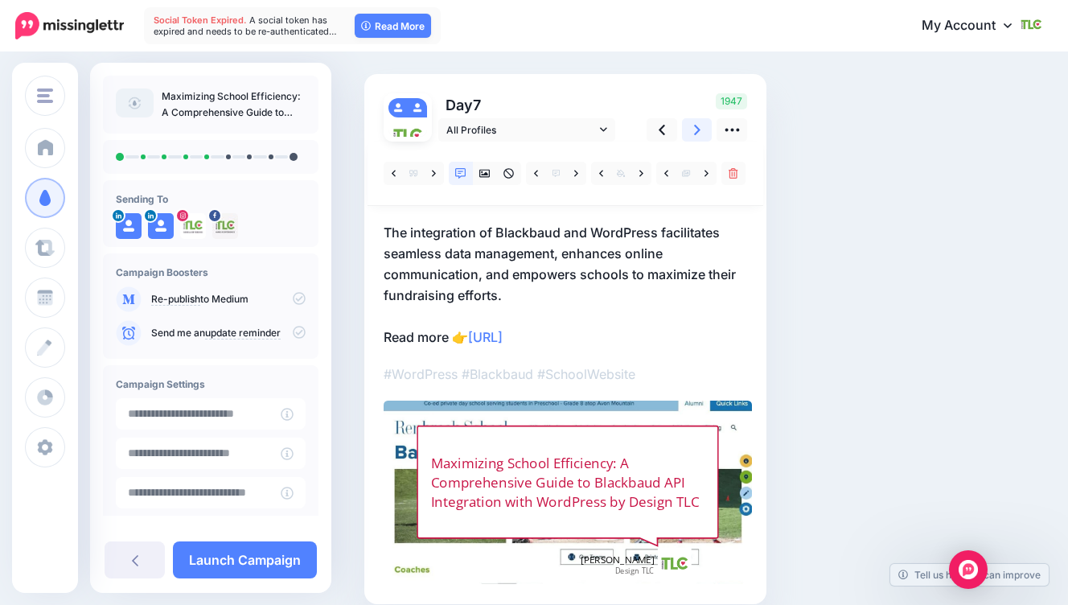
click at [701, 136] on link at bounding box center [697, 129] width 31 height 23
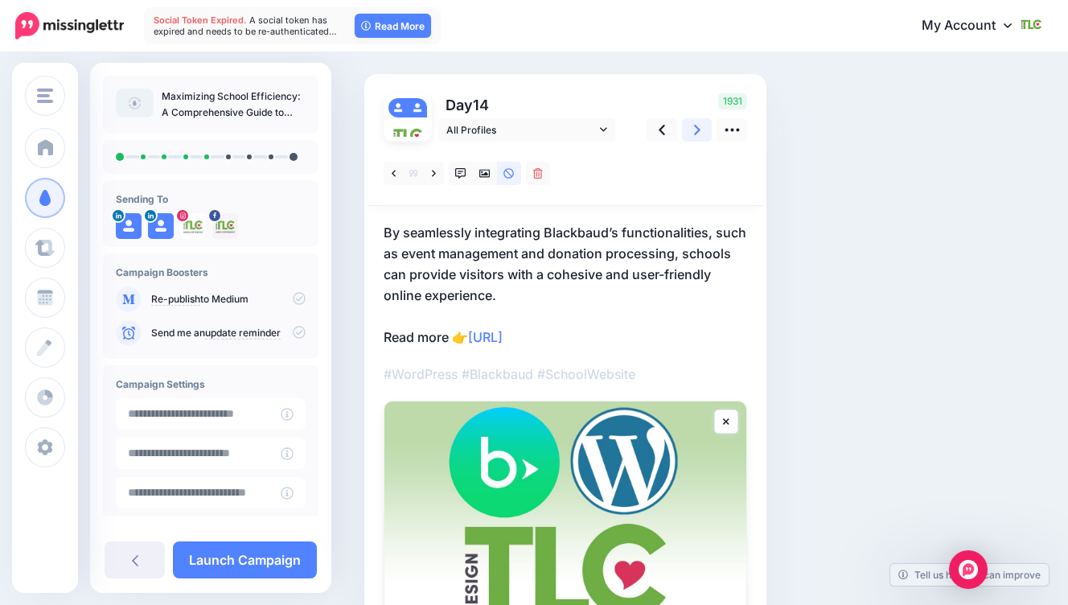
click at [701, 136] on link at bounding box center [697, 129] width 31 height 23
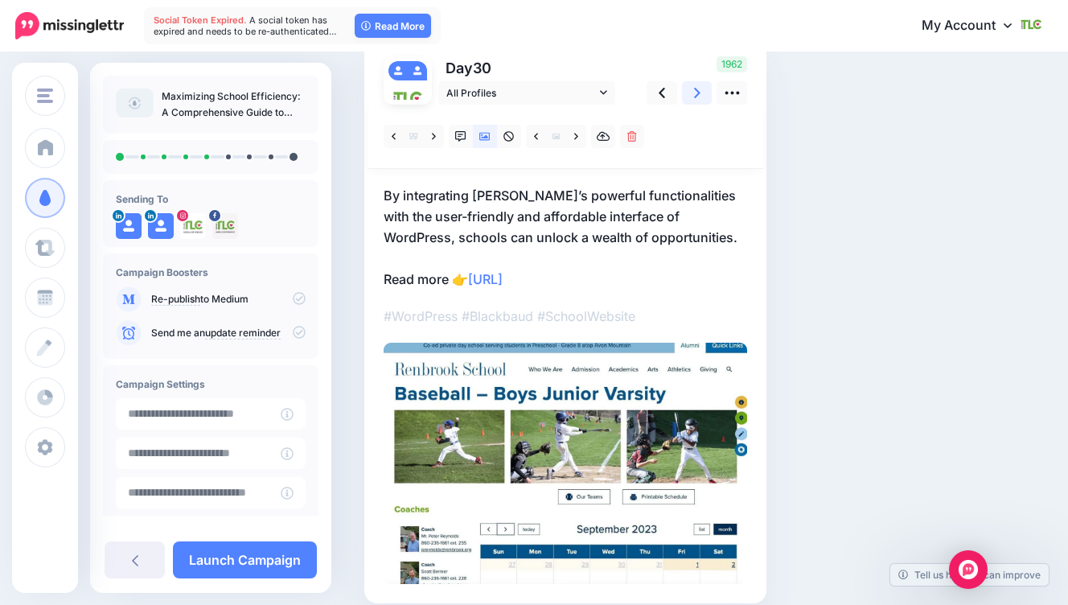
scroll to position [113, 0]
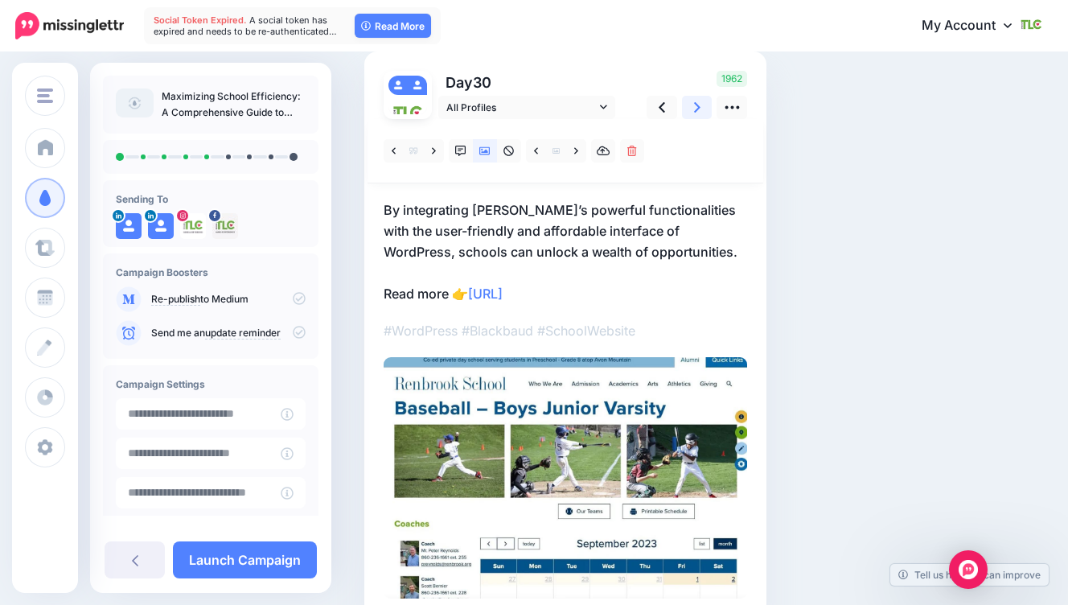
click at [700, 104] on link at bounding box center [697, 107] width 31 height 23
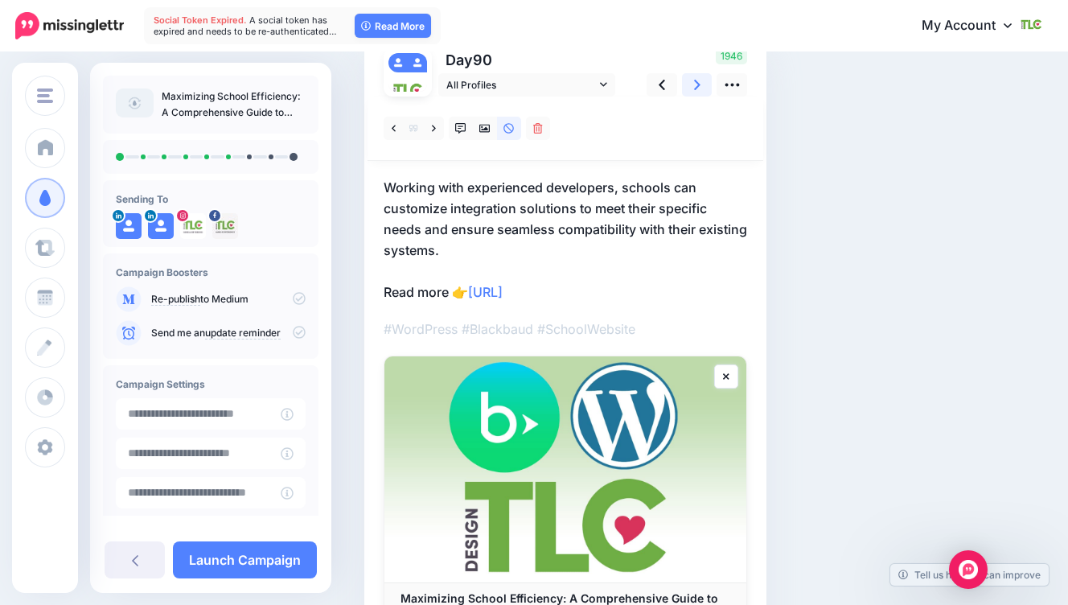
scroll to position [125, 0]
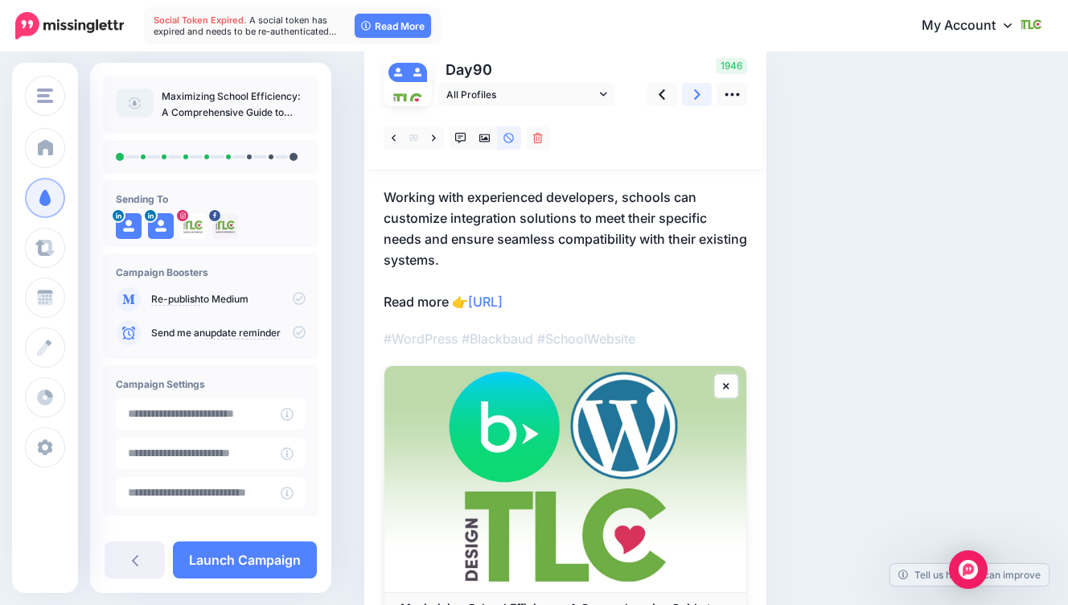
click at [695, 98] on icon at bounding box center [697, 94] width 6 height 10
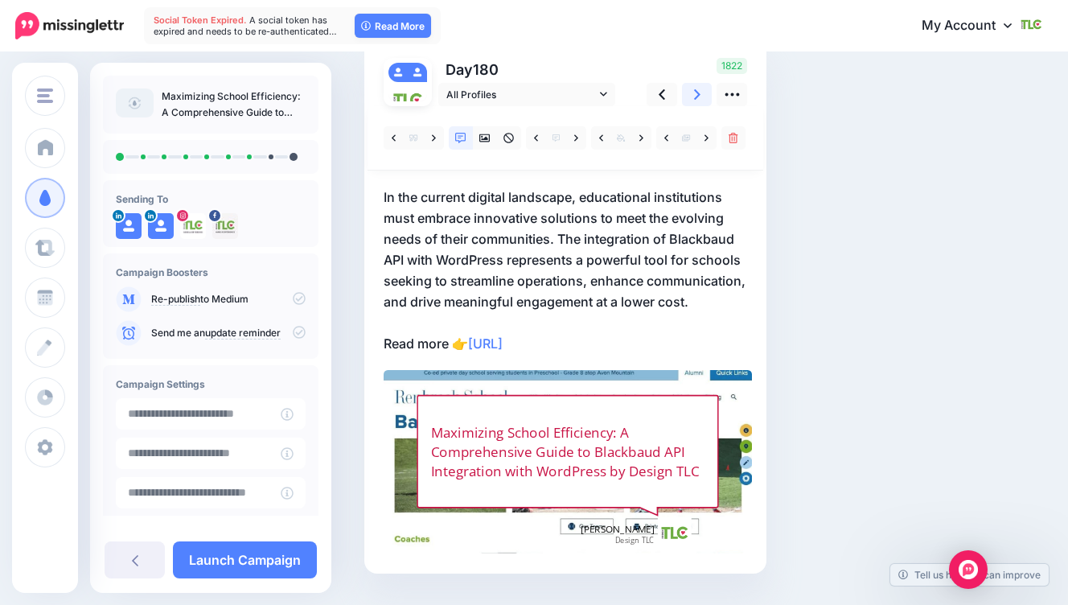
click at [695, 98] on icon at bounding box center [697, 94] width 6 height 10
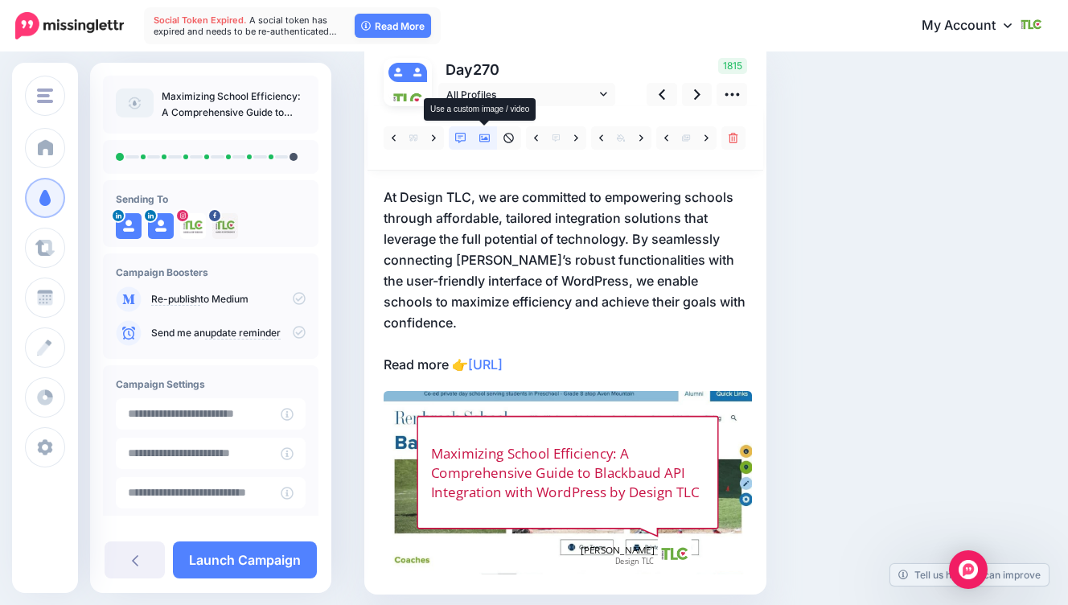
click at [487, 139] on icon at bounding box center [484, 138] width 11 height 8
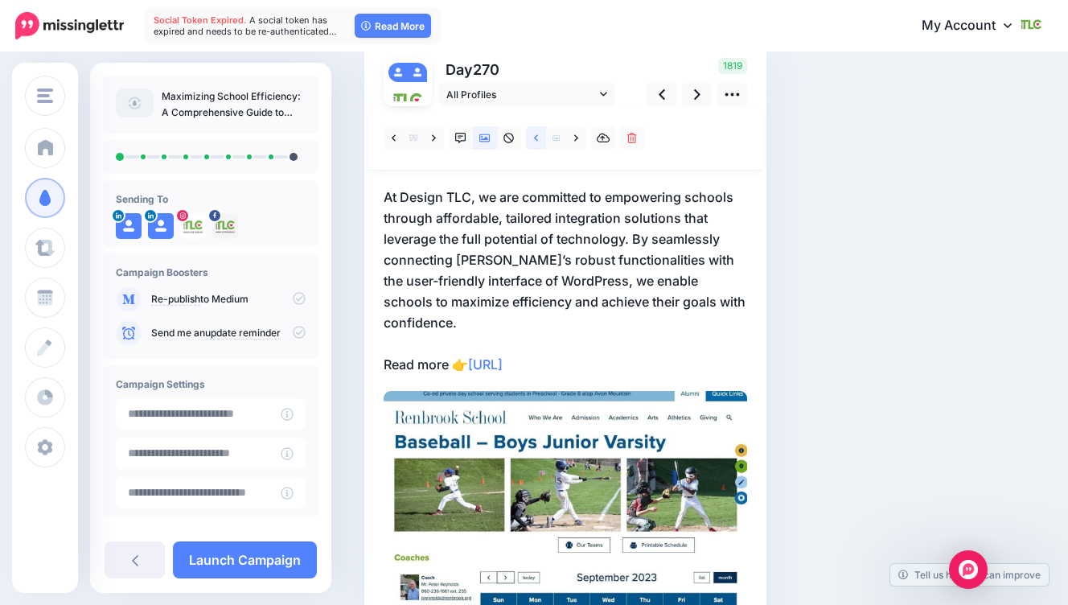
click at [532, 144] on link at bounding box center [536, 137] width 20 height 23
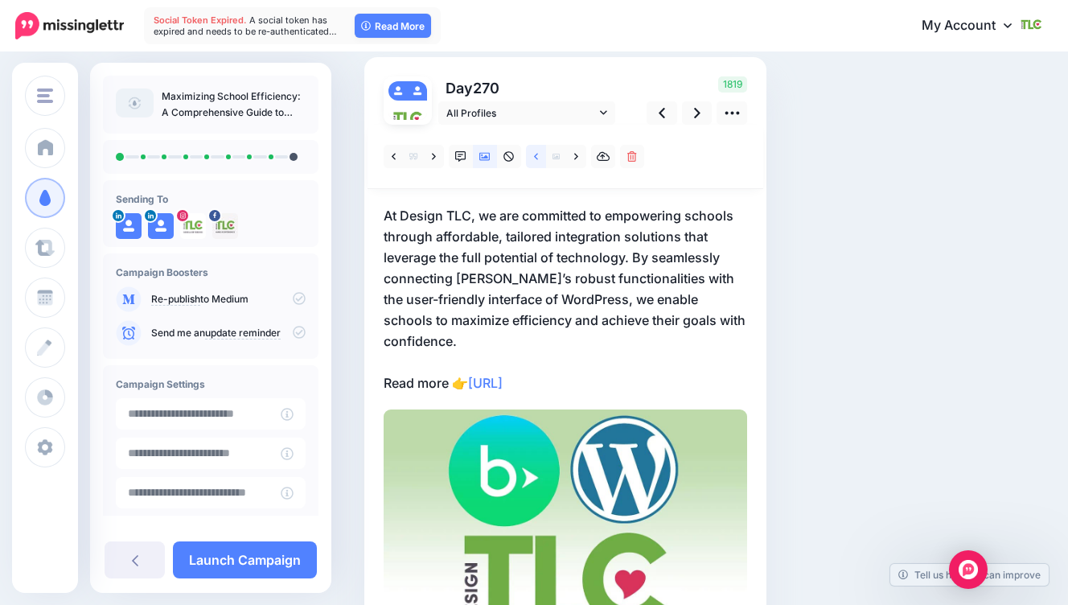
scroll to position [106, 0]
click at [695, 119] on icon at bounding box center [697, 113] width 6 height 17
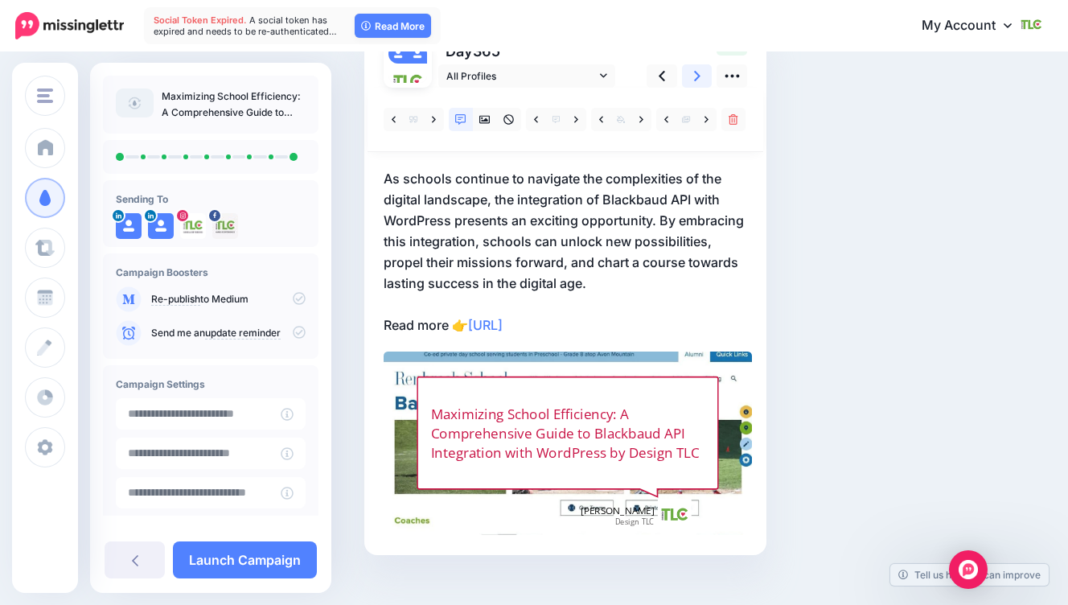
scroll to position [145, 0]
click at [487, 118] on icon at bounding box center [484, 119] width 11 height 8
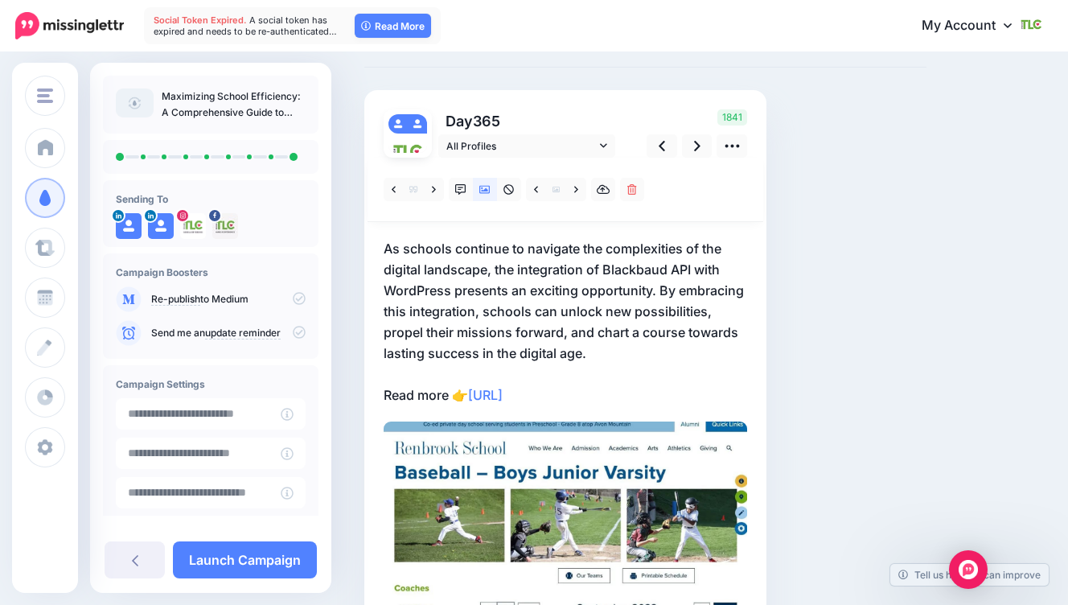
scroll to position [97, 0]
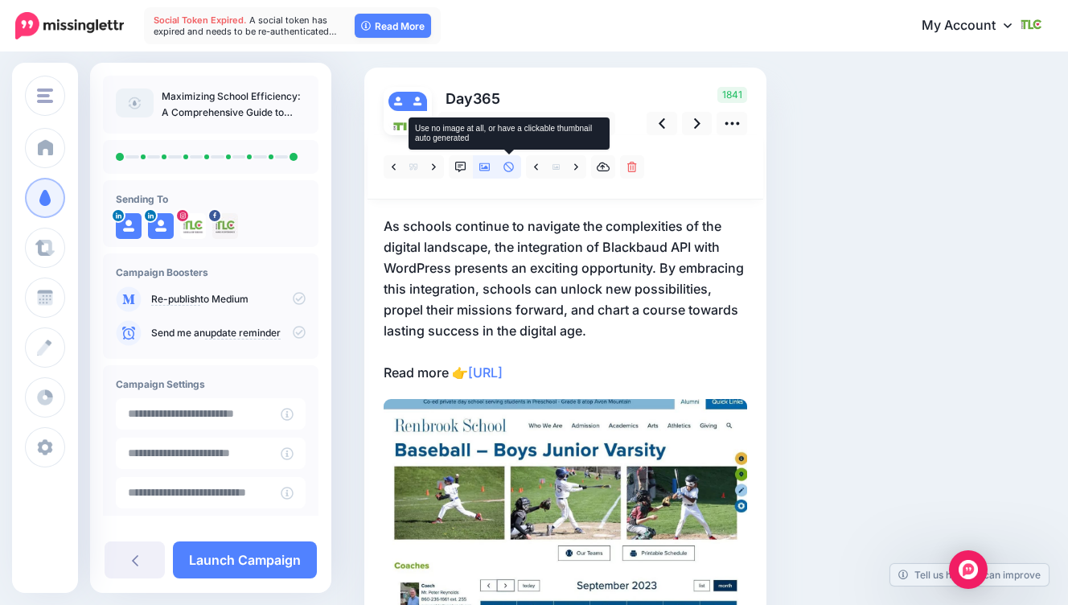
click at [506, 171] on link at bounding box center [509, 166] width 24 height 23
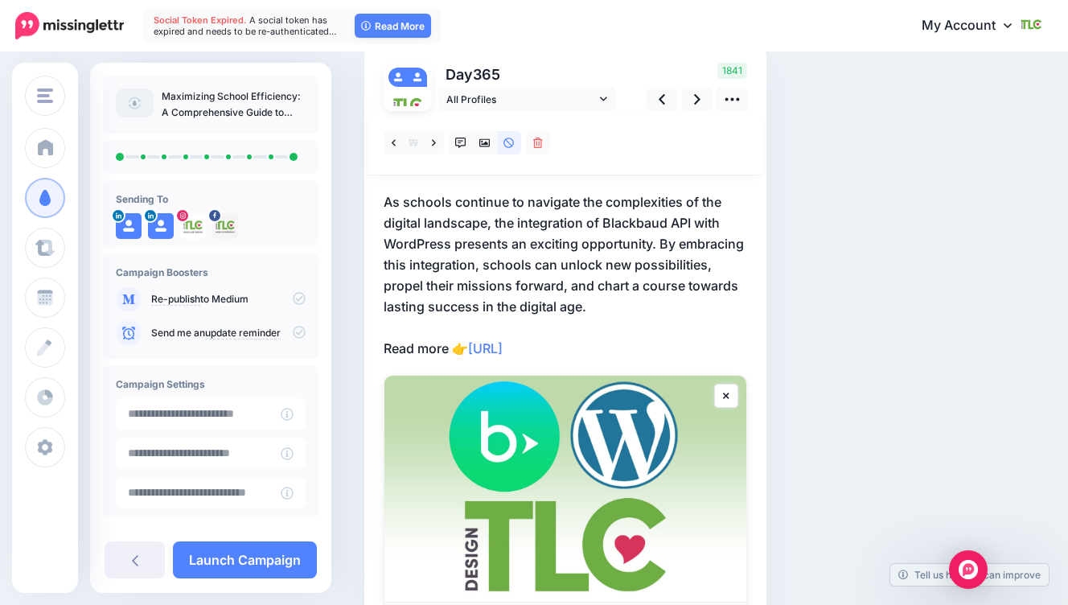
scroll to position [100, 0]
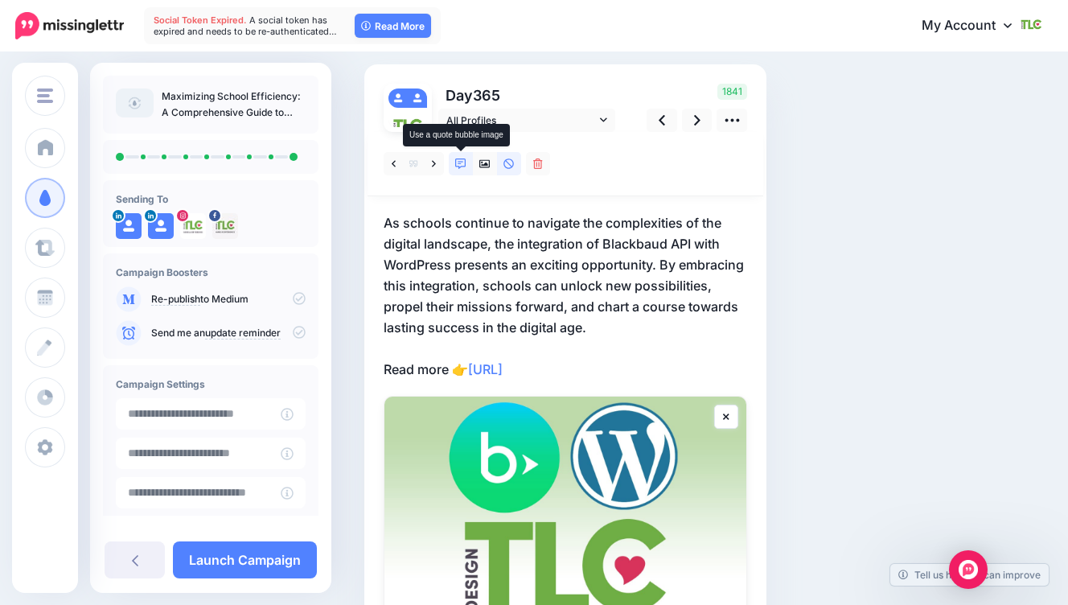
click at [460, 168] on icon at bounding box center [460, 163] width 11 height 11
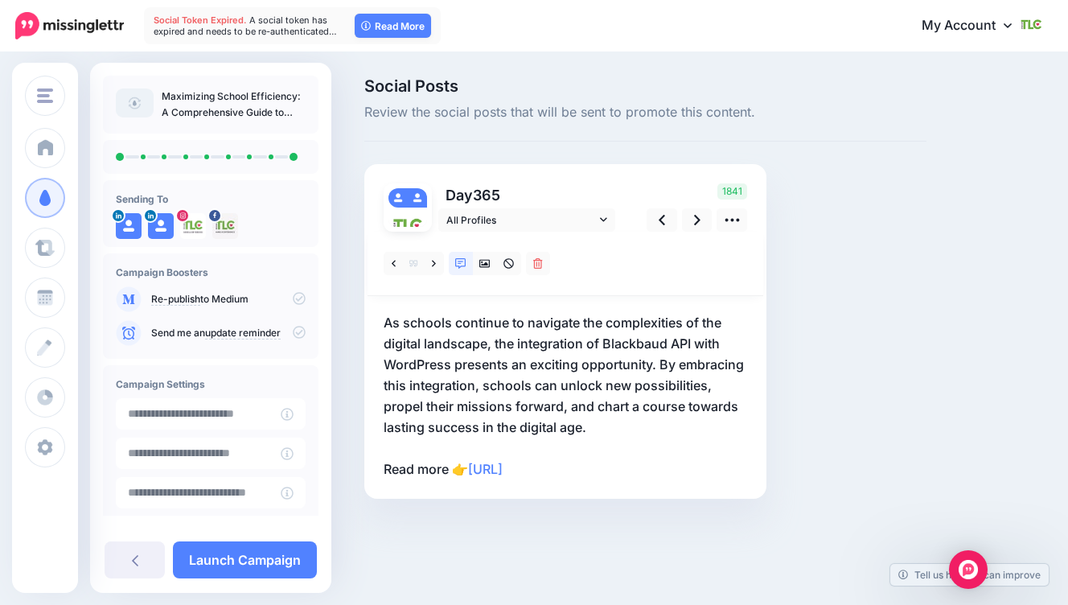
scroll to position [0, 0]
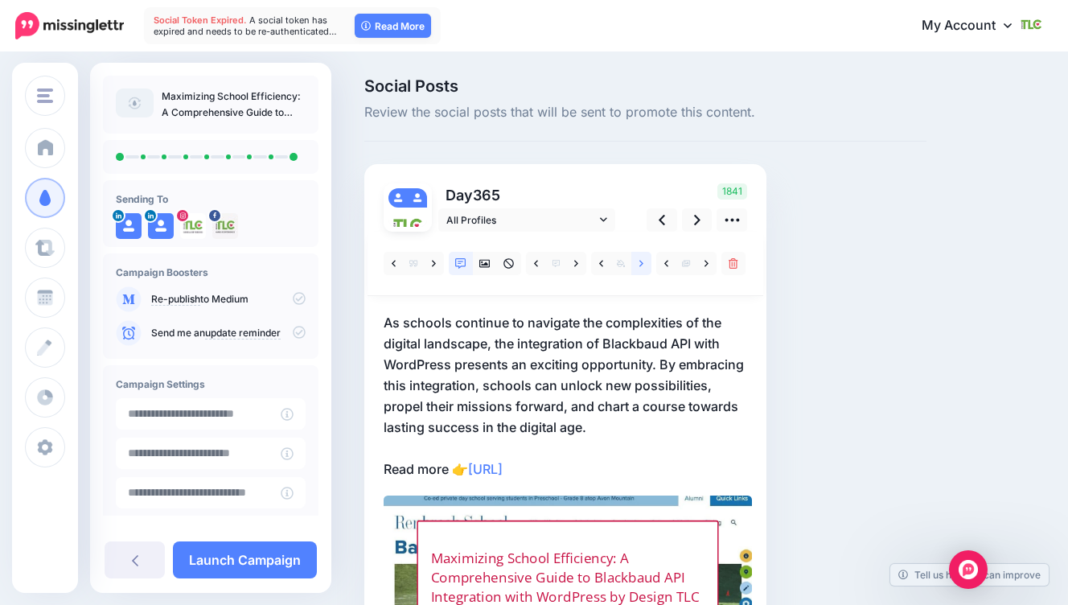
click at [643, 265] on link at bounding box center [641, 263] width 20 height 23
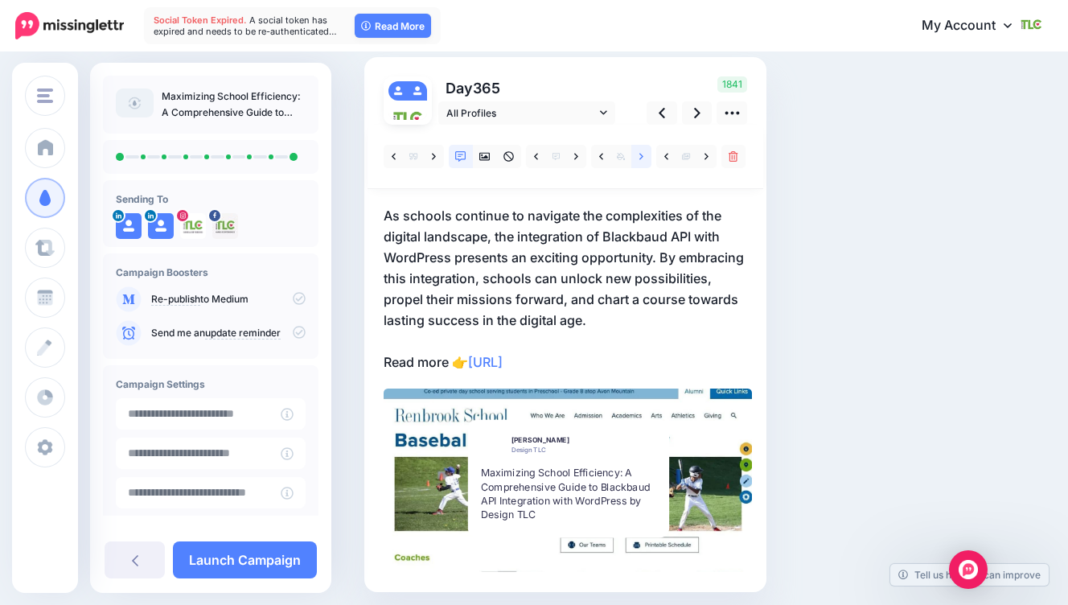
scroll to position [105, 0]
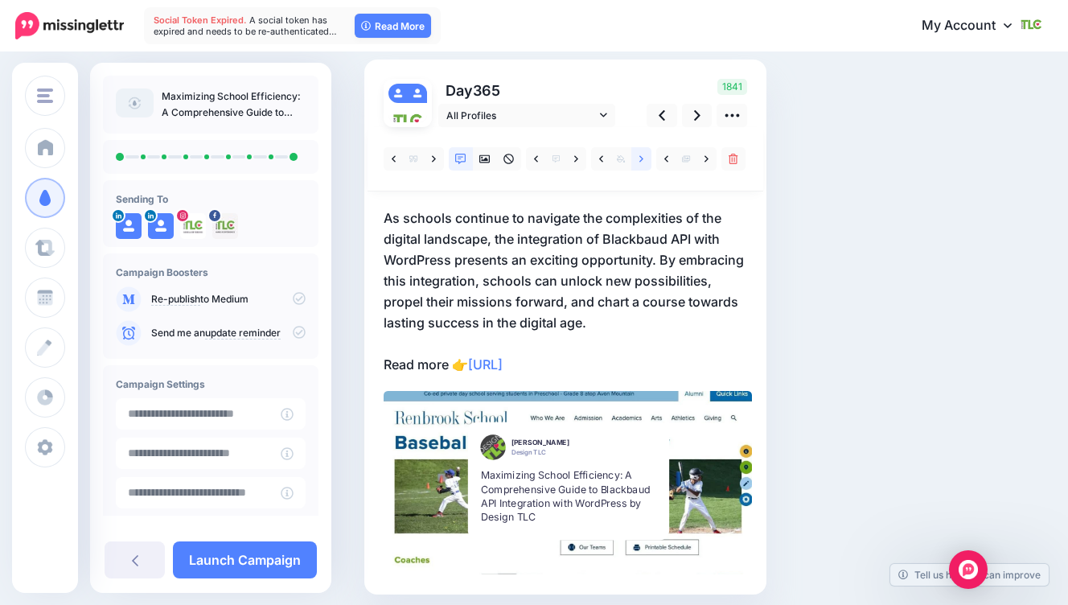
click at [640, 164] on link at bounding box center [641, 158] width 20 height 23
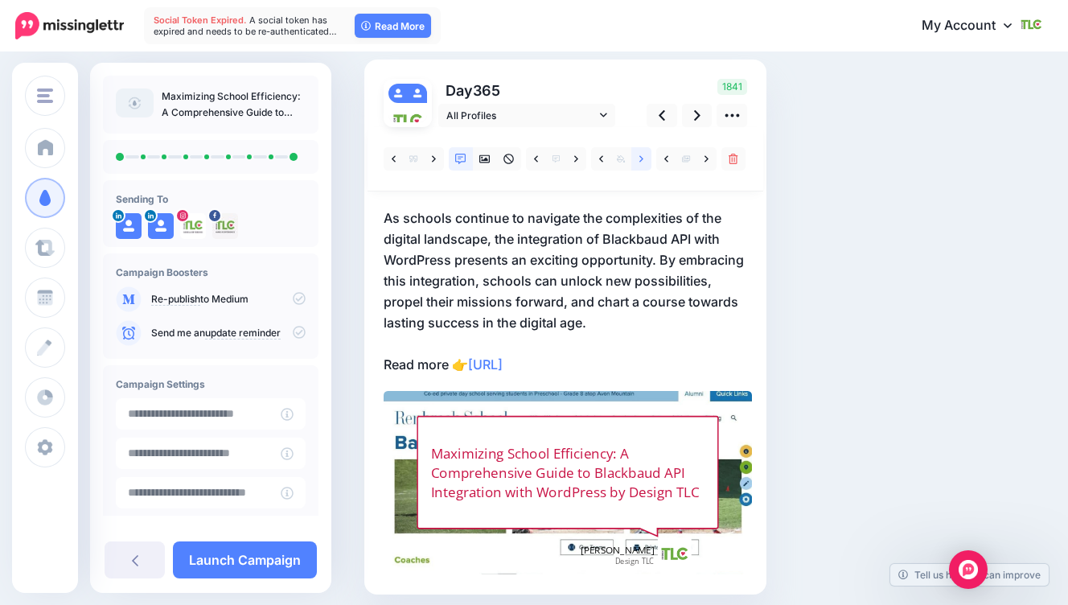
click at [640, 164] on link at bounding box center [641, 158] width 20 height 23
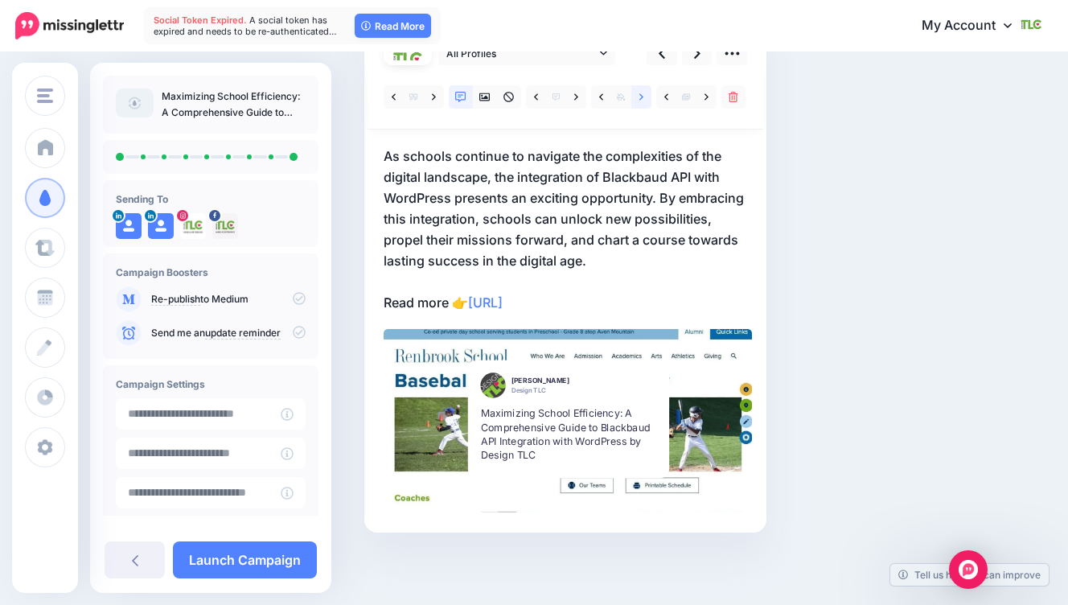
scroll to position [87, 0]
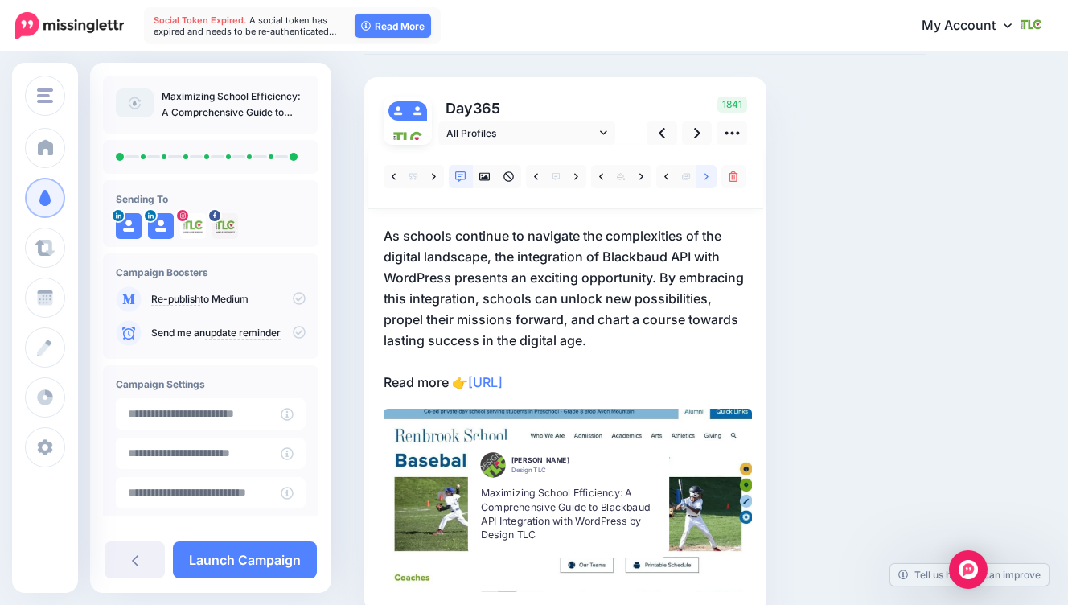
click at [703, 178] on link at bounding box center [707, 176] width 20 height 23
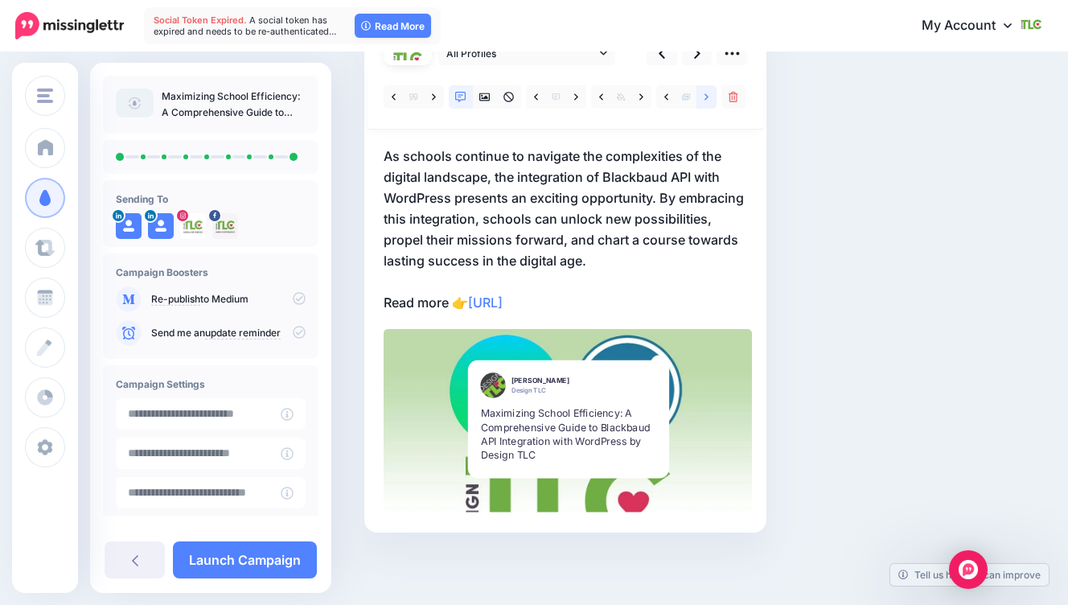
scroll to position [154, 0]
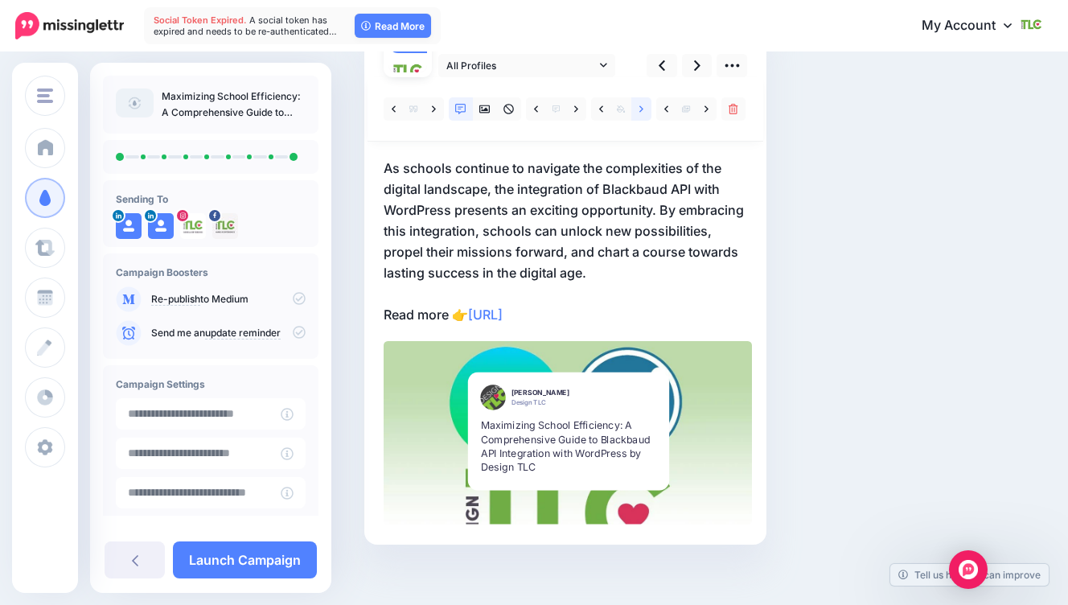
click at [642, 110] on icon at bounding box center [641, 109] width 4 height 11
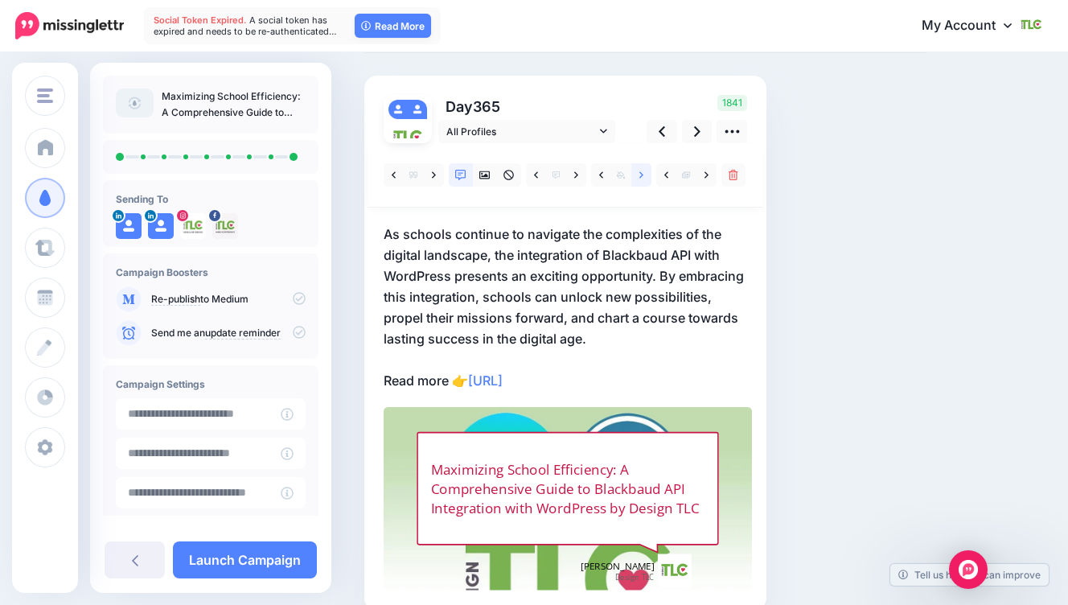
scroll to position [109, 0]
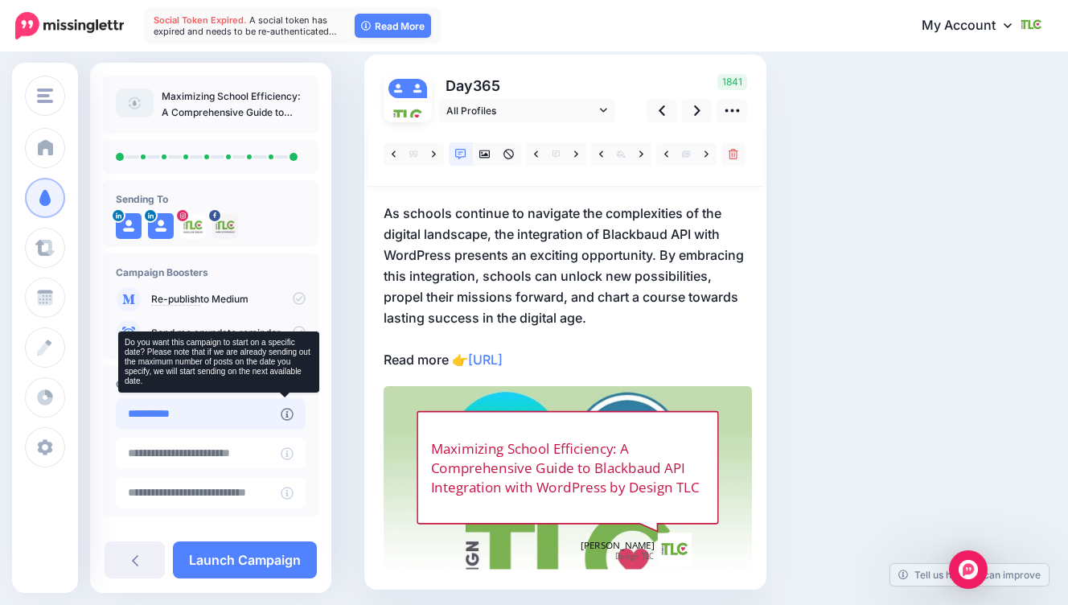
click at [270, 413] on input "**********" at bounding box center [198, 413] width 165 height 31
click at [281, 416] on icon at bounding box center [287, 414] width 13 height 13
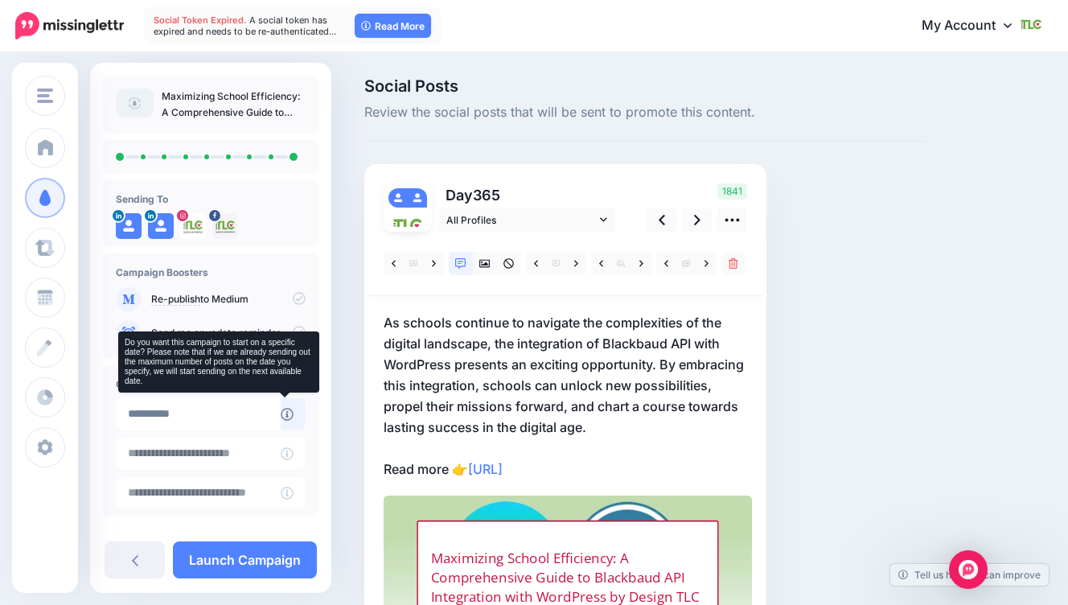
click at [281, 411] on icon at bounding box center [287, 414] width 13 height 13
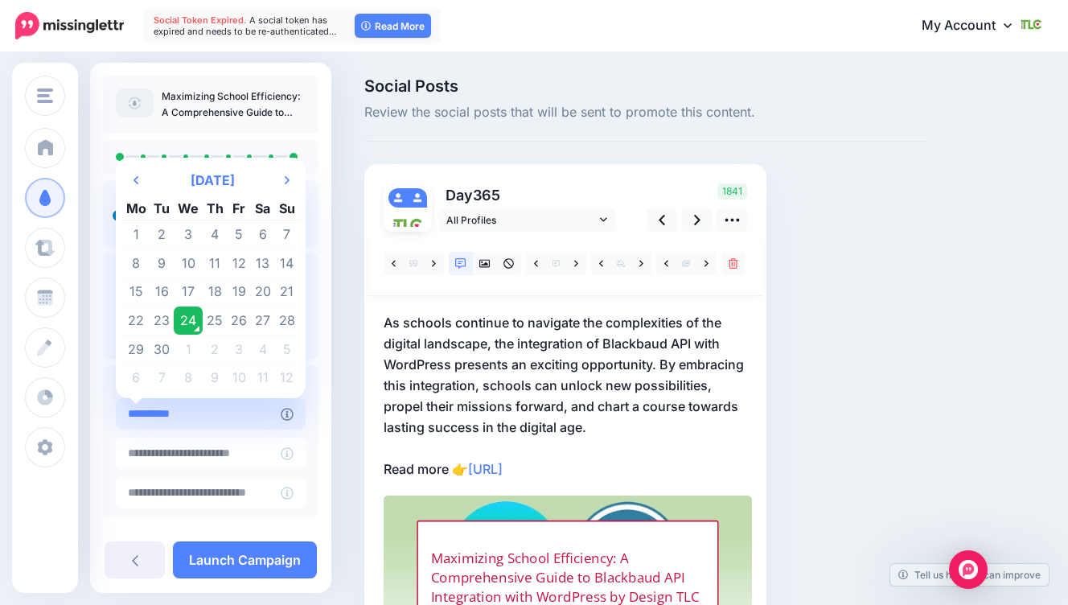
click at [210, 409] on input "**********" at bounding box center [198, 413] width 165 height 31
click at [282, 183] on th "Next Month" at bounding box center [287, 180] width 24 height 32
click at [191, 236] on td "1" at bounding box center [188, 234] width 29 height 29
type input "**********"
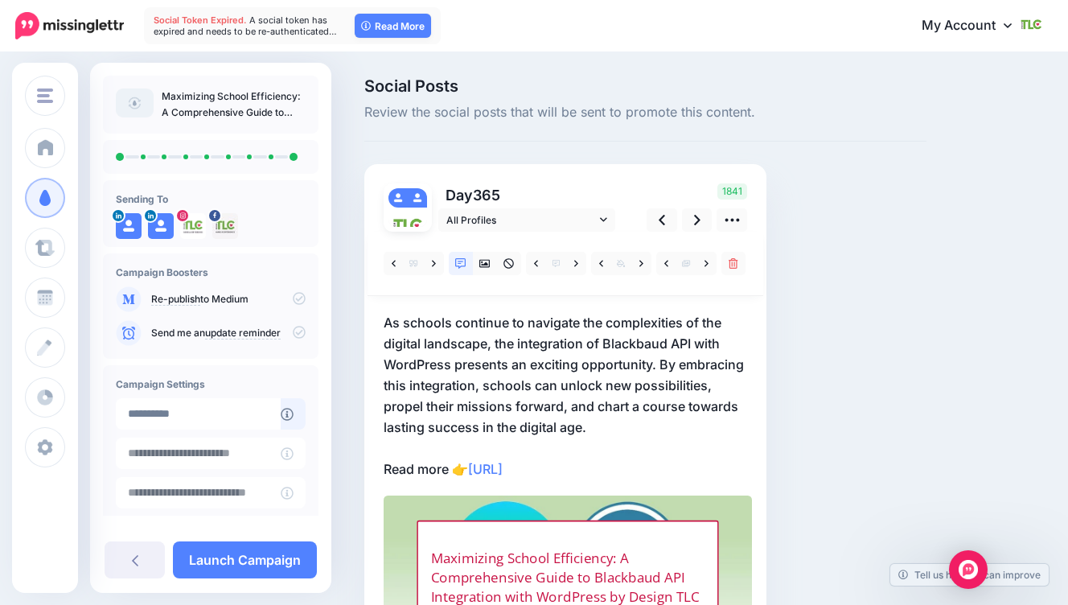
click at [824, 340] on div "Social Posts Review the social posts that will be sent to promote this content.…" at bounding box center [645, 412] width 586 height 669
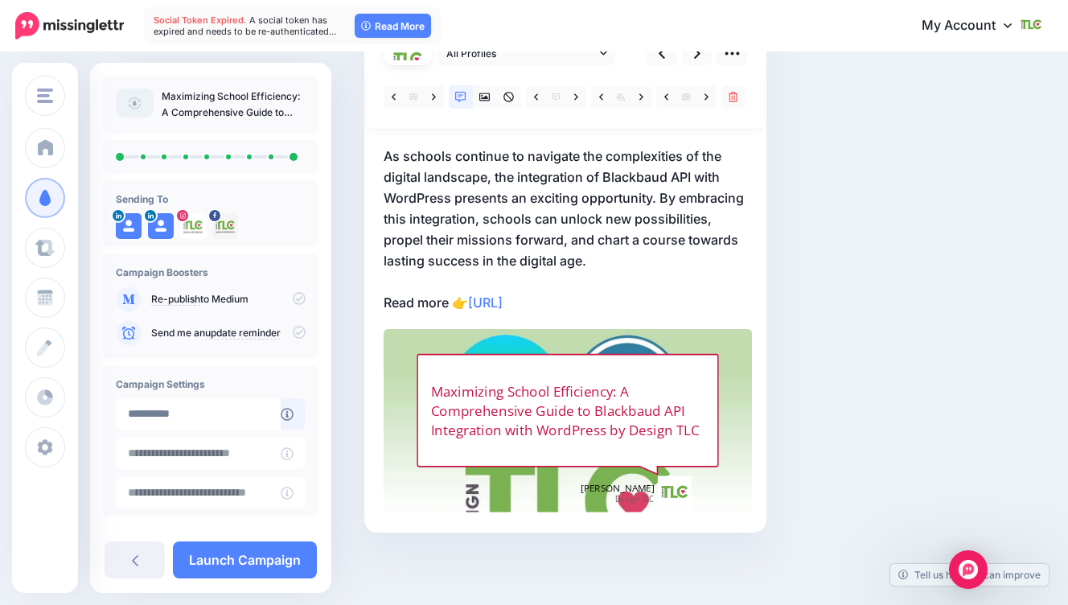
scroll to position [83, 0]
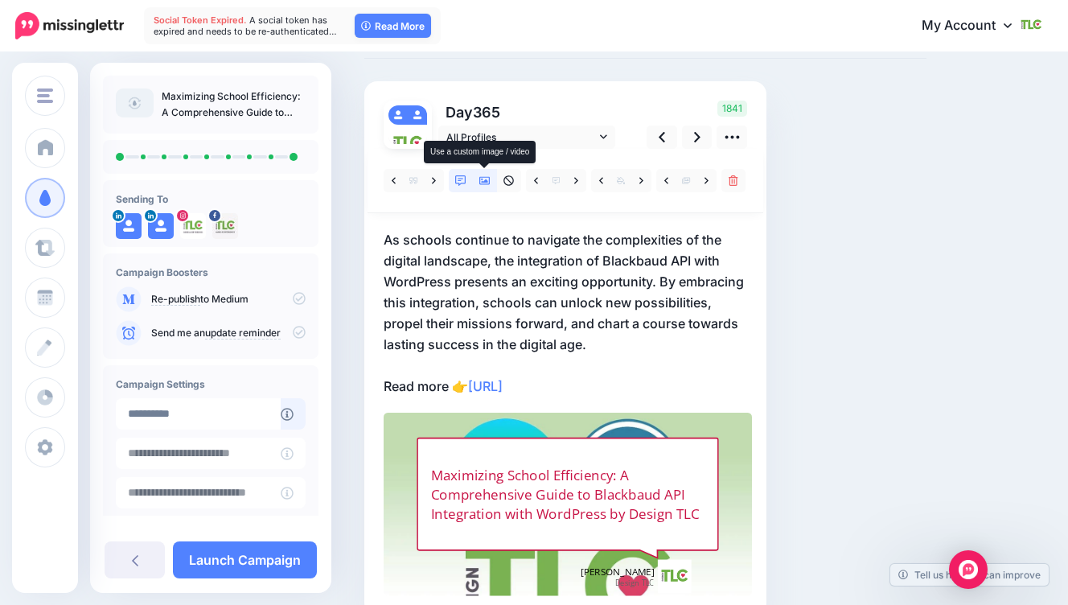
click at [490, 182] on icon at bounding box center [484, 181] width 11 height 8
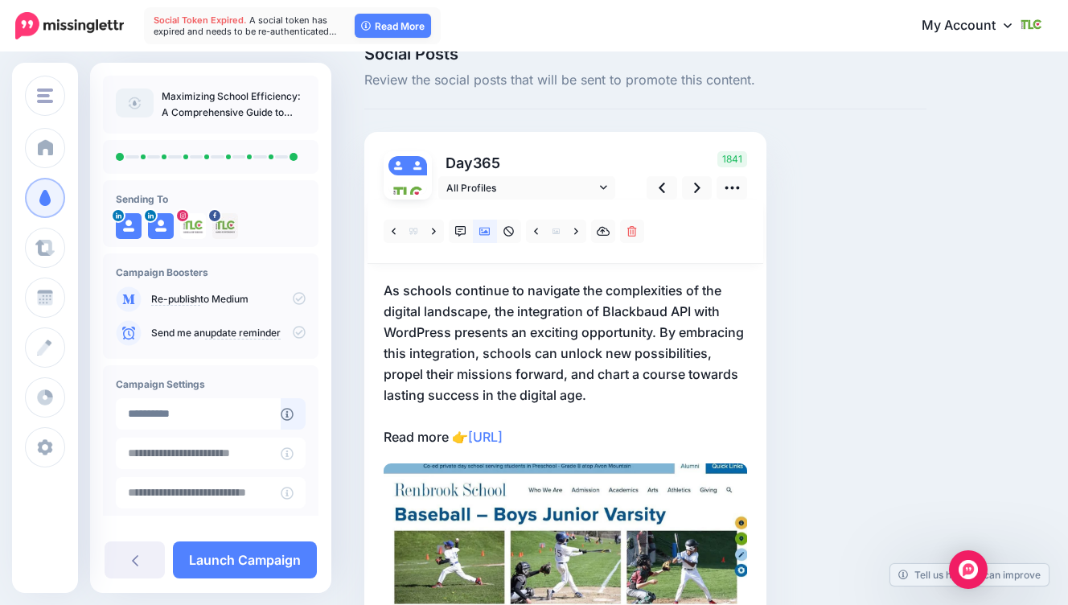
scroll to position [31, 0]
click at [128, 558] on link at bounding box center [135, 559] width 60 height 37
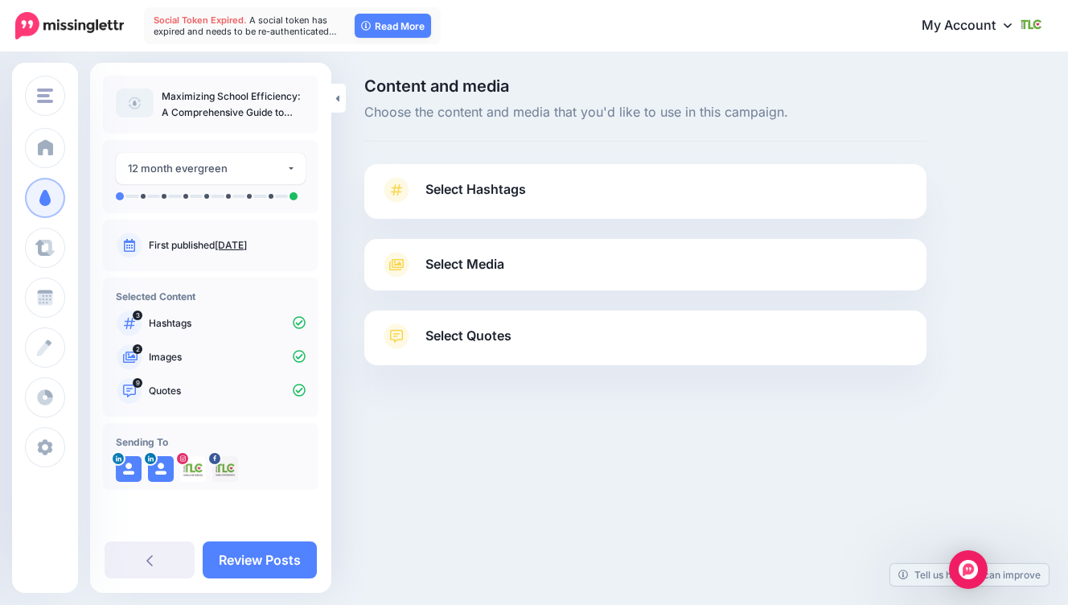
click at [477, 261] on span "Select Media" at bounding box center [465, 264] width 79 height 22
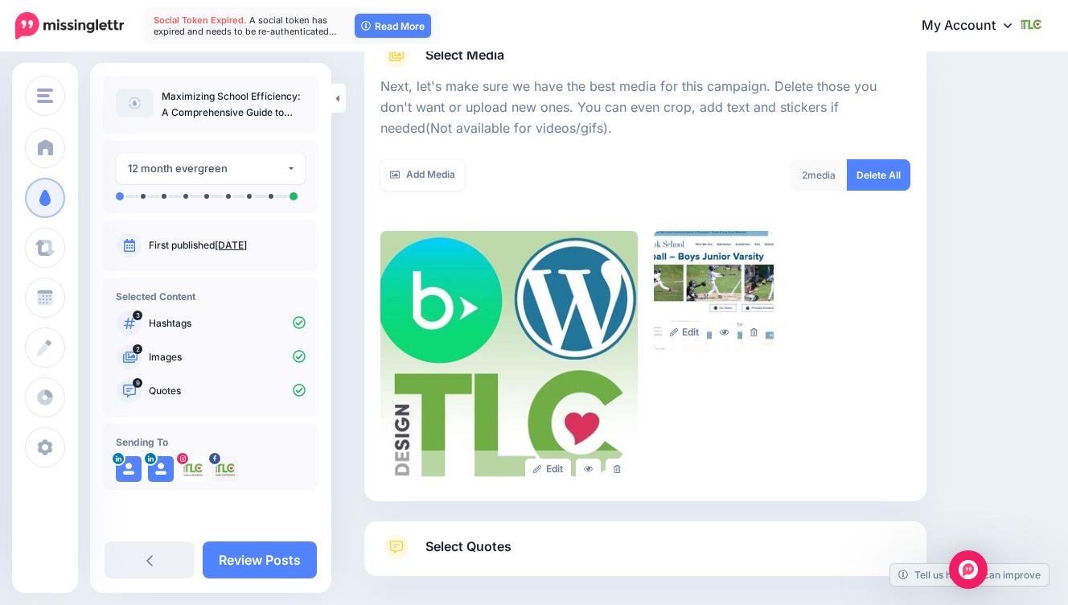
scroll to position [224, 0]
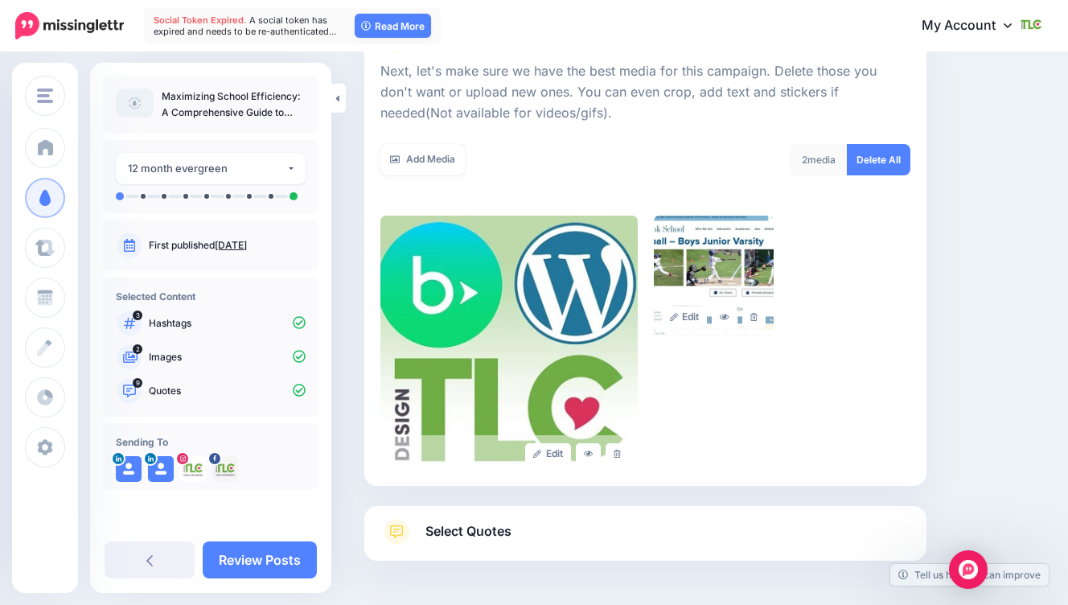
click at [433, 138] on div at bounding box center [645, 134] width 530 height 20
click at [433, 158] on link "Add Media" at bounding box center [422, 159] width 84 height 31
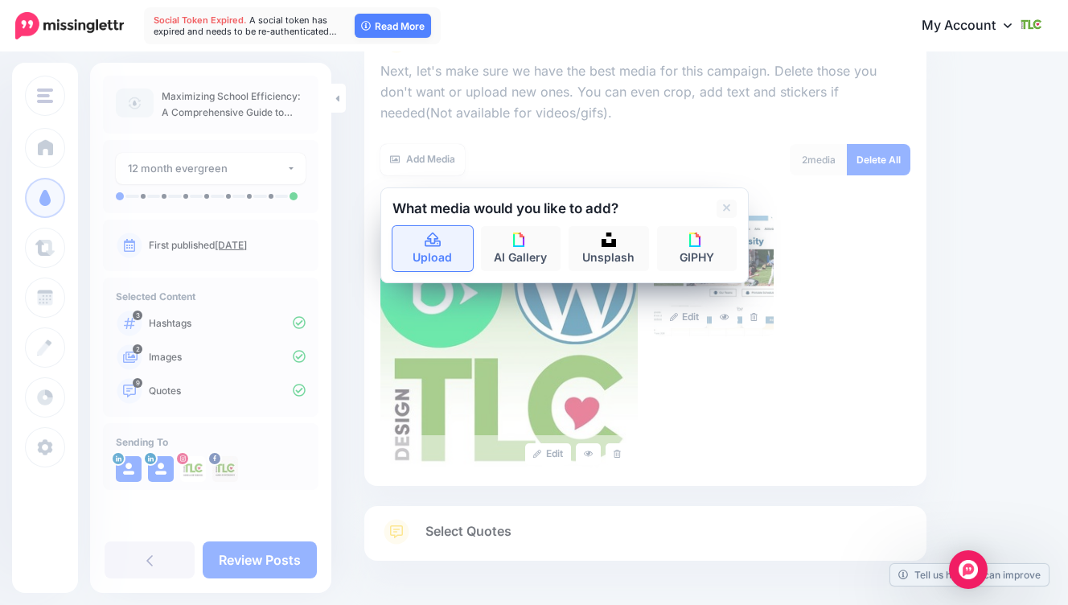
click at [433, 241] on icon at bounding box center [433, 240] width 19 height 14
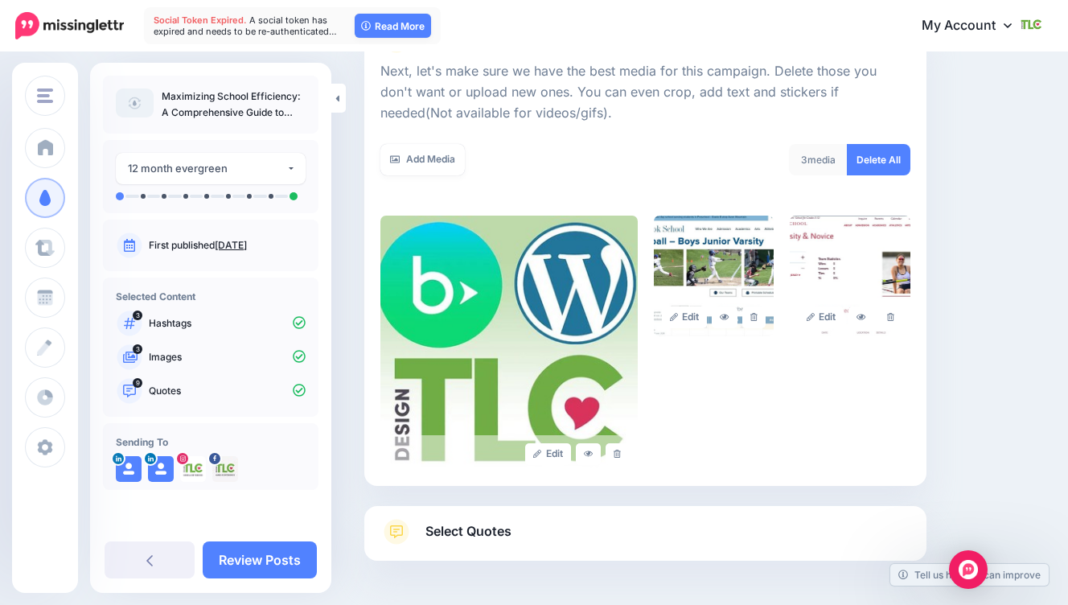
scroll to position [284, 0]
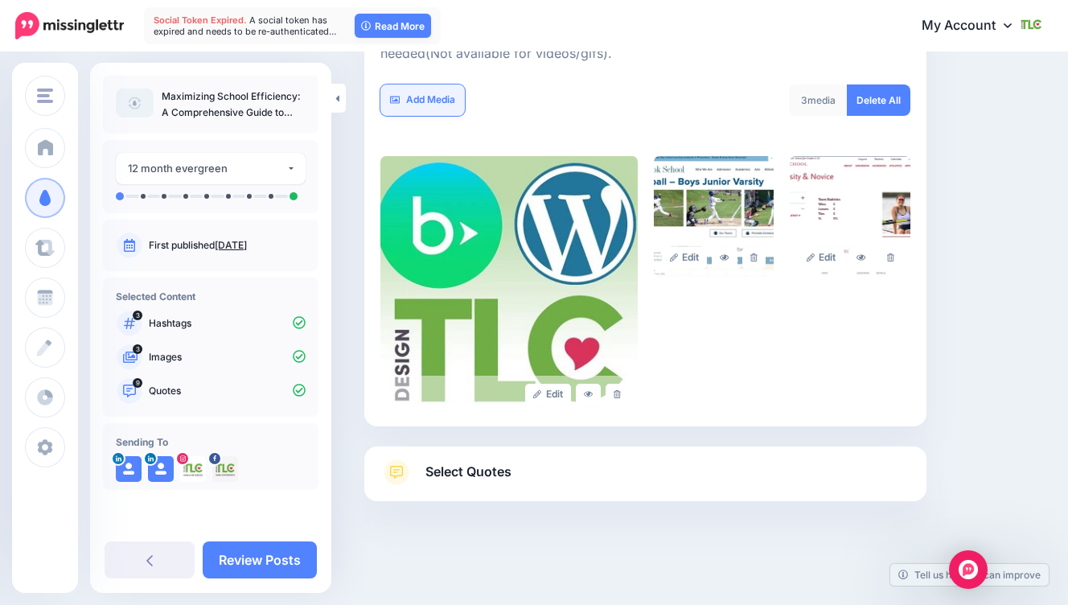
click at [424, 101] on link "Add Media" at bounding box center [422, 99] width 84 height 31
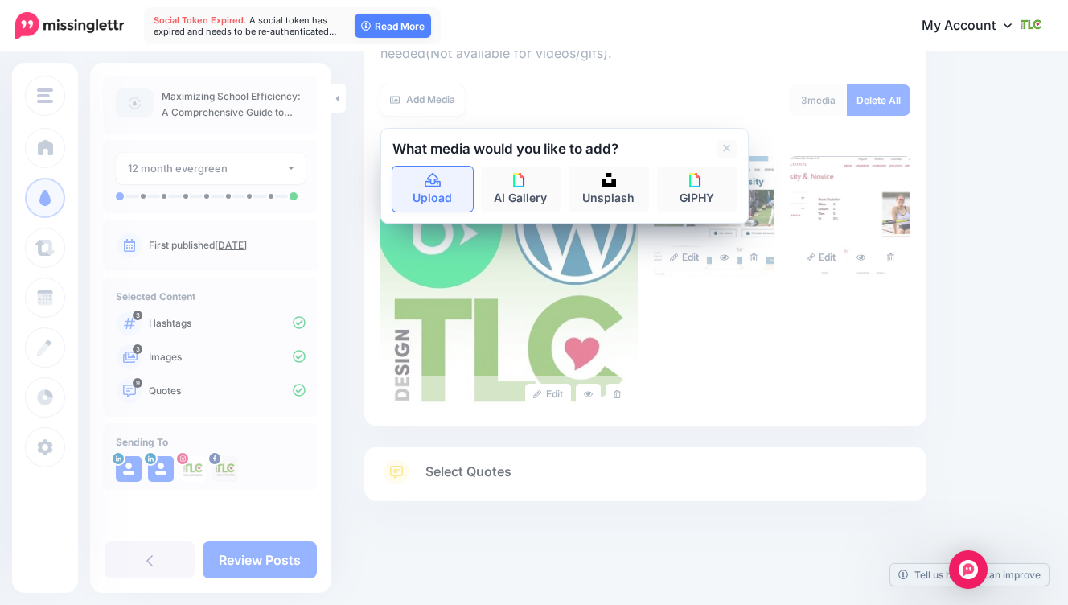
click at [436, 186] on icon at bounding box center [433, 180] width 16 height 14
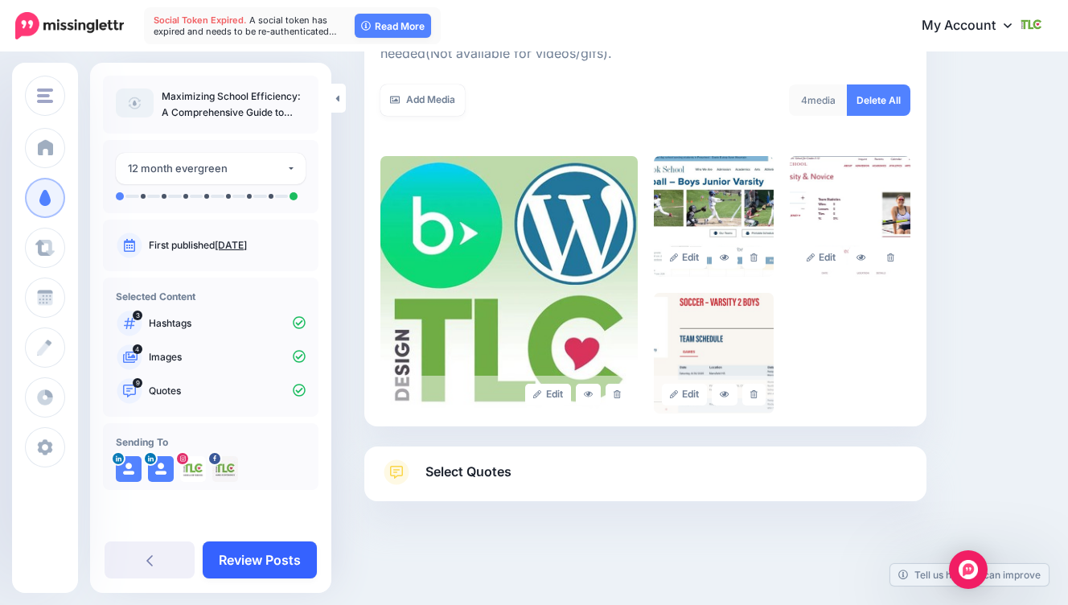
click at [299, 562] on link "Review Posts" at bounding box center [260, 559] width 114 height 37
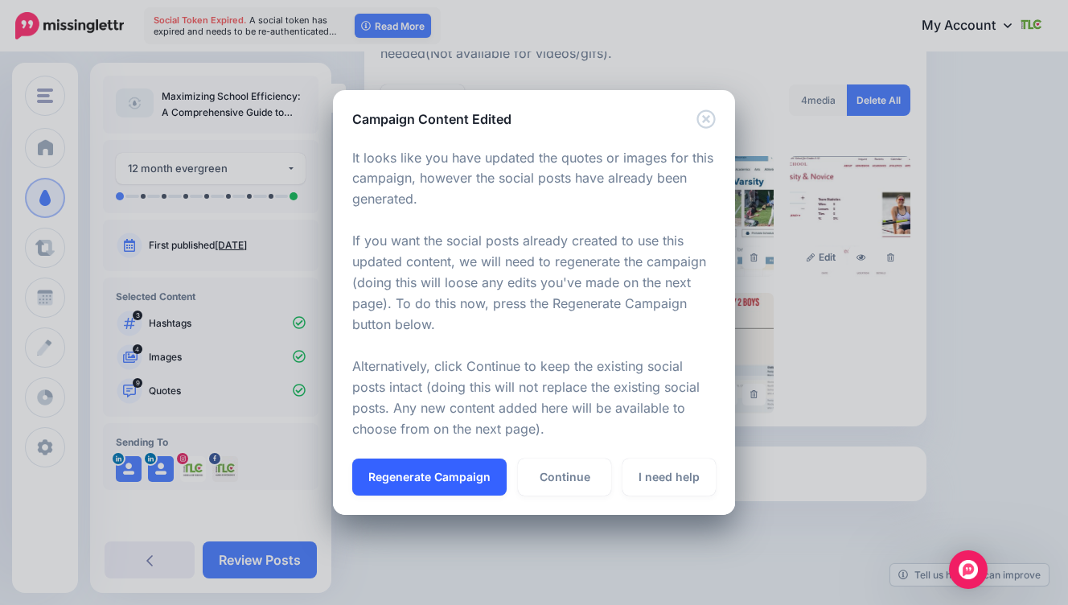
click at [465, 473] on button "Regenerate Campaign" at bounding box center [429, 476] width 154 height 37
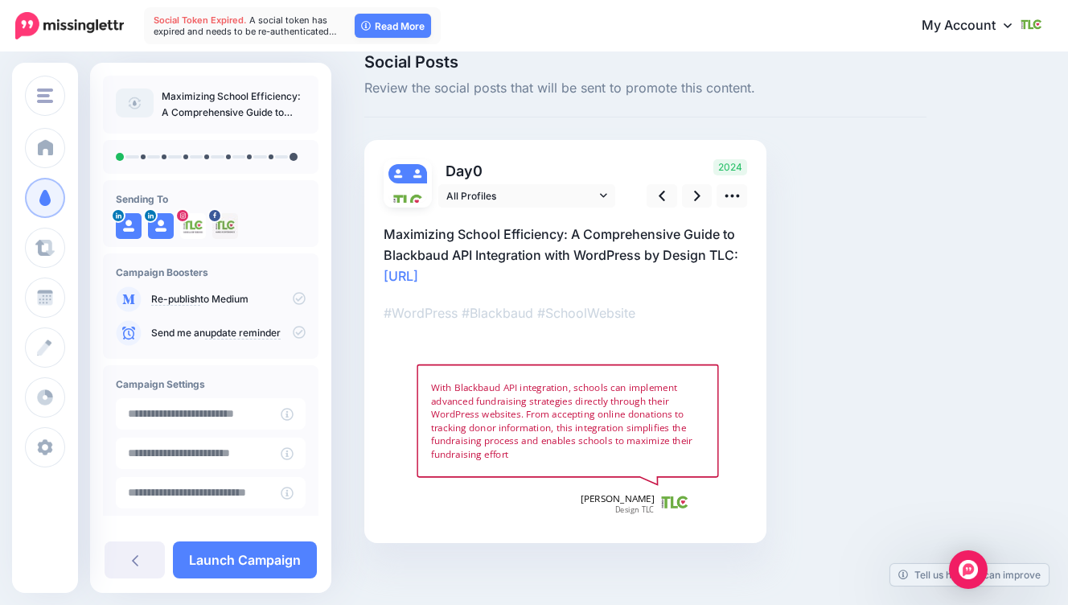
scroll to position [26, 0]
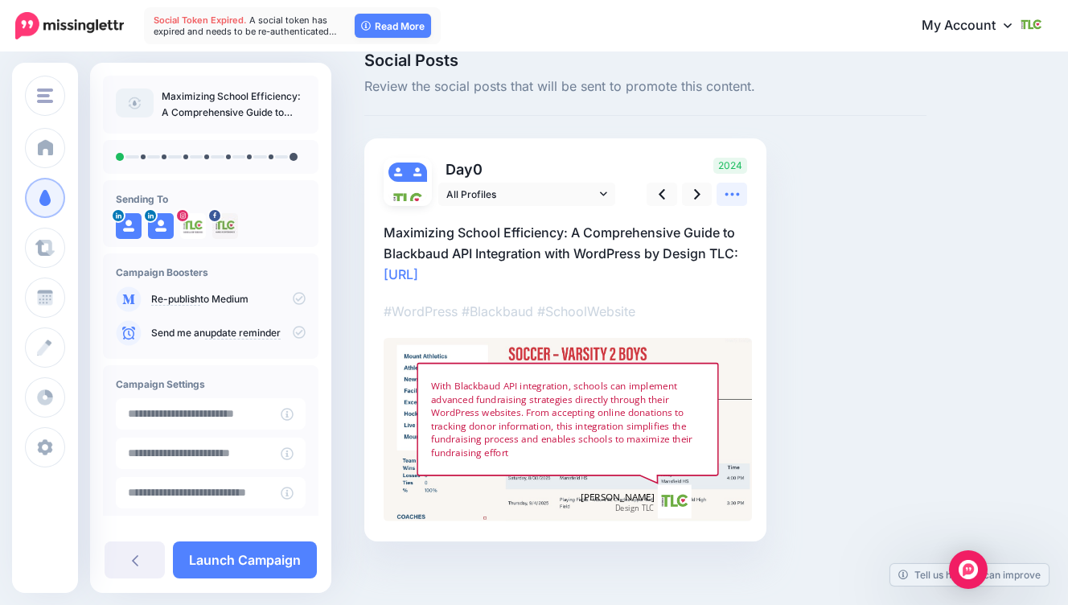
click at [725, 203] on link at bounding box center [732, 194] width 31 height 23
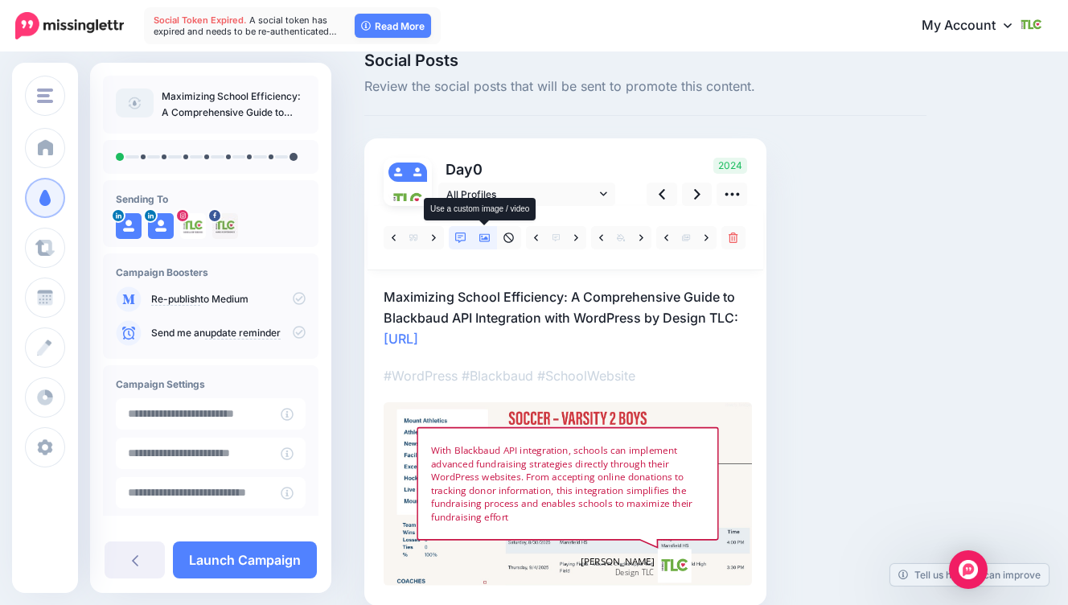
click at [486, 237] on icon at bounding box center [484, 238] width 11 height 8
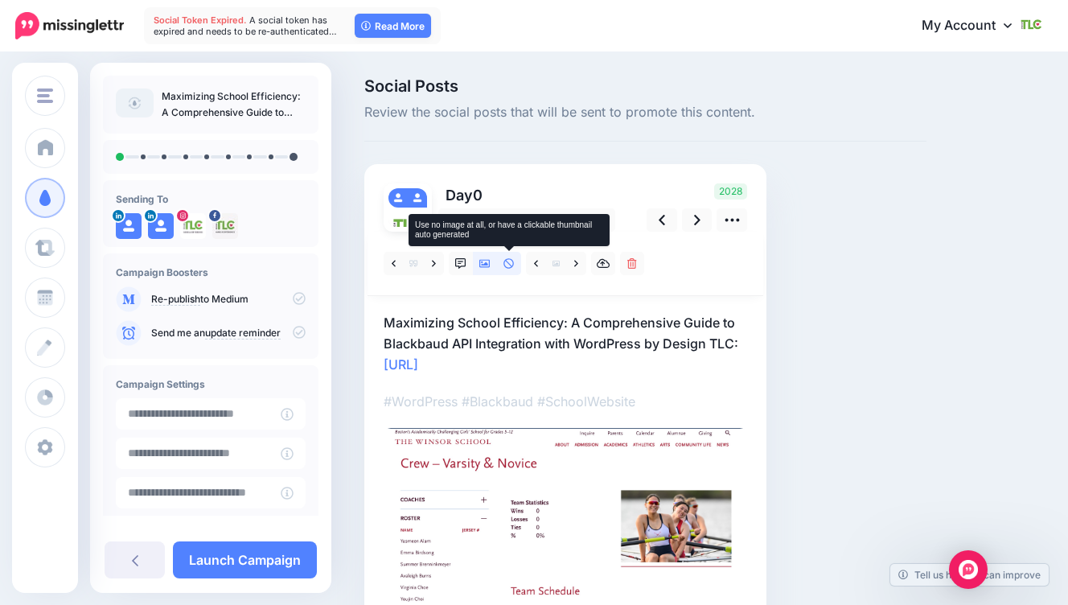
click at [511, 261] on icon at bounding box center [509, 263] width 11 height 11
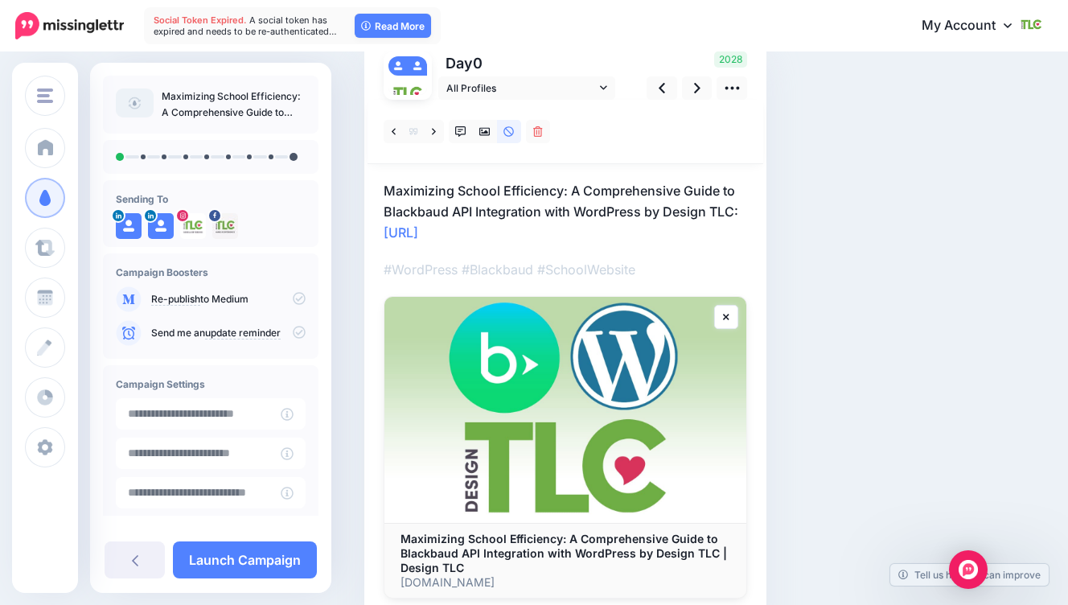
scroll to position [133, 0]
click at [693, 86] on link at bounding box center [697, 87] width 31 height 23
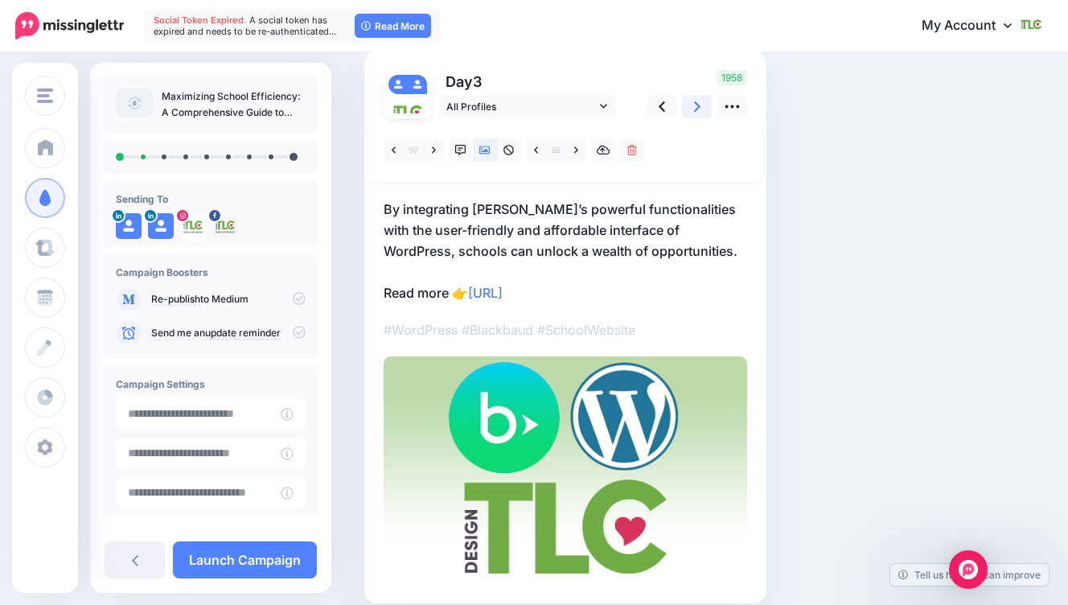
scroll to position [116, 0]
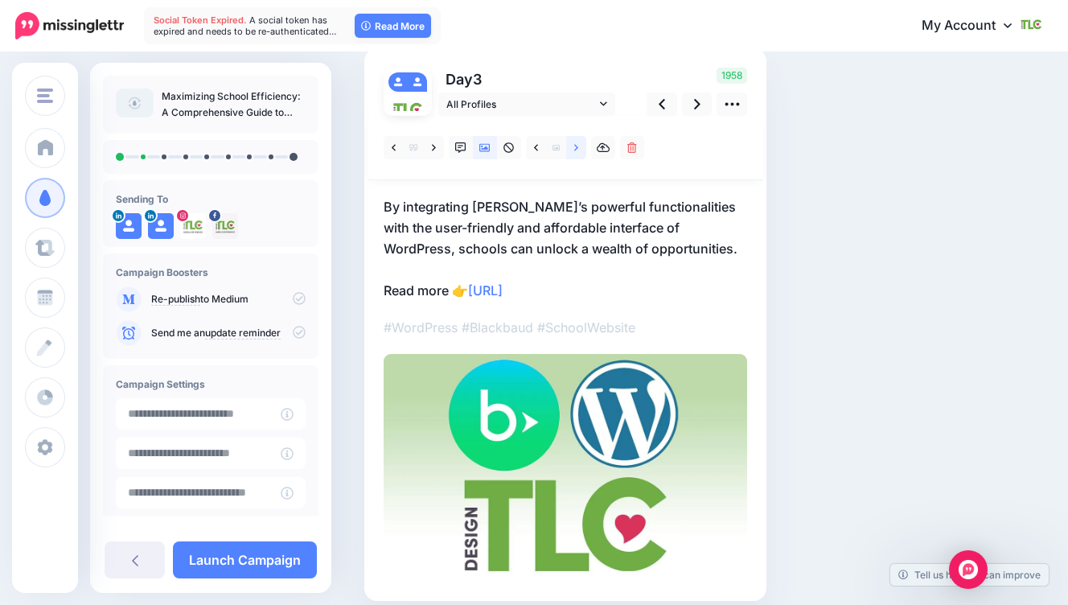
click at [578, 153] on link at bounding box center [576, 147] width 20 height 23
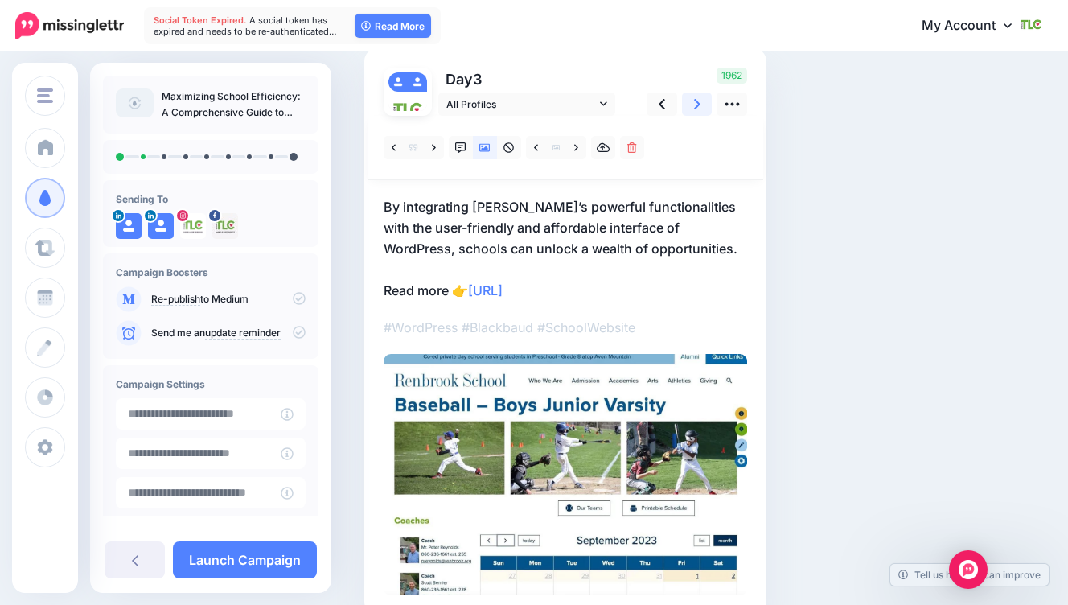
click at [696, 106] on icon at bounding box center [697, 104] width 6 height 10
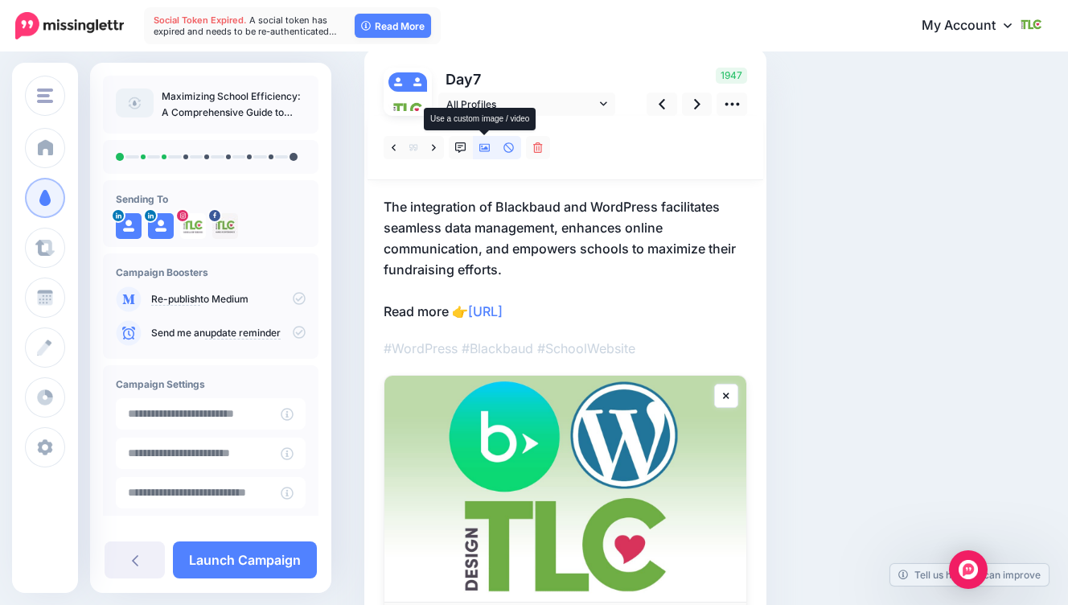
click at [484, 150] on icon at bounding box center [484, 147] width 11 height 11
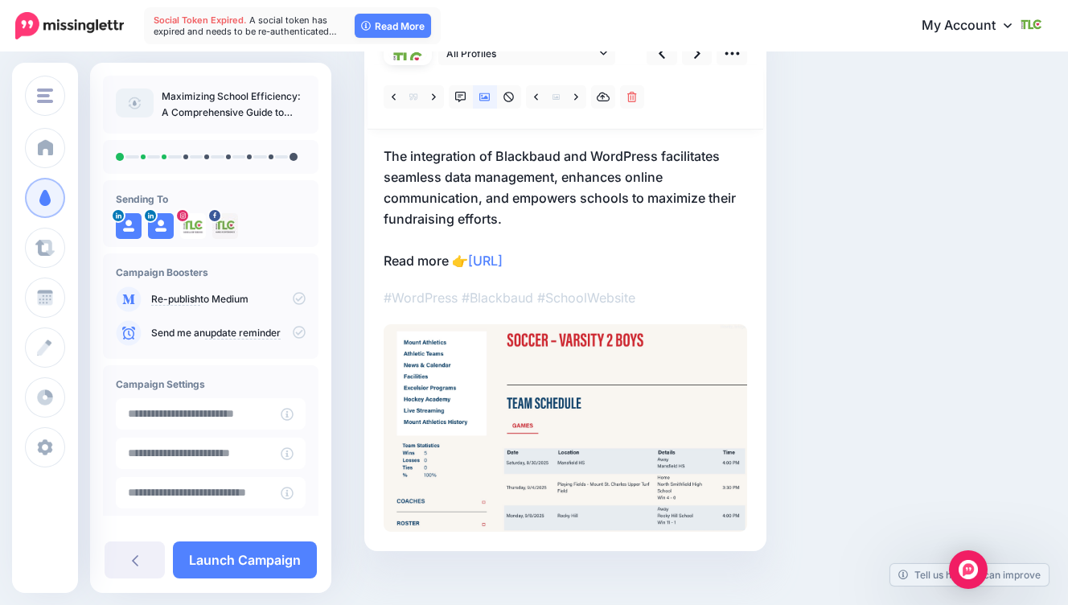
scroll to position [150, 0]
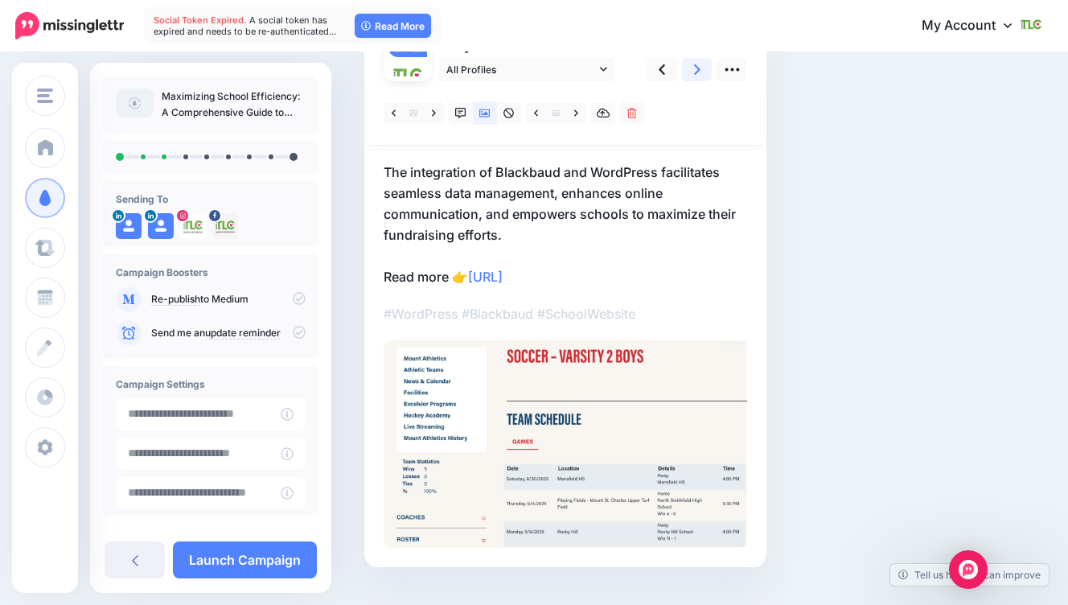
click at [683, 65] on link at bounding box center [697, 69] width 31 height 23
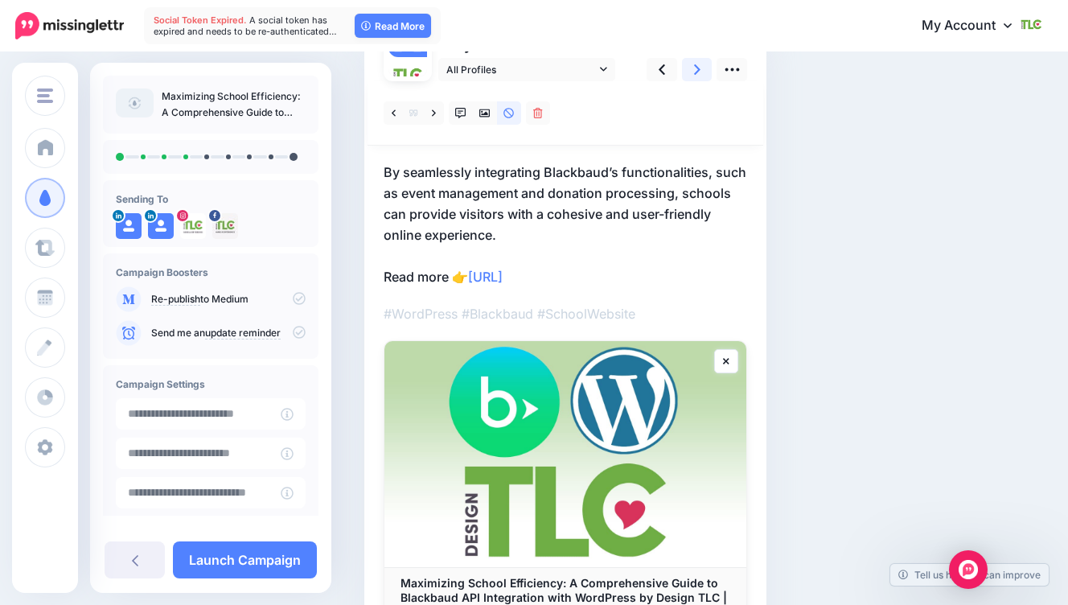
click at [684, 66] on link at bounding box center [697, 69] width 31 height 23
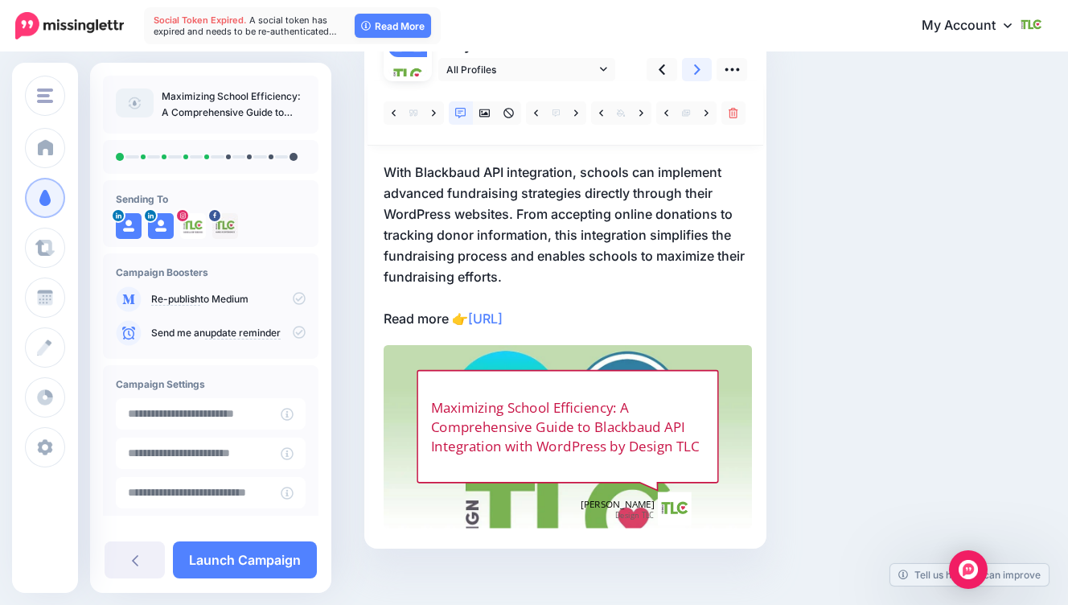
click at [697, 67] on icon at bounding box center [697, 69] width 6 height 10
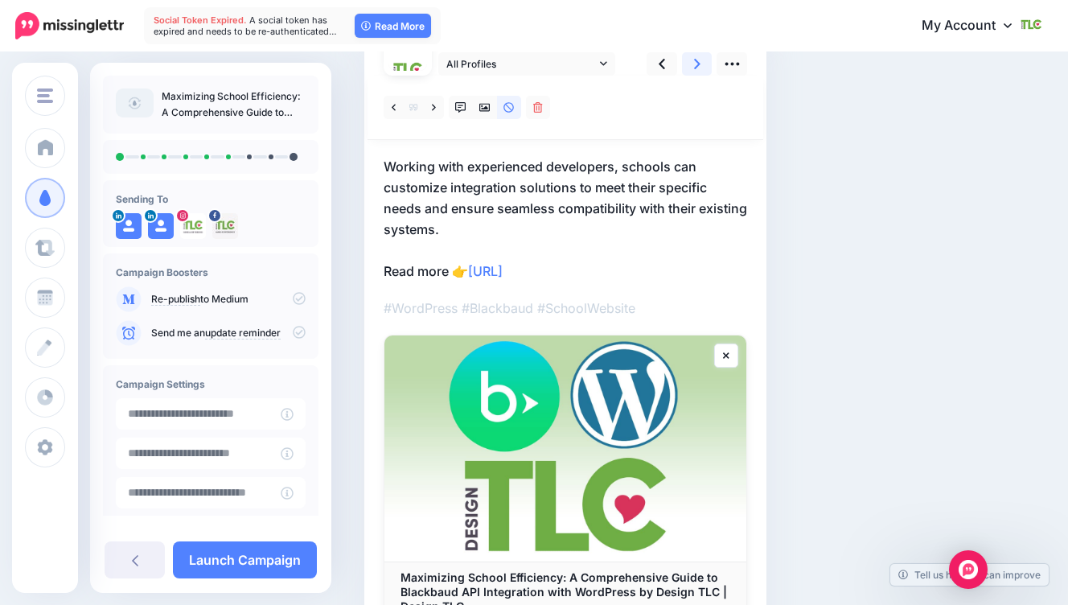
scroll to position [154, 0]
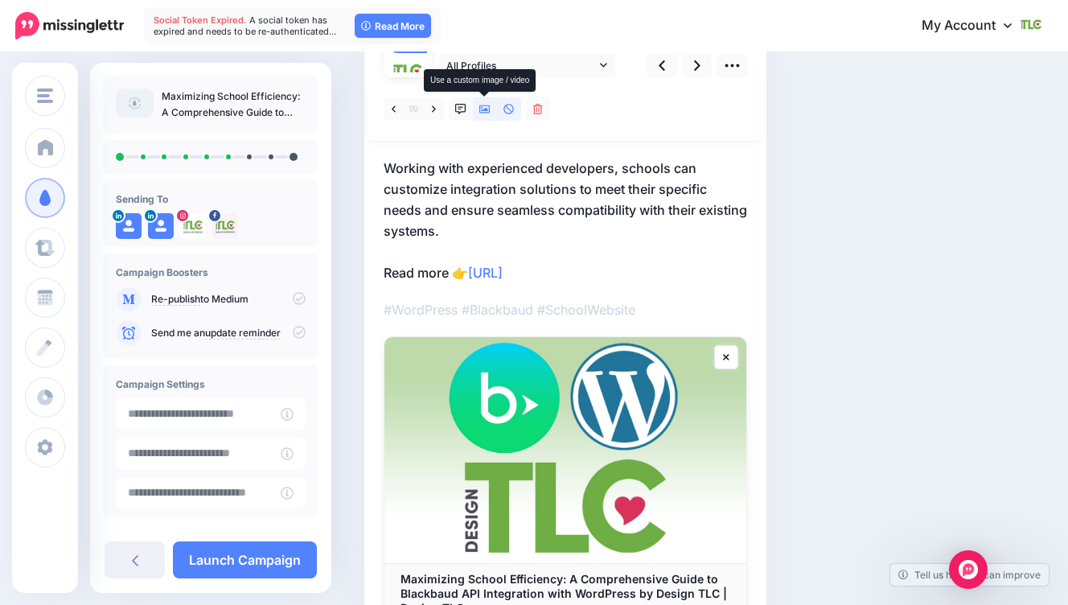
click at [487, 109] on icon at bounding box center [484, 109] width 11 height 8
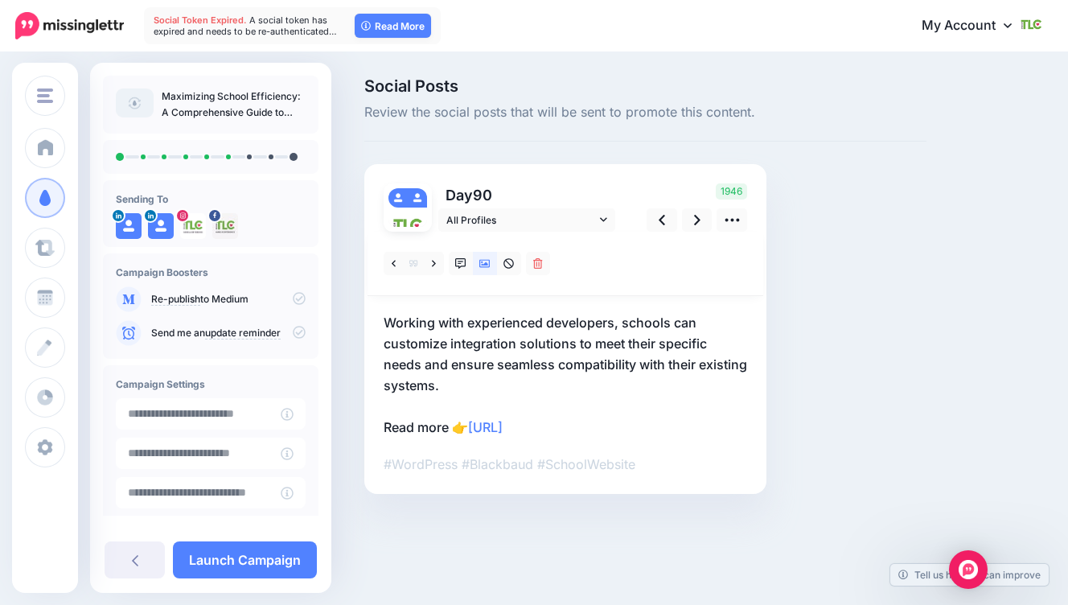
scroll to position [0, 0]
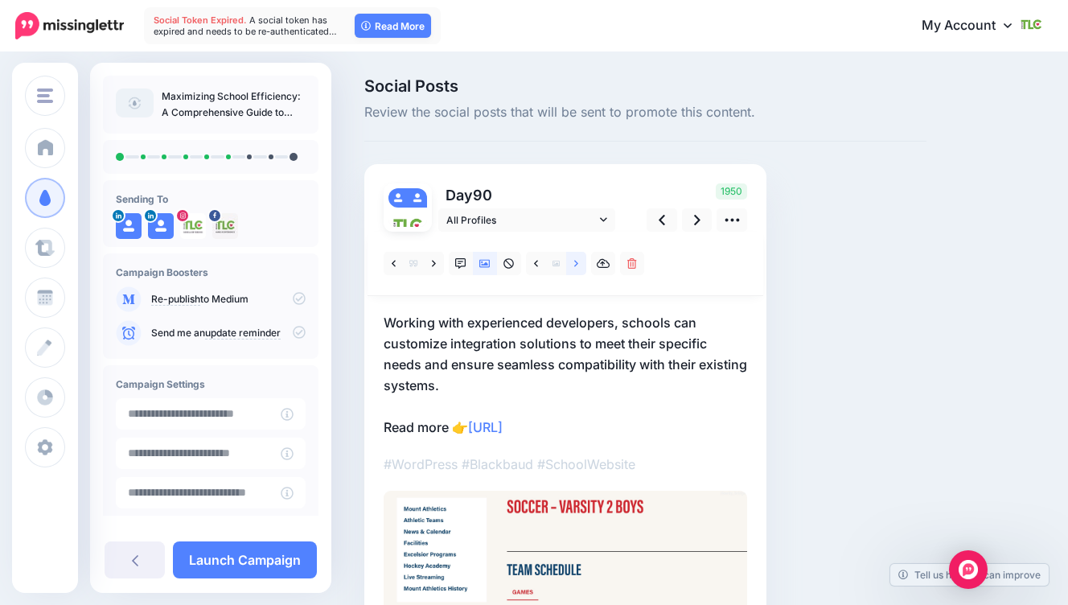
click at [581, 265] on link at bounding box center [576, 263] width 20 height 23
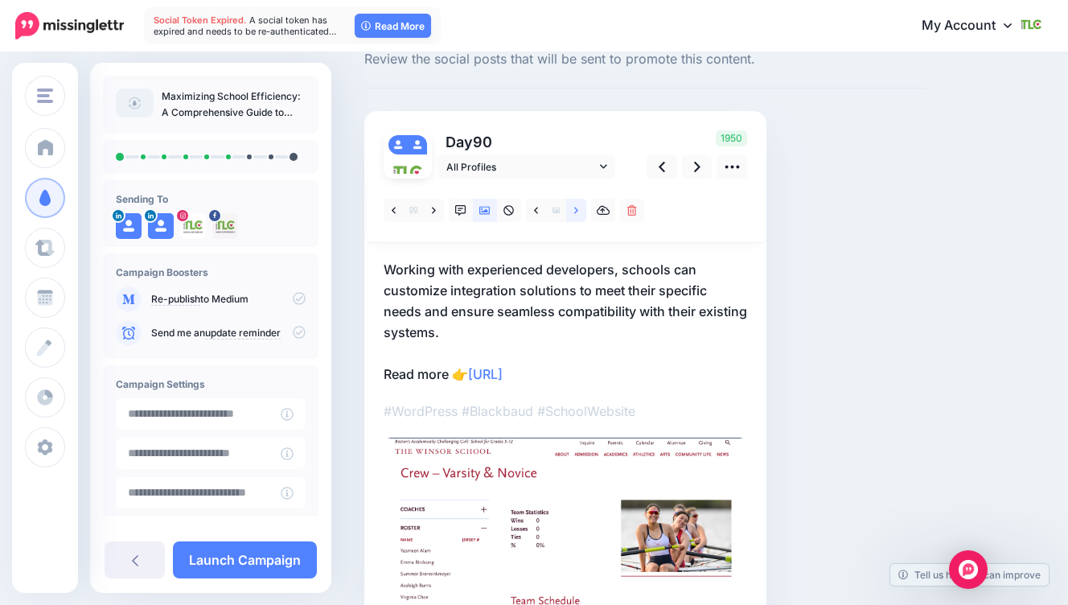
scroll to position [51, 0]
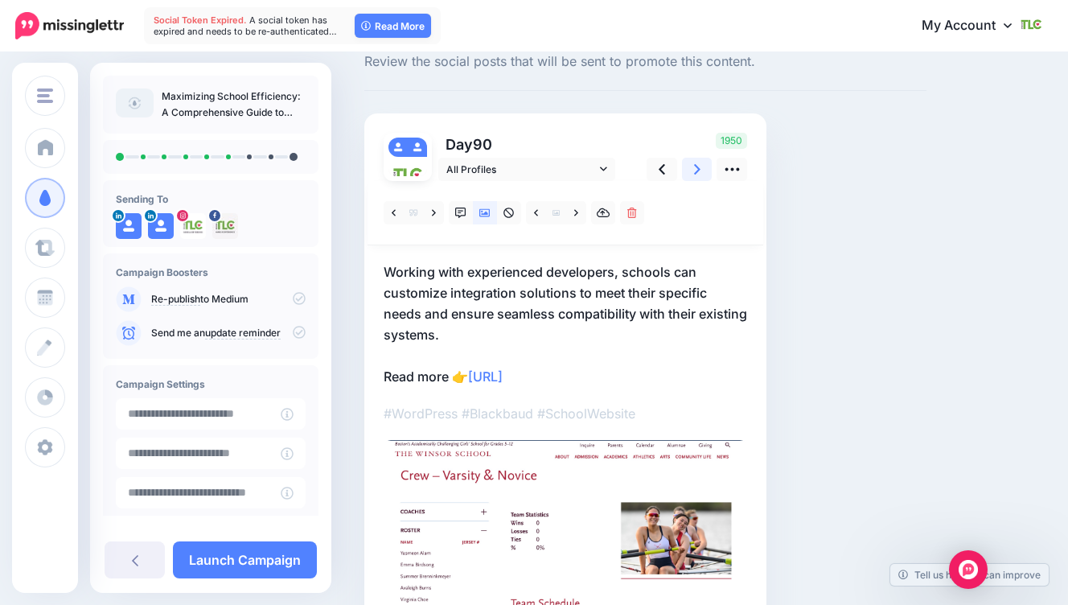
click at [699, 179] on link at bounding box center [697, 169] width 31 height 23
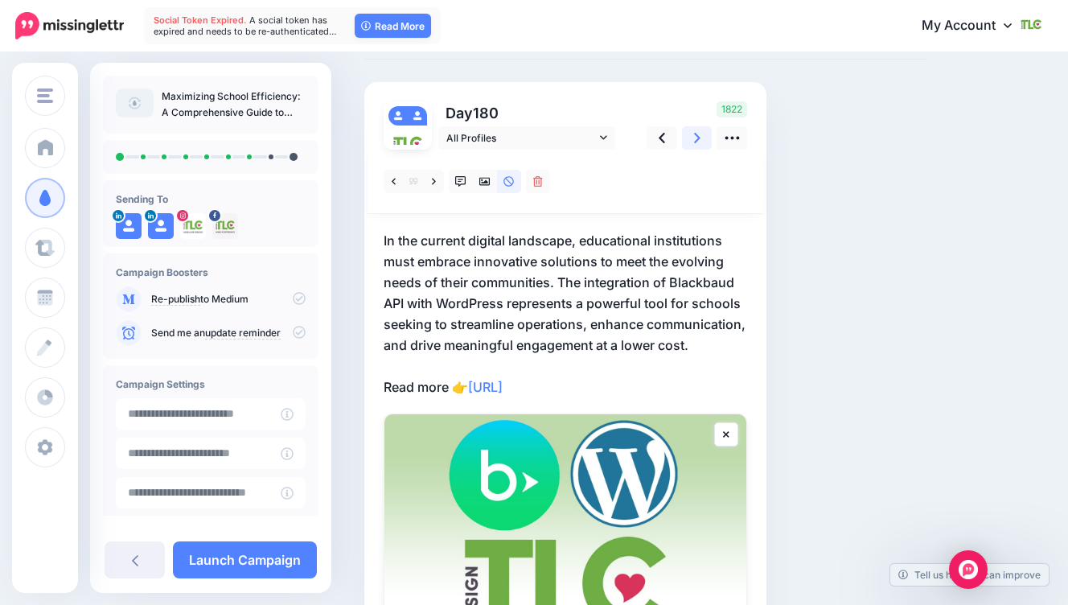
scroll to position [81, 0]
click at [694, 137] on icon at bounding box center [697, 138] width 6 height 17
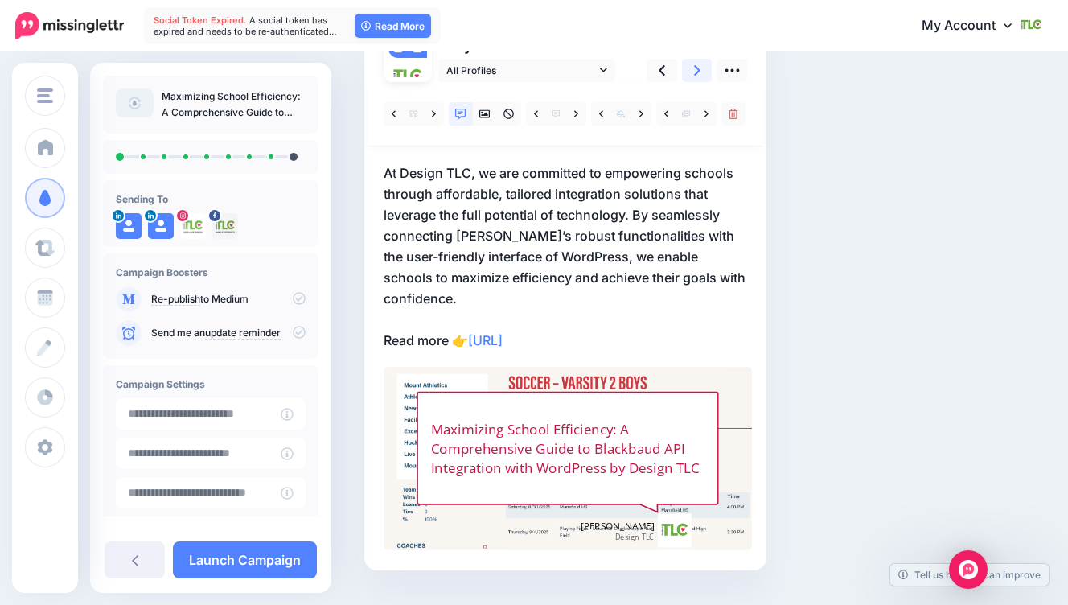
scroll to position [138, 0]
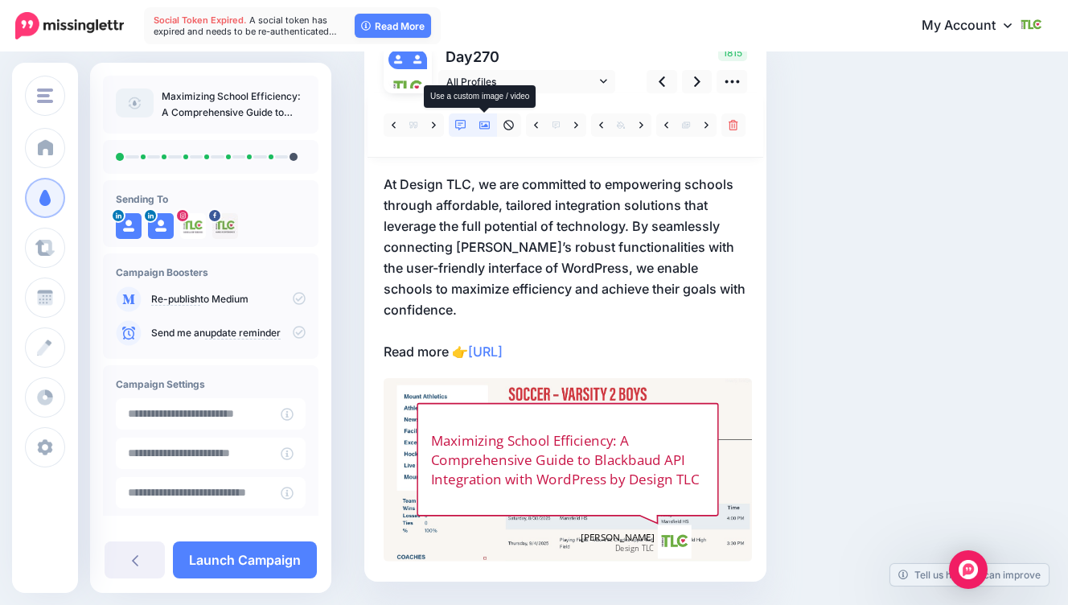
click at [485, 121] on icon at bounding box center [484, 125] width 11 height 8
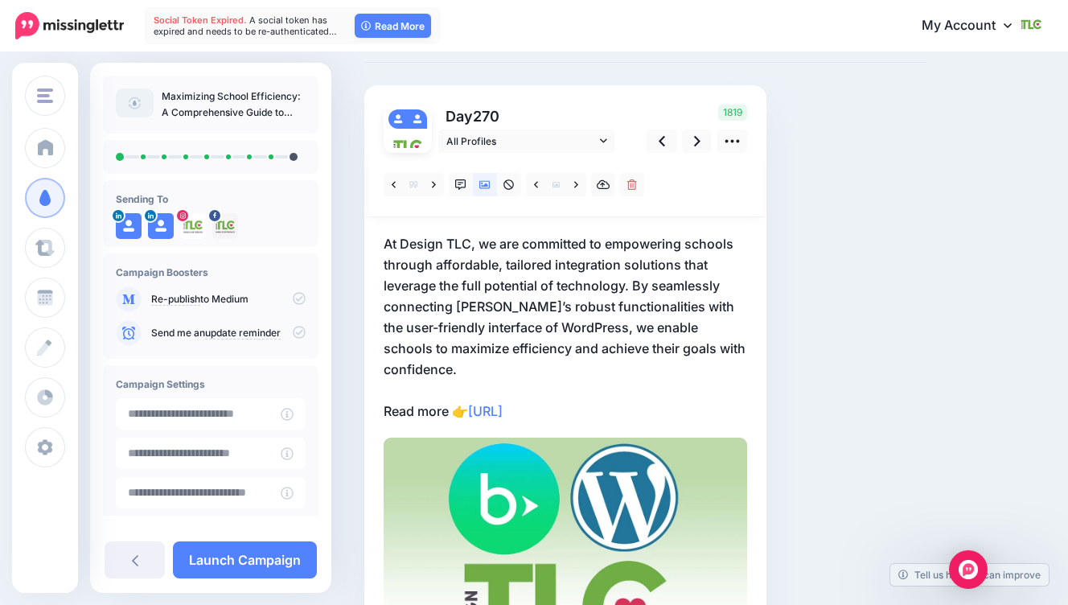
scroll to position [146, 0]
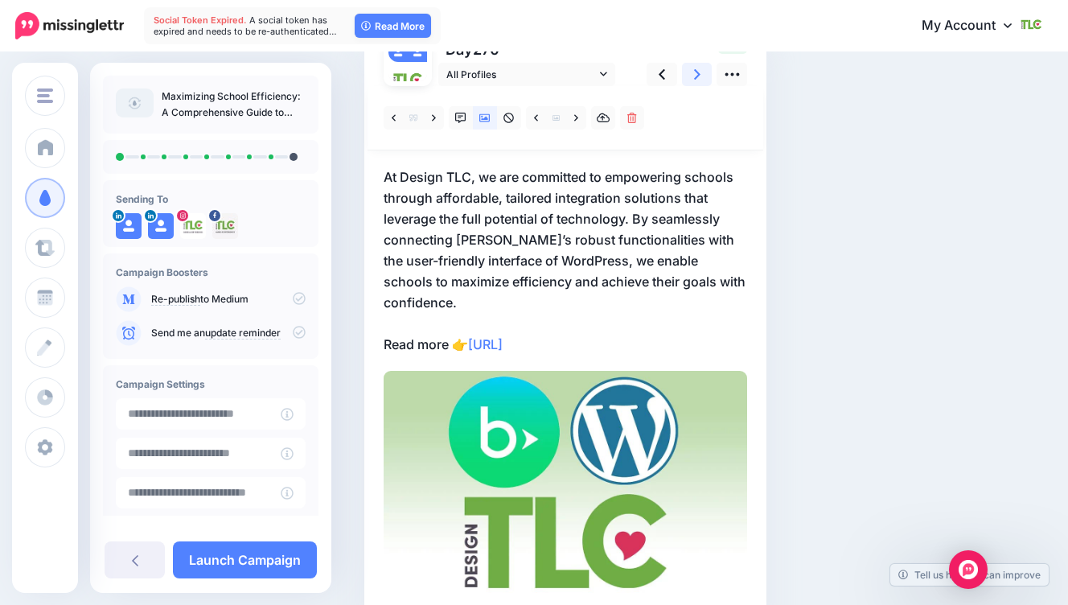
click at [697, 70] on icon at bounding box center [697, 74] width 6 height 10
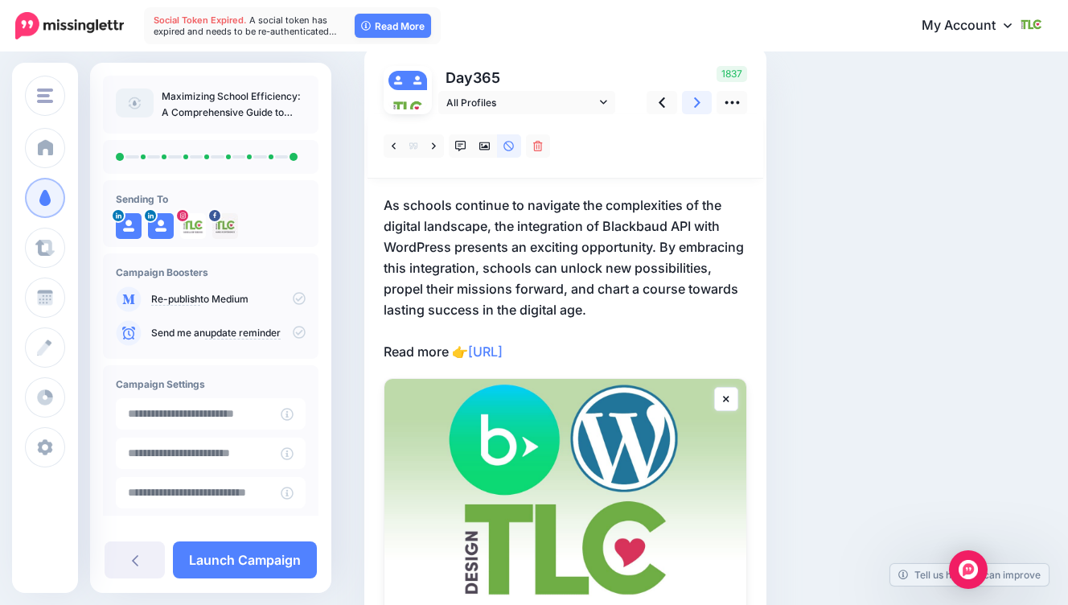
scroll to position [114, 0]
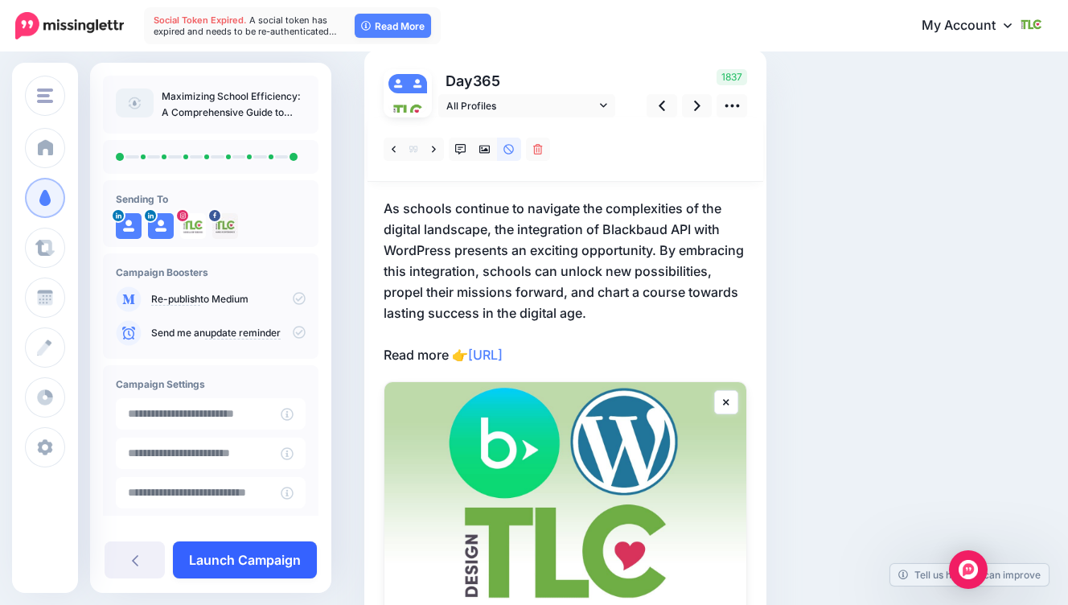
click at [283, 564] on link "Launch Campaign" at bounding box center [245, 559] width 144 height 37
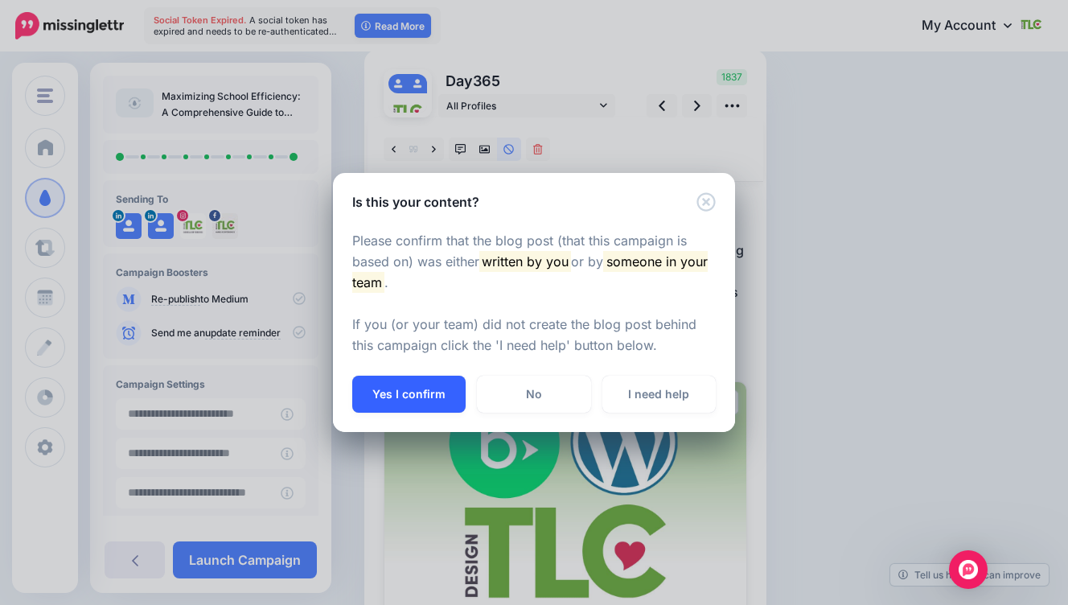
click at [410, 402] on button "Yes I confirm" at bounding box center [408, 394] width 113 height 37
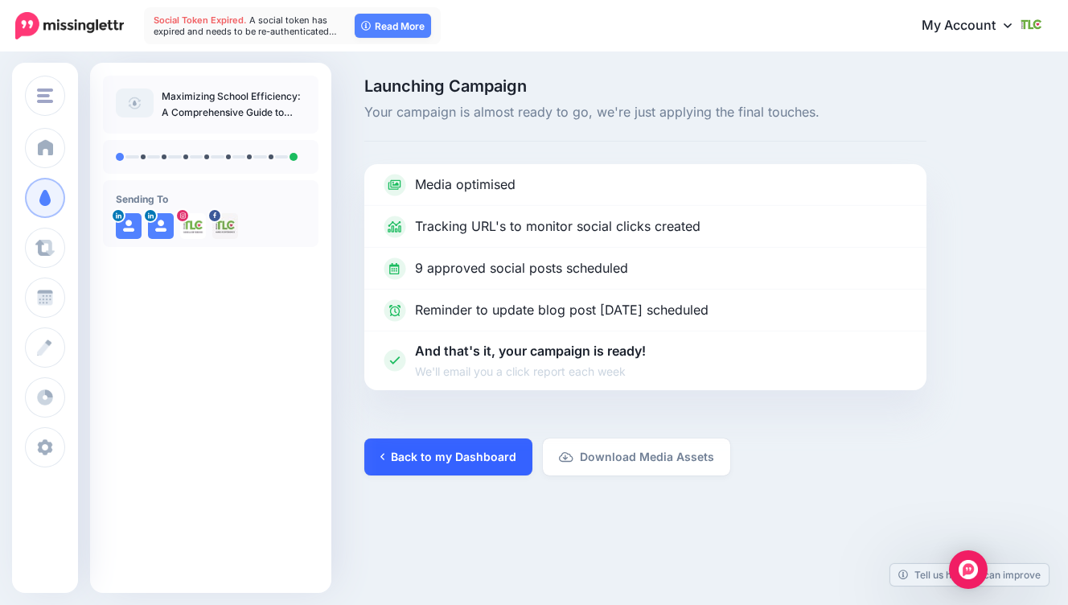
click at [482, 453] on link "Back to my Dashboard" at bounding box center [448, 456] width 168 height 37
